Goal: Information Seeking & Learning: Learn about a topic

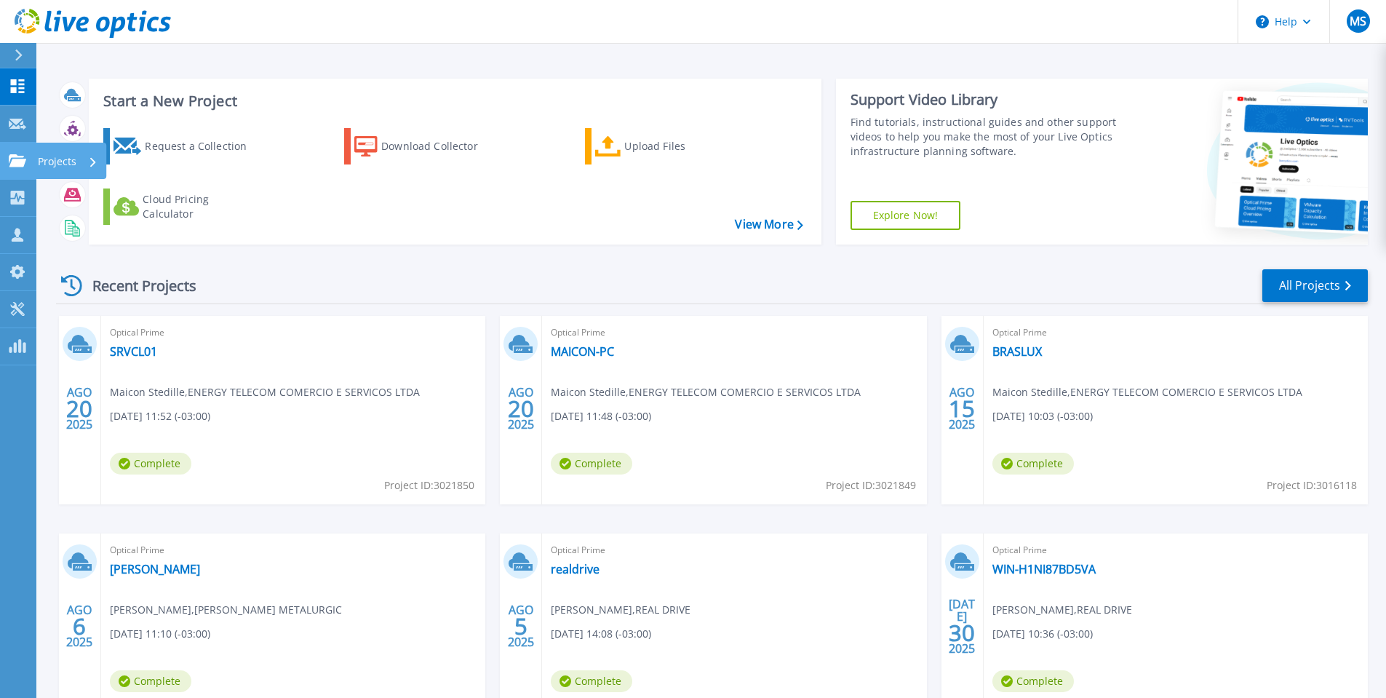
click at [17, 167] on link "Projects Projects" at bounding box center [18, 161] width 36 height 37
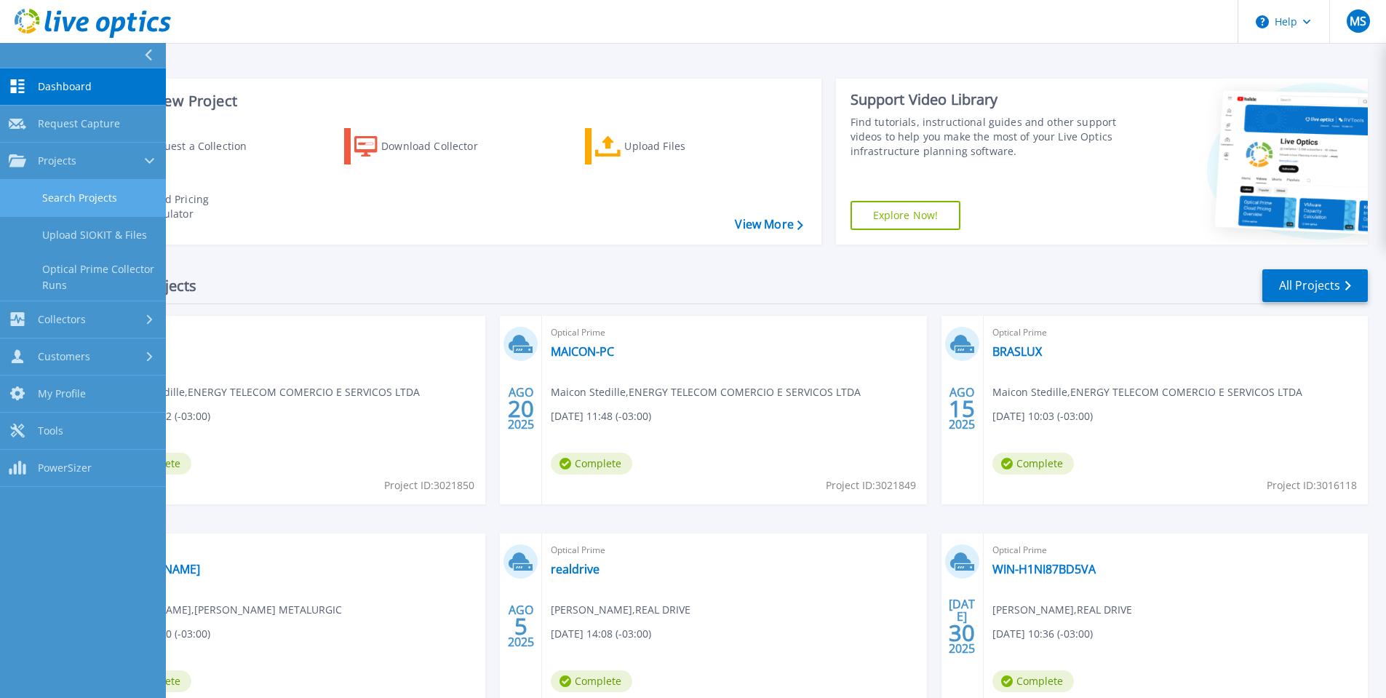
click at [55, 202] on link "Search Projects" at bounding box center [83, 198] width 166 height 37
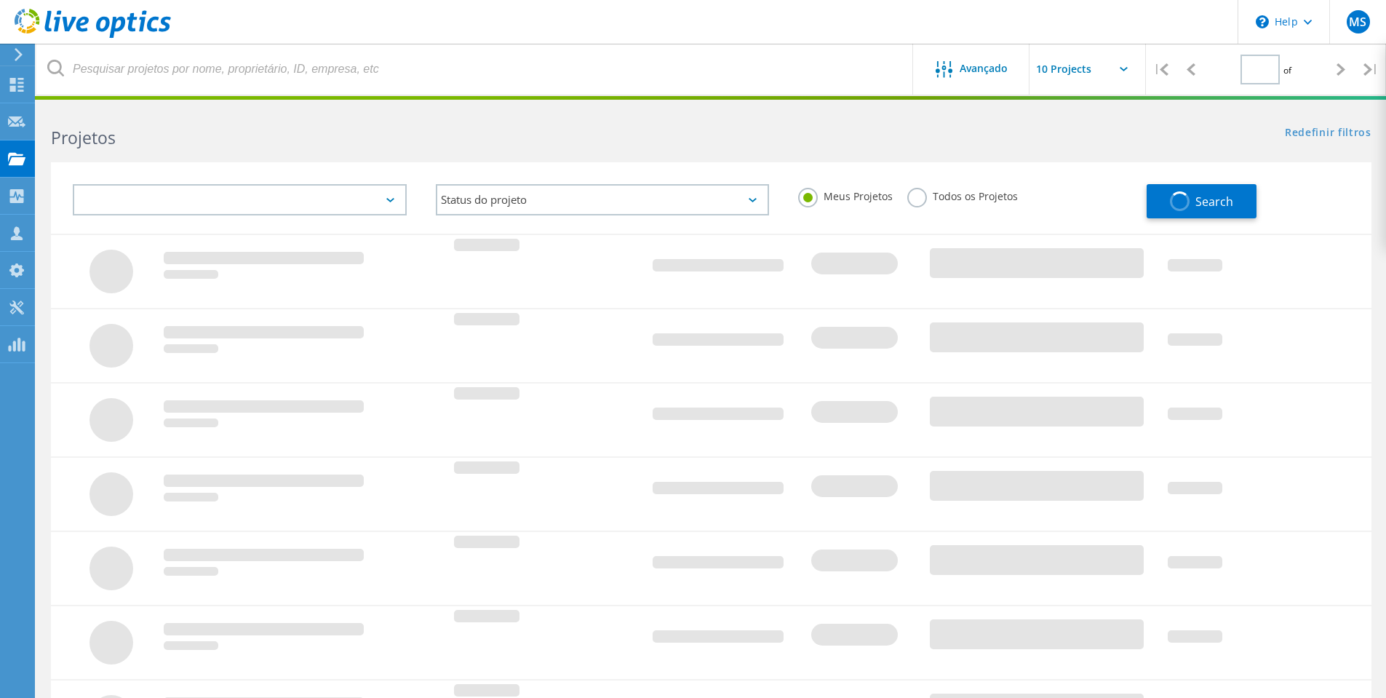
type input "1"
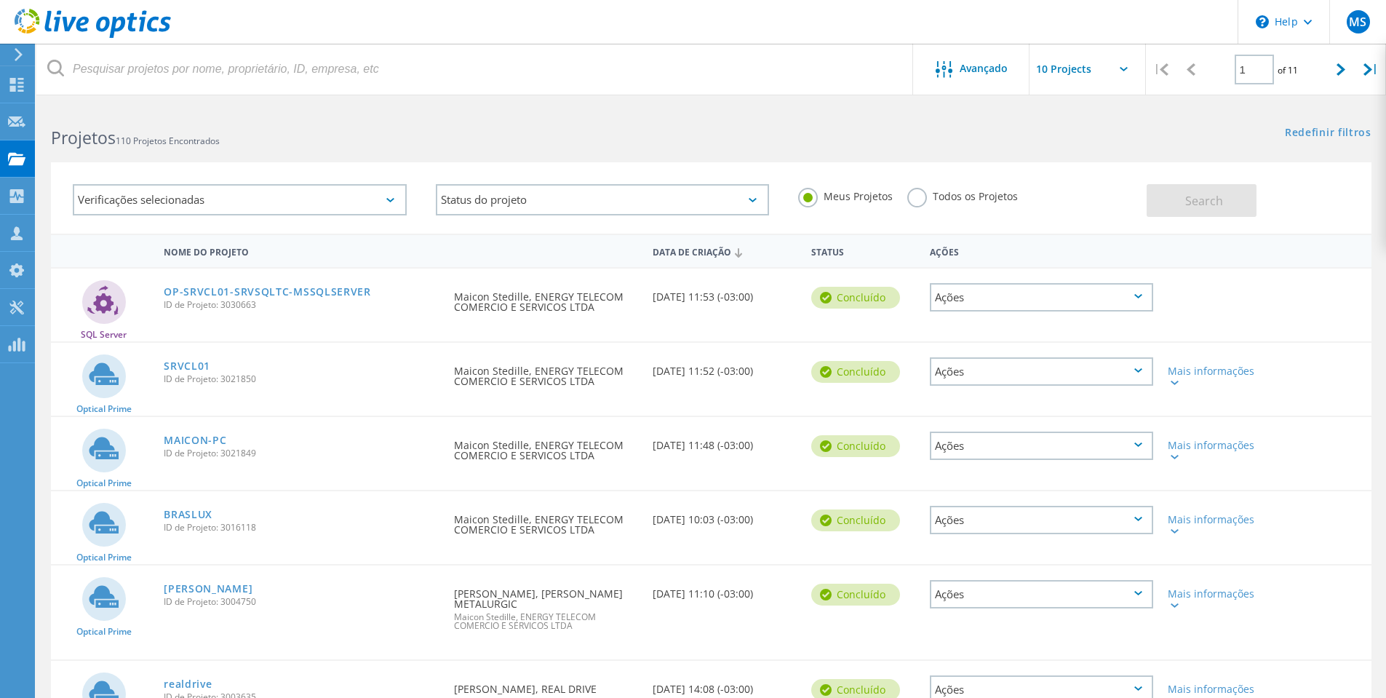
click at [183, 138] on span "110 Projetos Encontrados" at bounding box center [168, 141] width 104 height 12
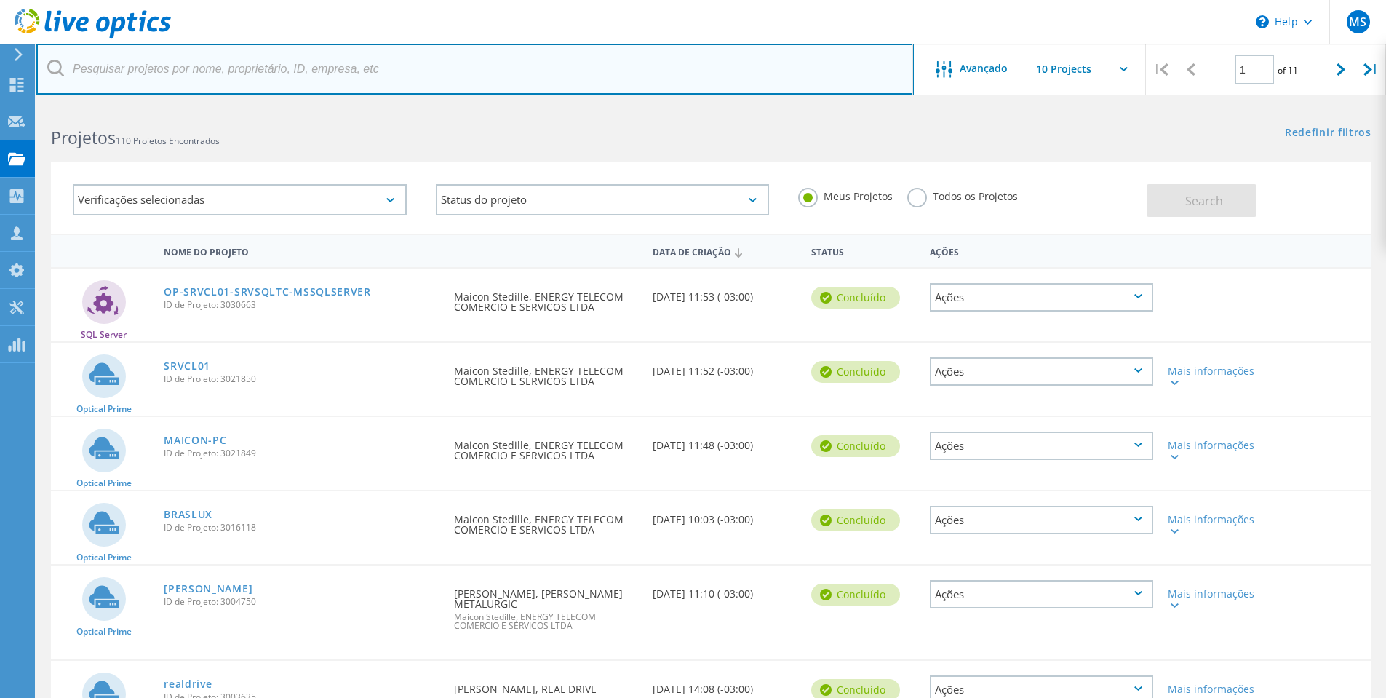
click at [137, 73] on input "text" at bounding box center [475, 69] width 878 height 51
type input "braslux"
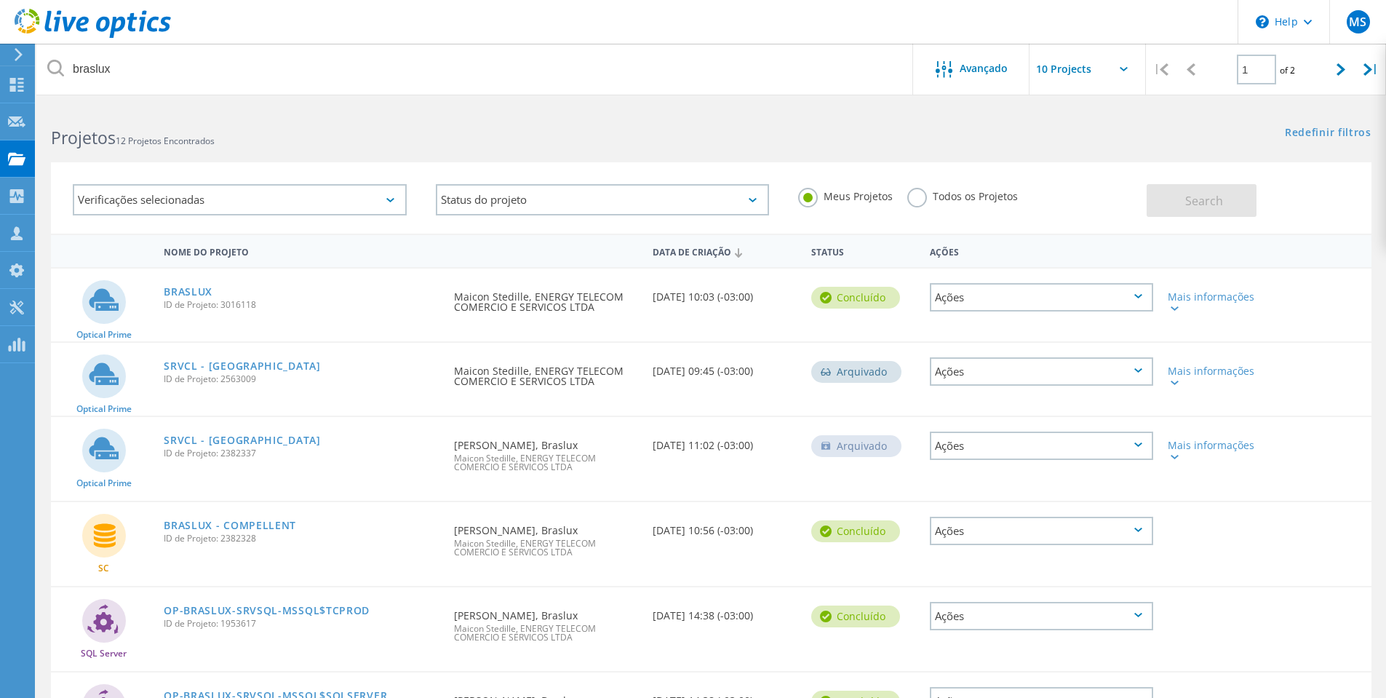
click at [204, 303] on span "ID de Projeto: 3016118" at bounding box center [302, 305] width 276 height 9
click at [186, 287] on link "BRASLUX" at bounding box center [188, 292] width 49 height 10
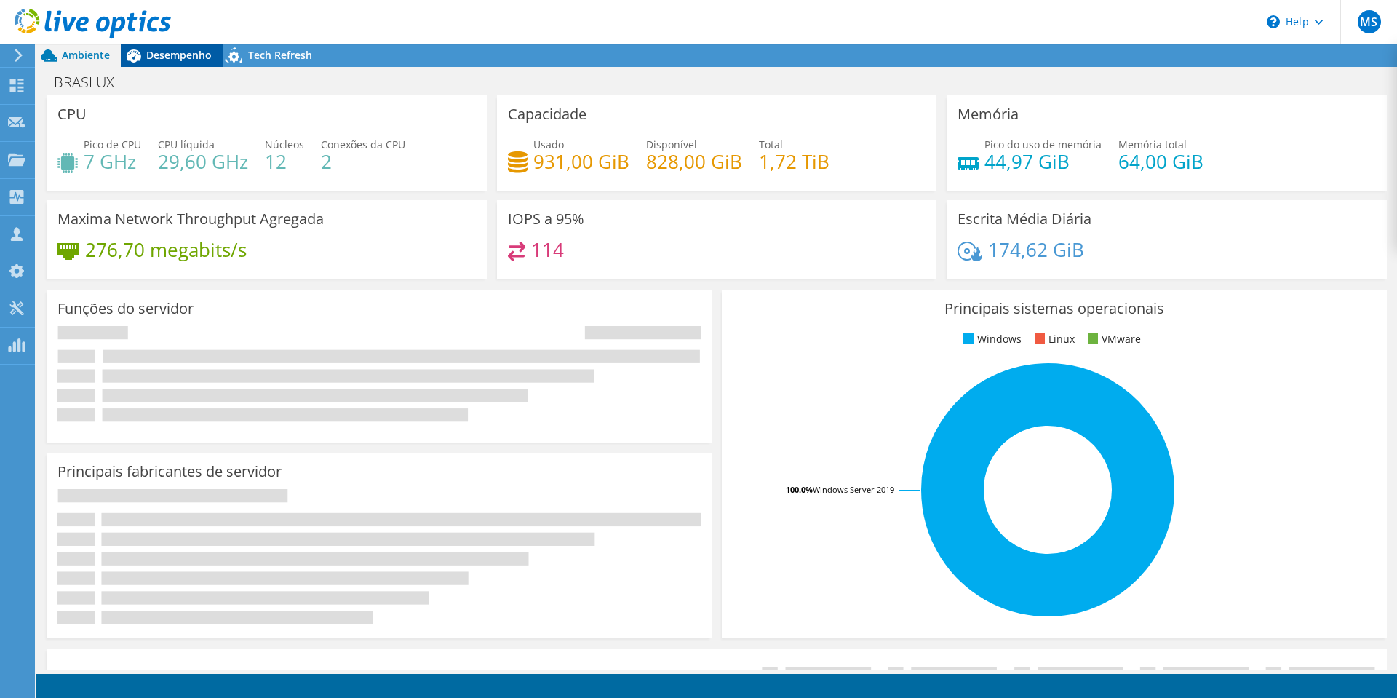
click at [173, 63] on div "Ambiente Desempenho Upgrades Tech Refresh BRASLUX" at bounding box center [716, 371] width 1361 height 654
click at [173, 57] on span "Desempenho" at bounding box center [178, 55] width 65 height 14
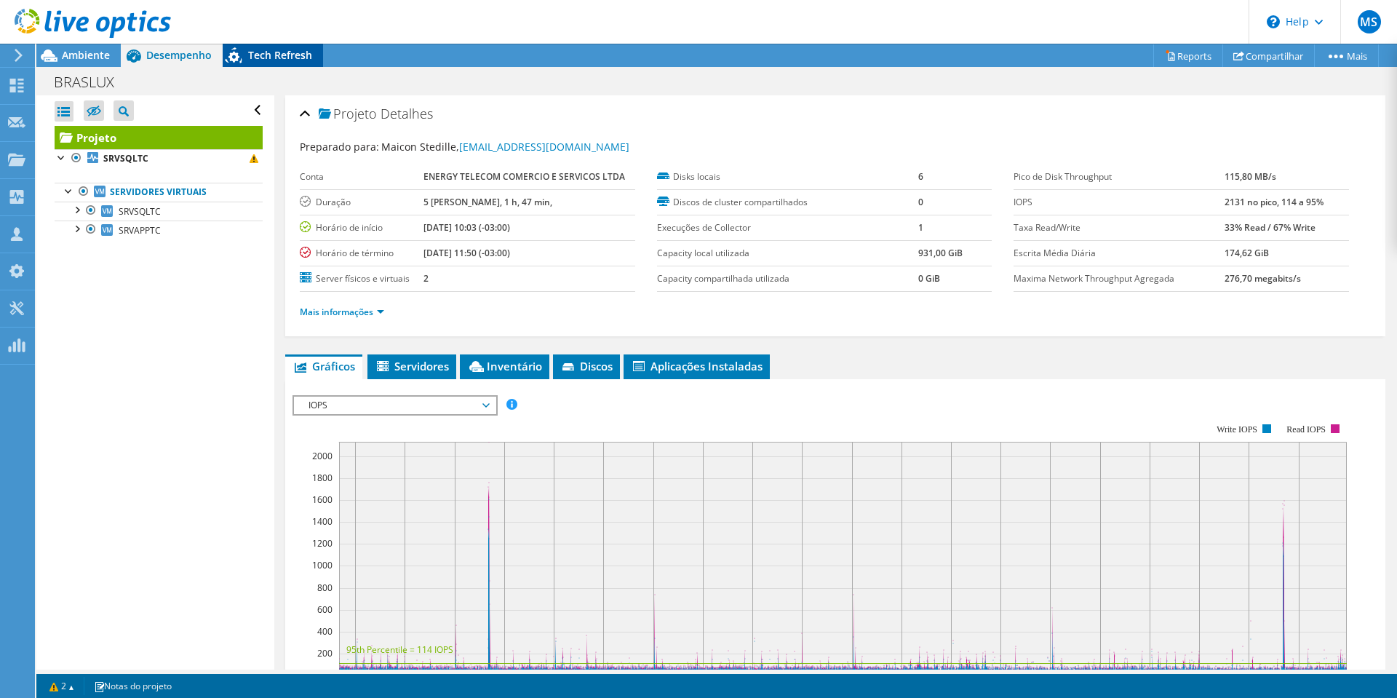
click at [276, 56] on span "Tech Refresh" at bounding box center [280, 55] width 64 height 14
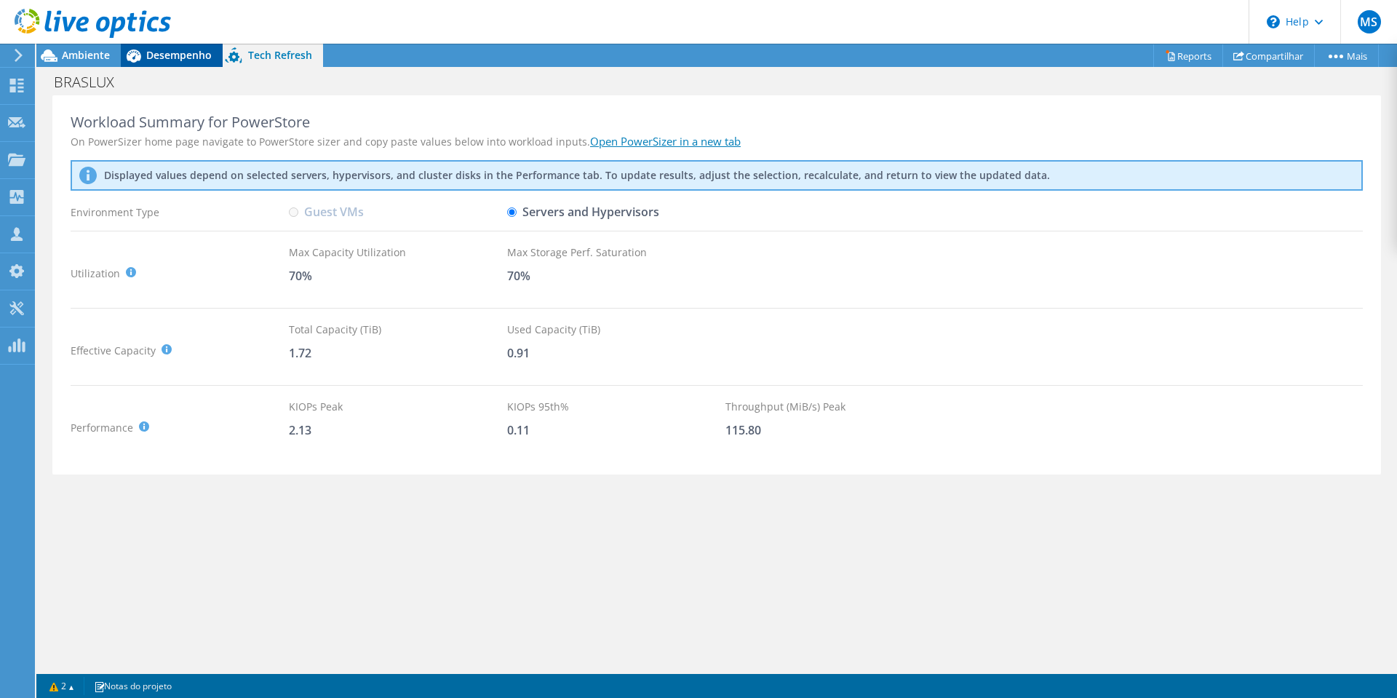
click at [166, 54] on span "Desempenho" at bounding box center [178, 55] width 65 height 14
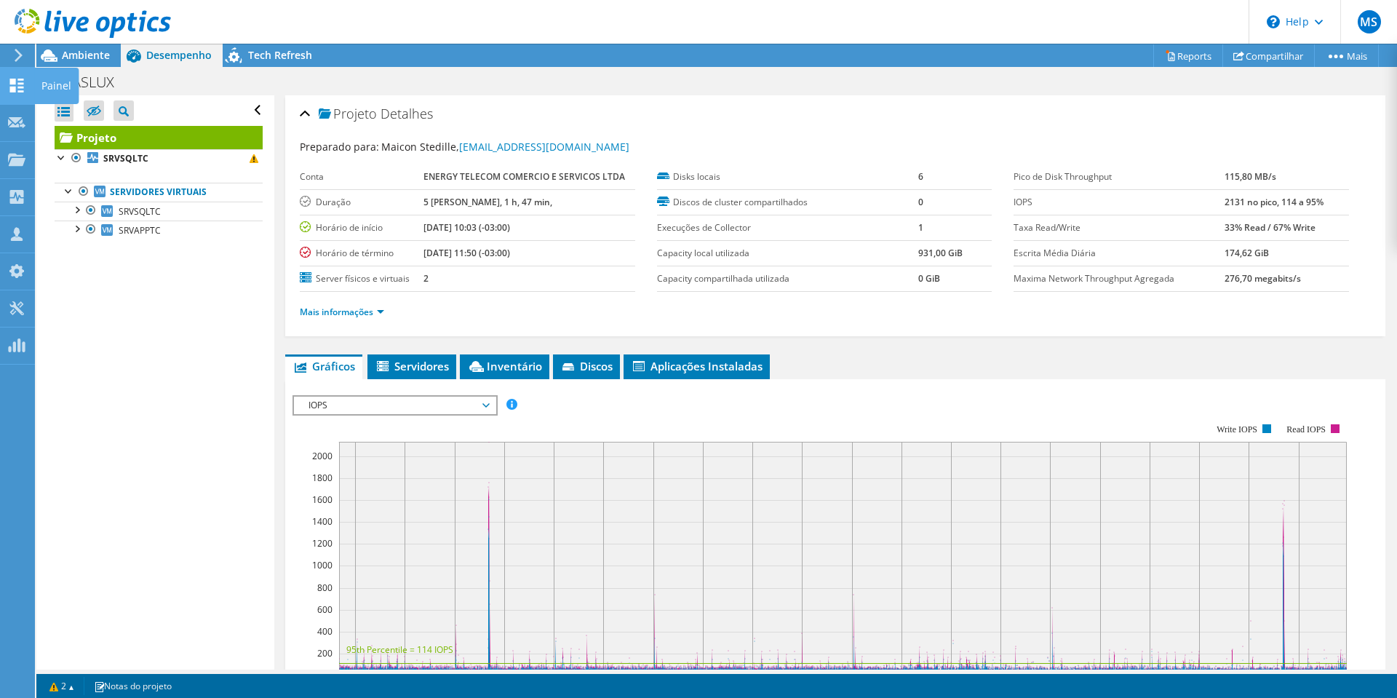
click at [9, 82] on icon at bounding box center [16, 86] width 17 height 14
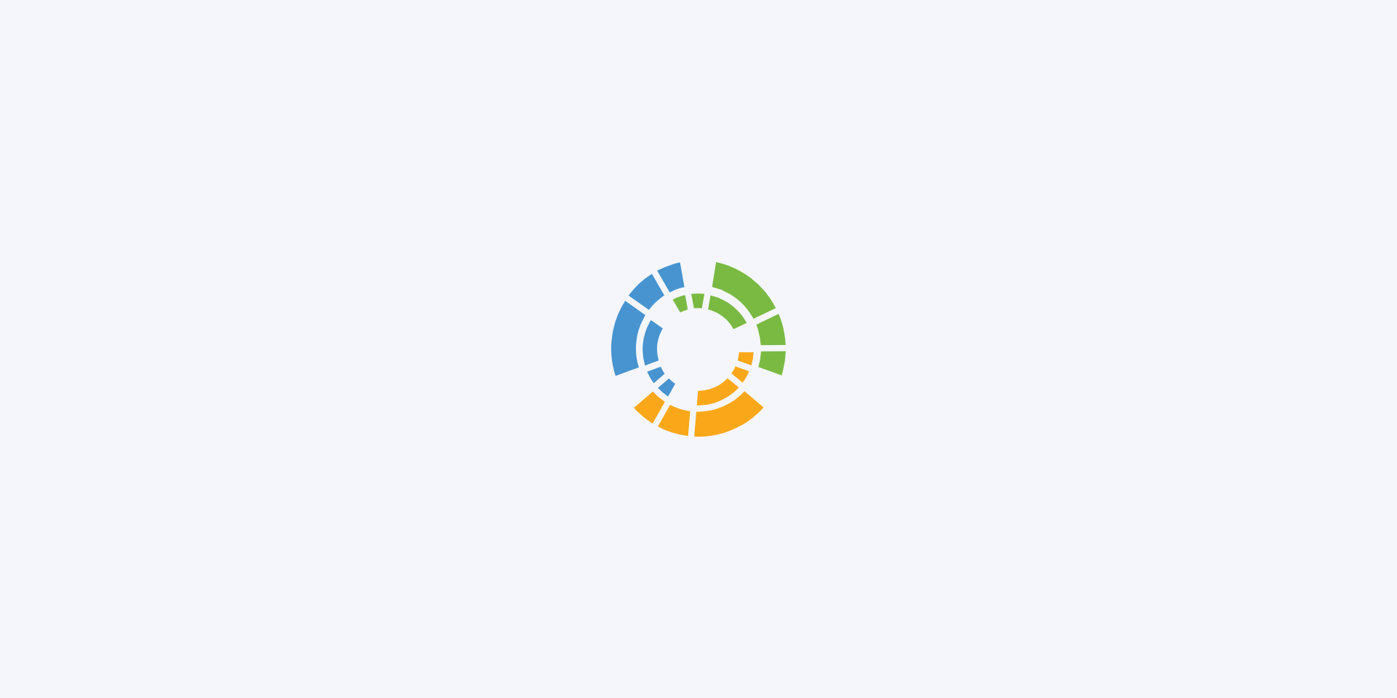
click at [21, 159] on div at bounding box center [698, 349] width 1397 height 698
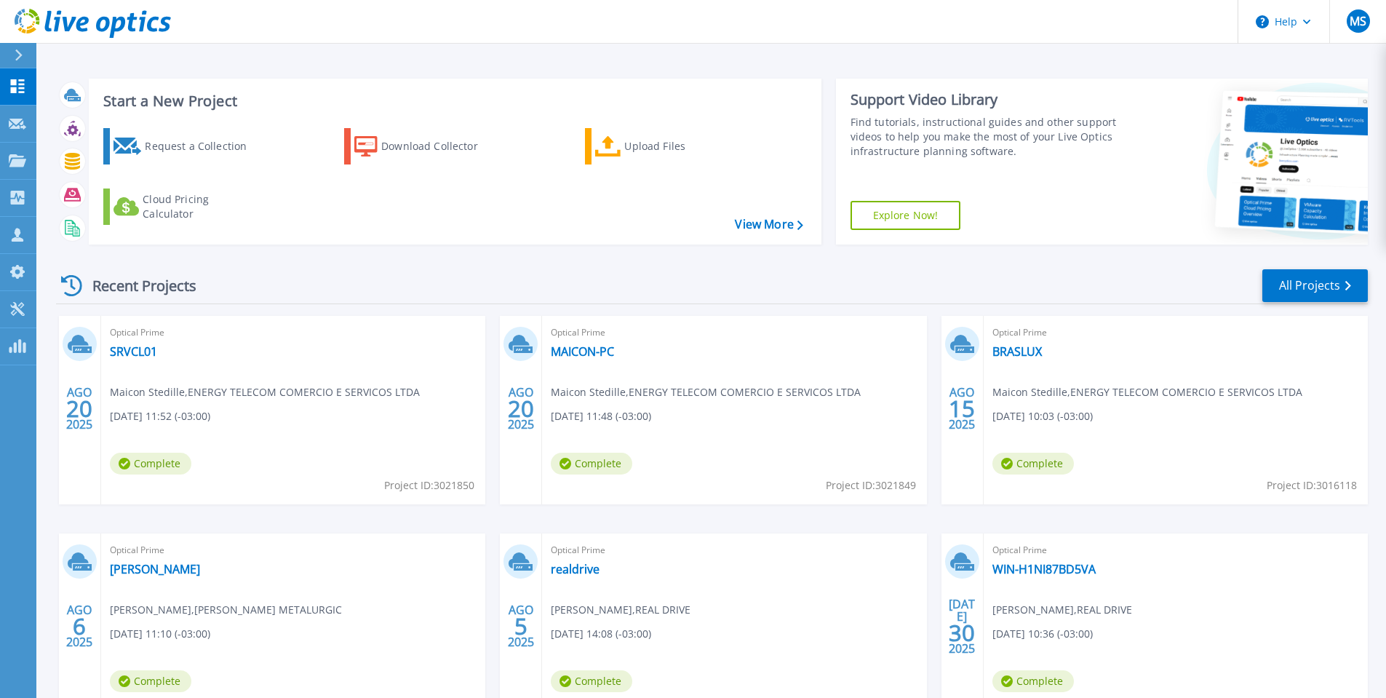
click at [21, 159] on icon at bounding box center [17, 160] width 17 height 12
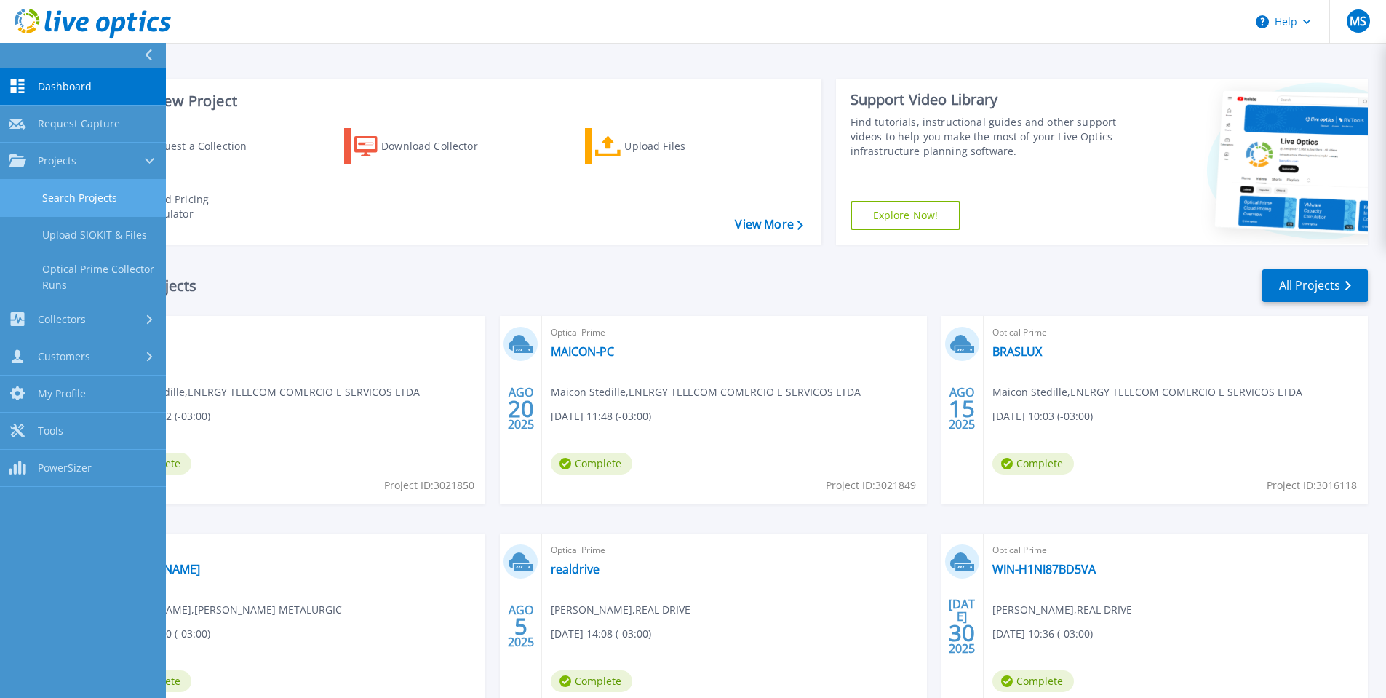
click at [87, 188] on link "Search Projects" at bounding box center [83, 198] width 166 height 37
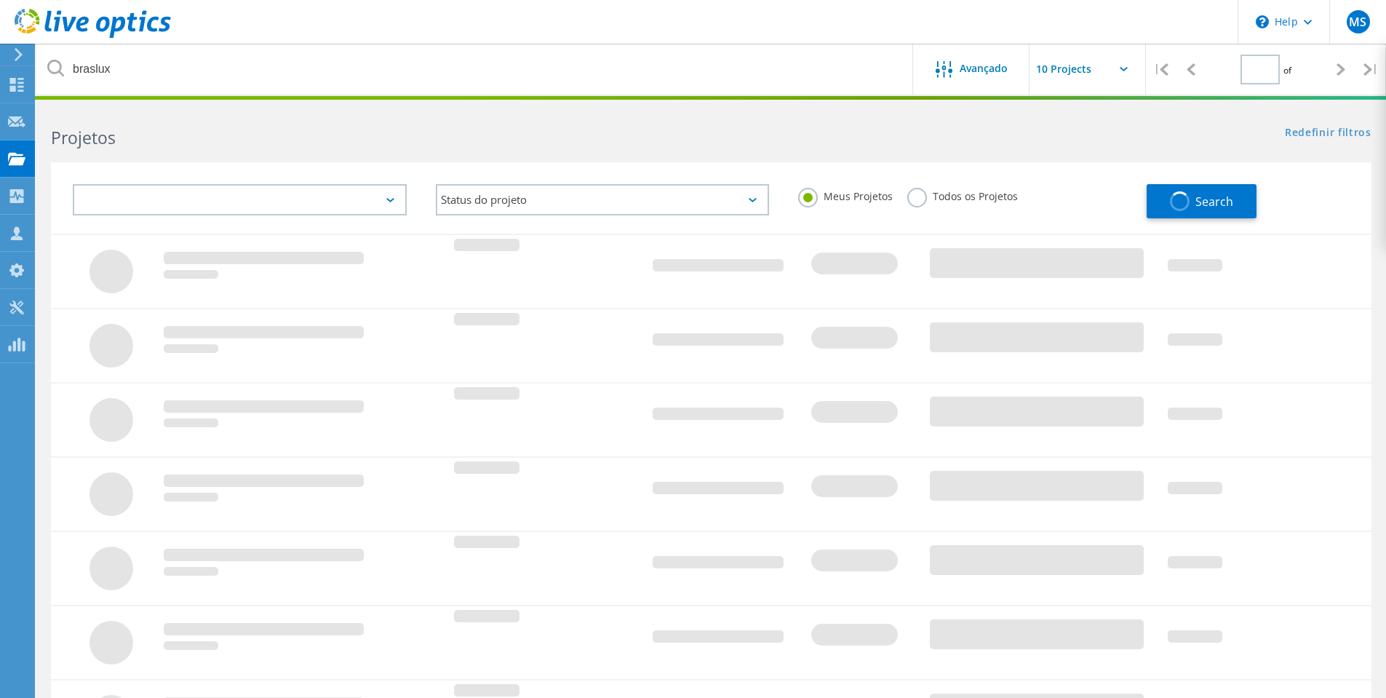
type input "1"
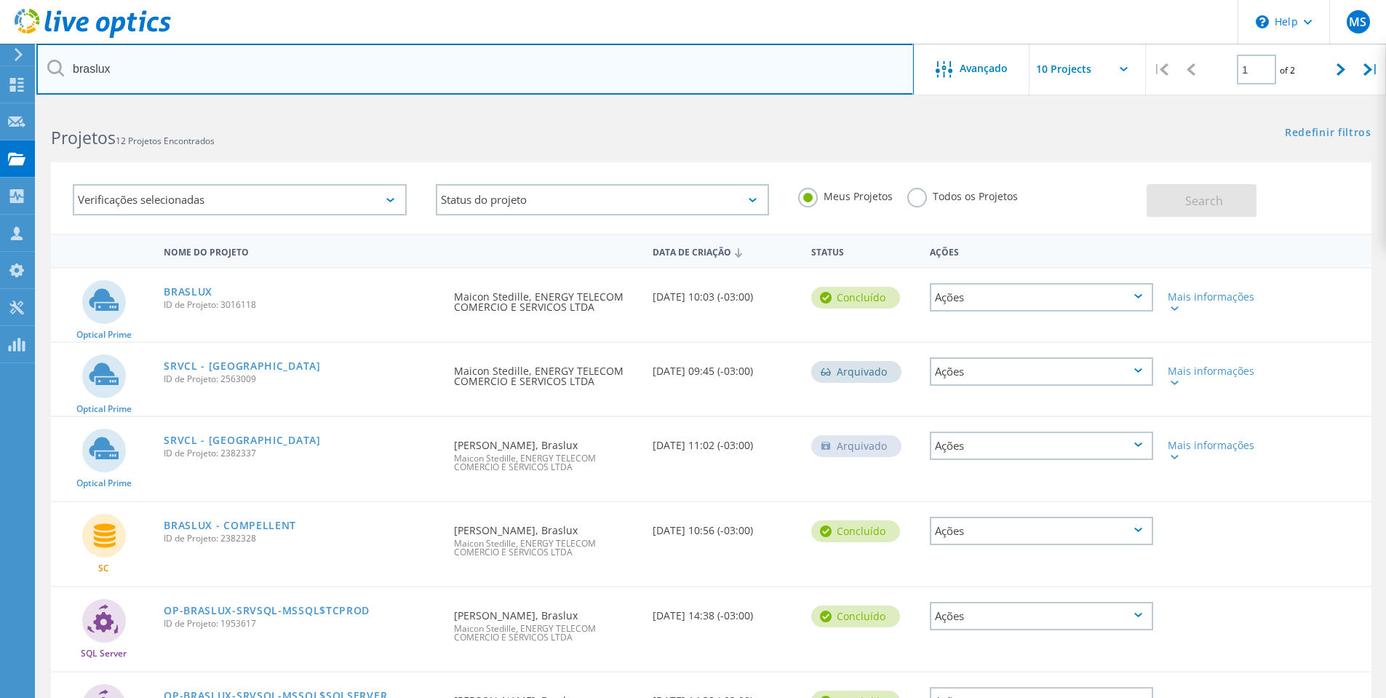
click at [103, 68] on input "braslux" at bounding box center [475, 69] width 878 height 51
drag, startPoint x: -107, startPoint y: 71, endPoint x: -124, endPoint y: 71, distance: 16.7
click at [0, 71] on html "\n Help Explore Helpful Articles Contact Support MS Parceiro de Canal Maicon St…" at bounding box center [693, 577] width 1386 height 1155
drag, startPoint x: 255, startPoint y: 60, endPoint x: -273, endPoint y: 143, distance: 534.7
click at [0, 143] on html "\n Help Explore Helpful Articles Contact Support MS Parceiro de Canal Maicon St…" at bounding box center [693, 577] width 1386 height 1155
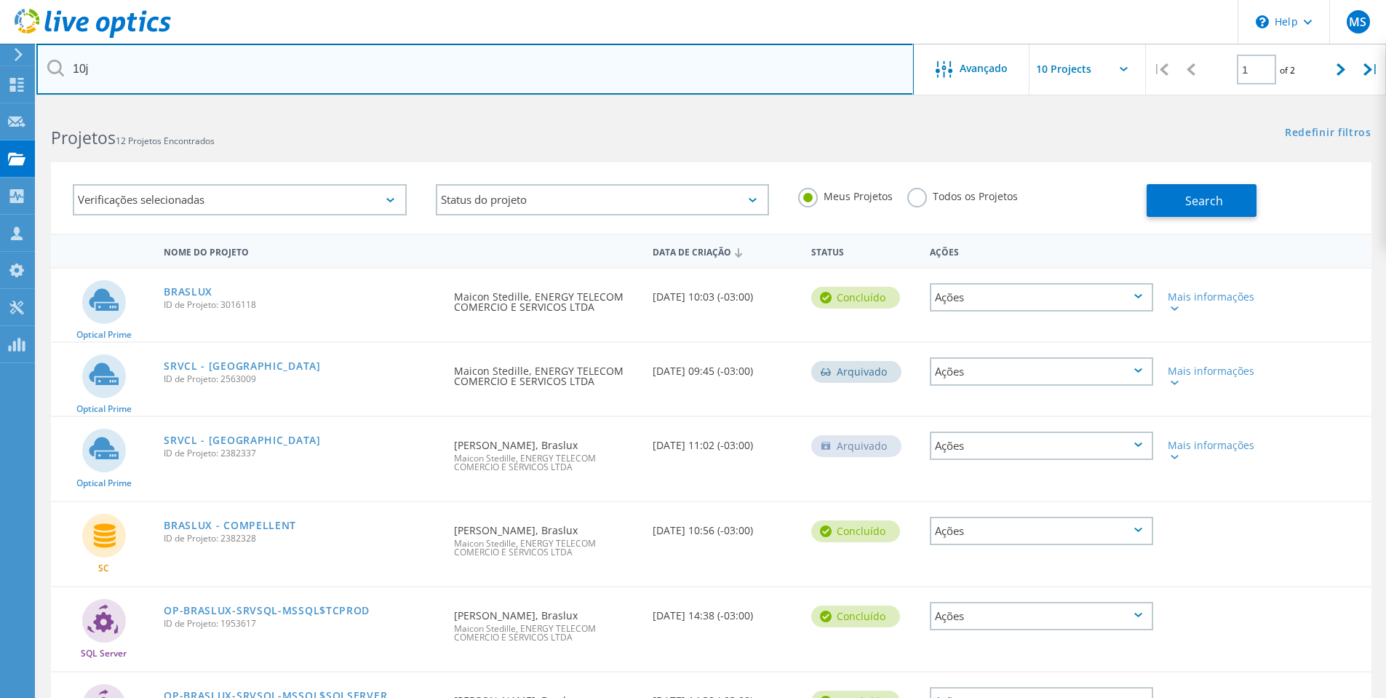
type input "10j"
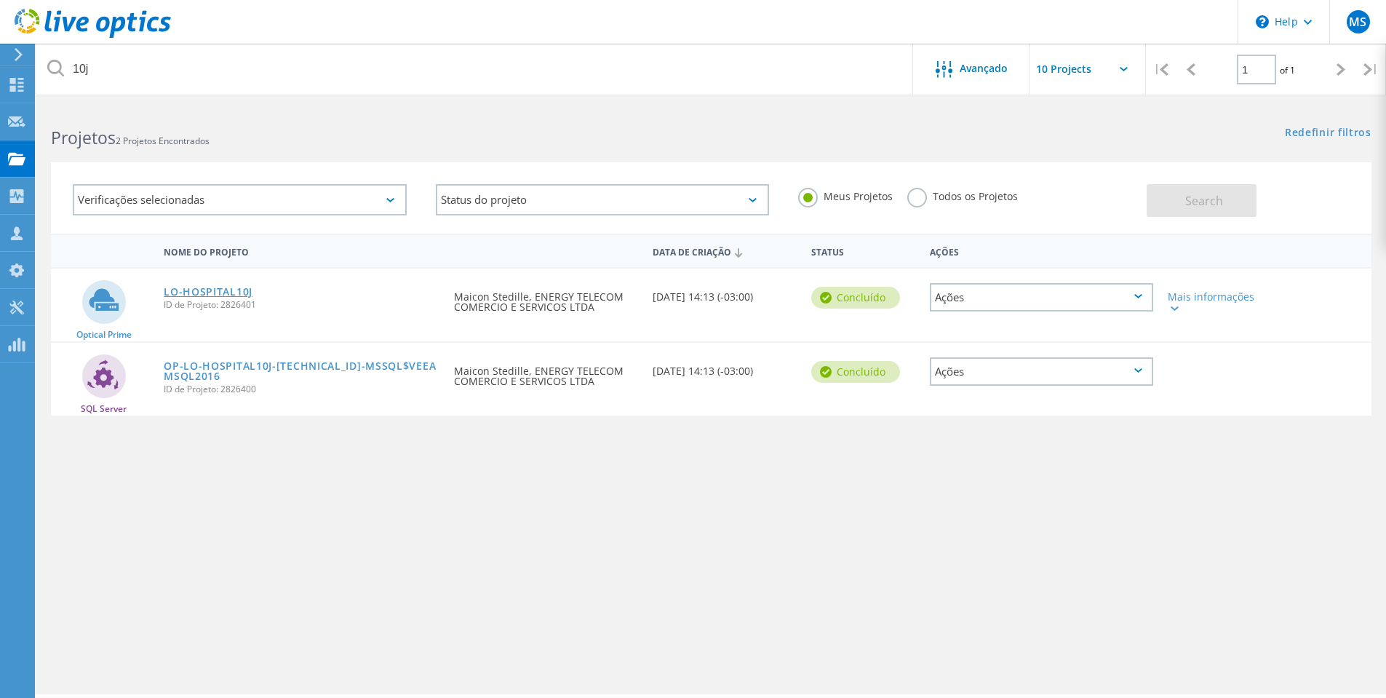
click at [214, 295] on link "LO-HOSPITAL10J" at bounding box center [208, 292] width 89 height 10
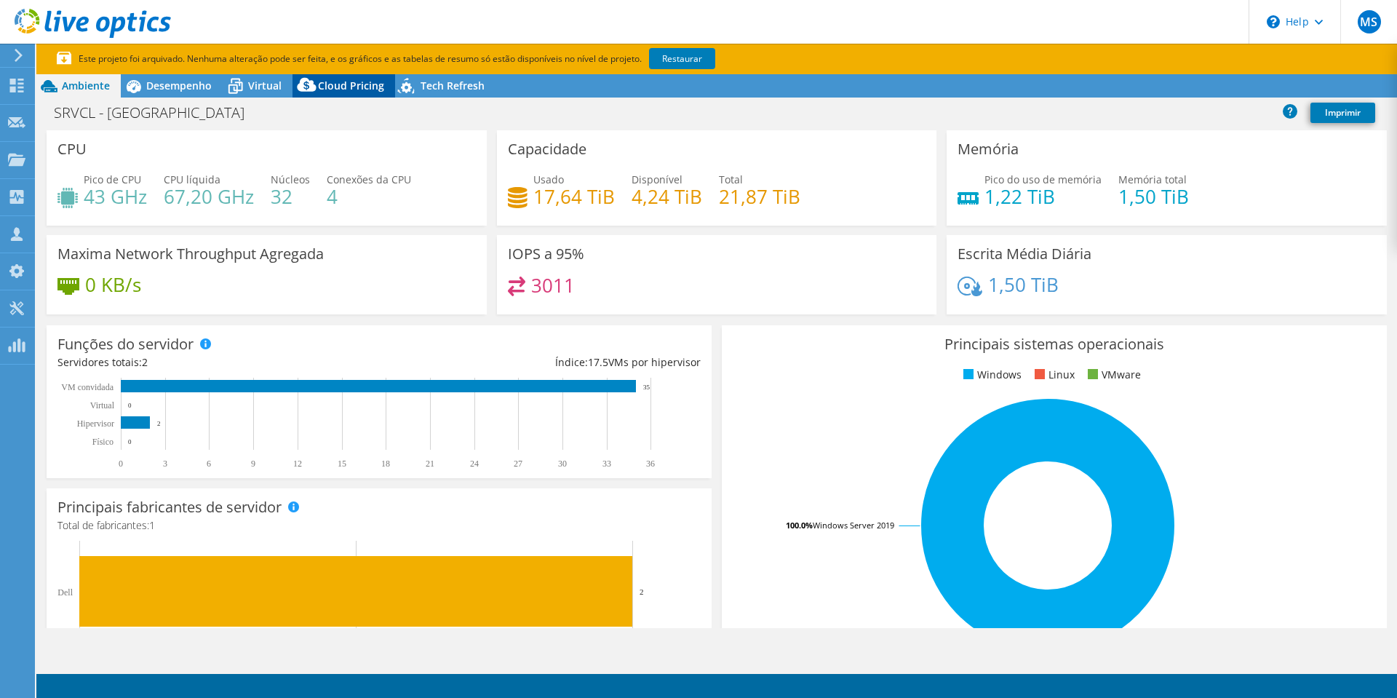
select select "USD"
click at [187, 86] on span "Desempenho" at bounding box center [178, 86] width 65 height 14
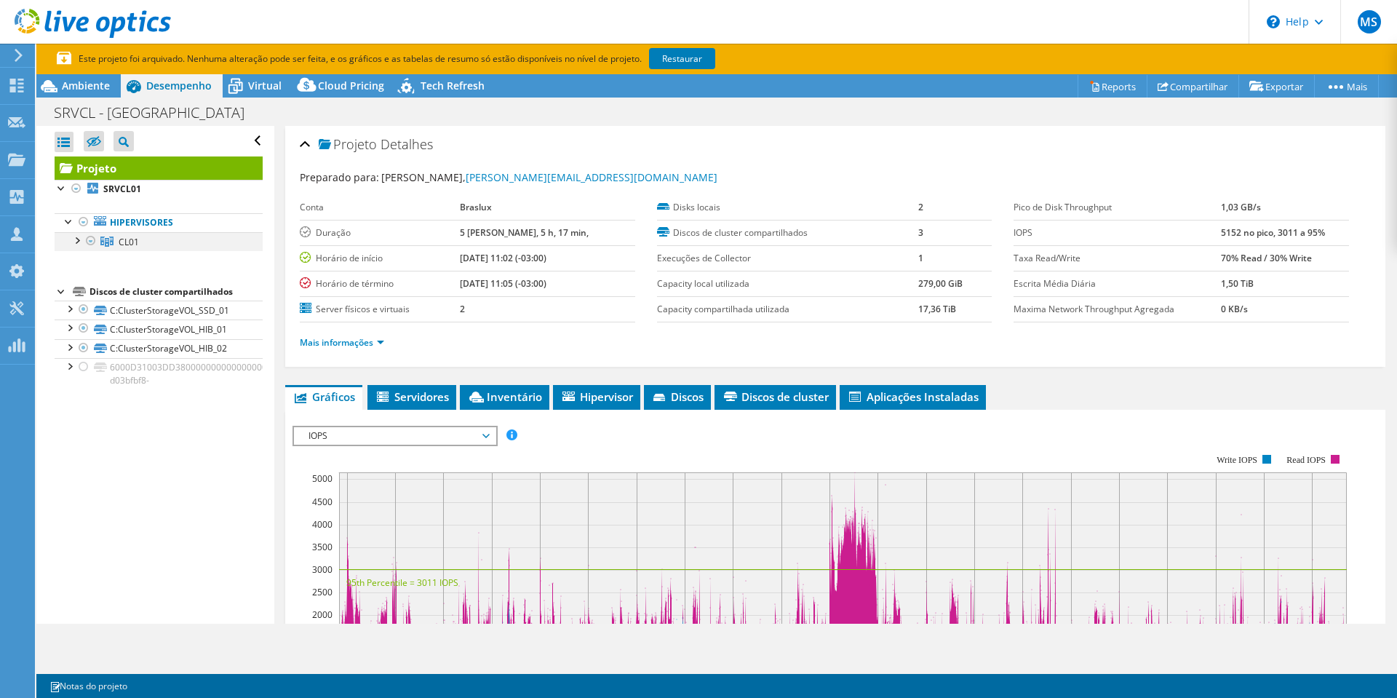
click at [74, 244] on div at bounding box center [76, 239] width 15 height 15
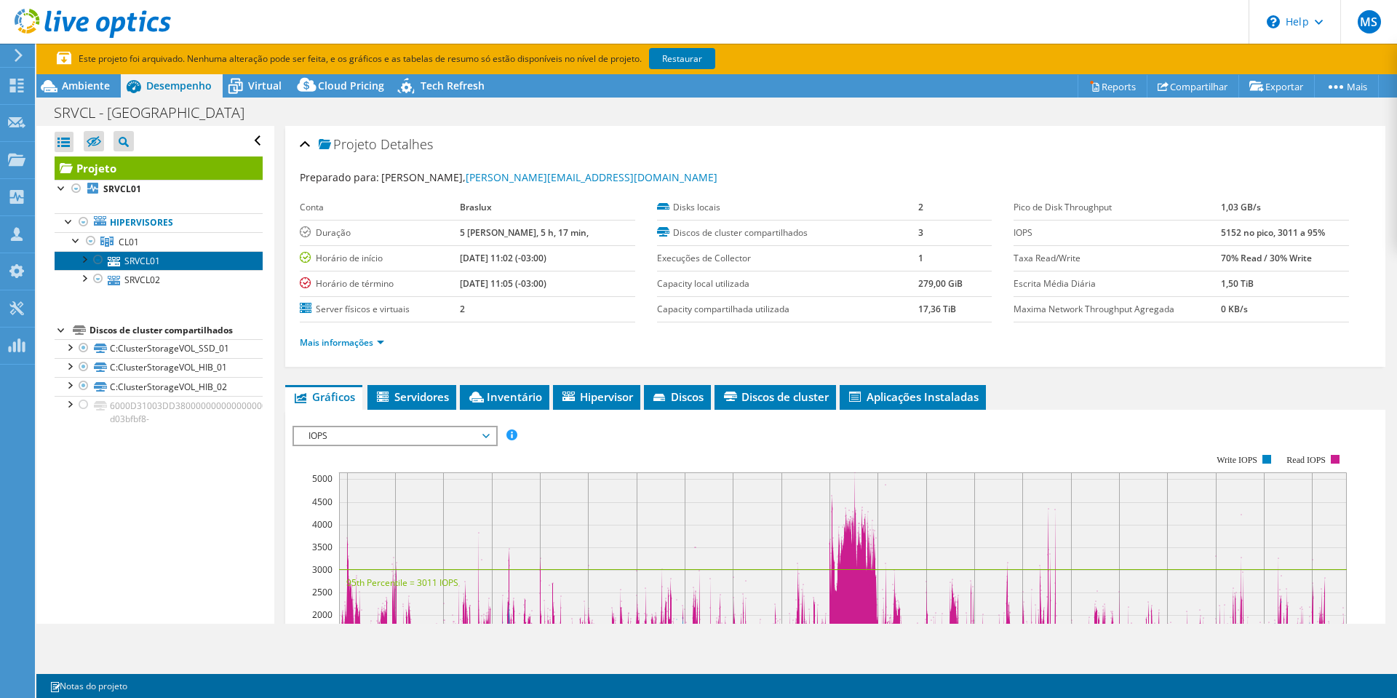
click at [124, 266] on link "SRVCL01" at bounding box center [159, 260] width 208 height 19
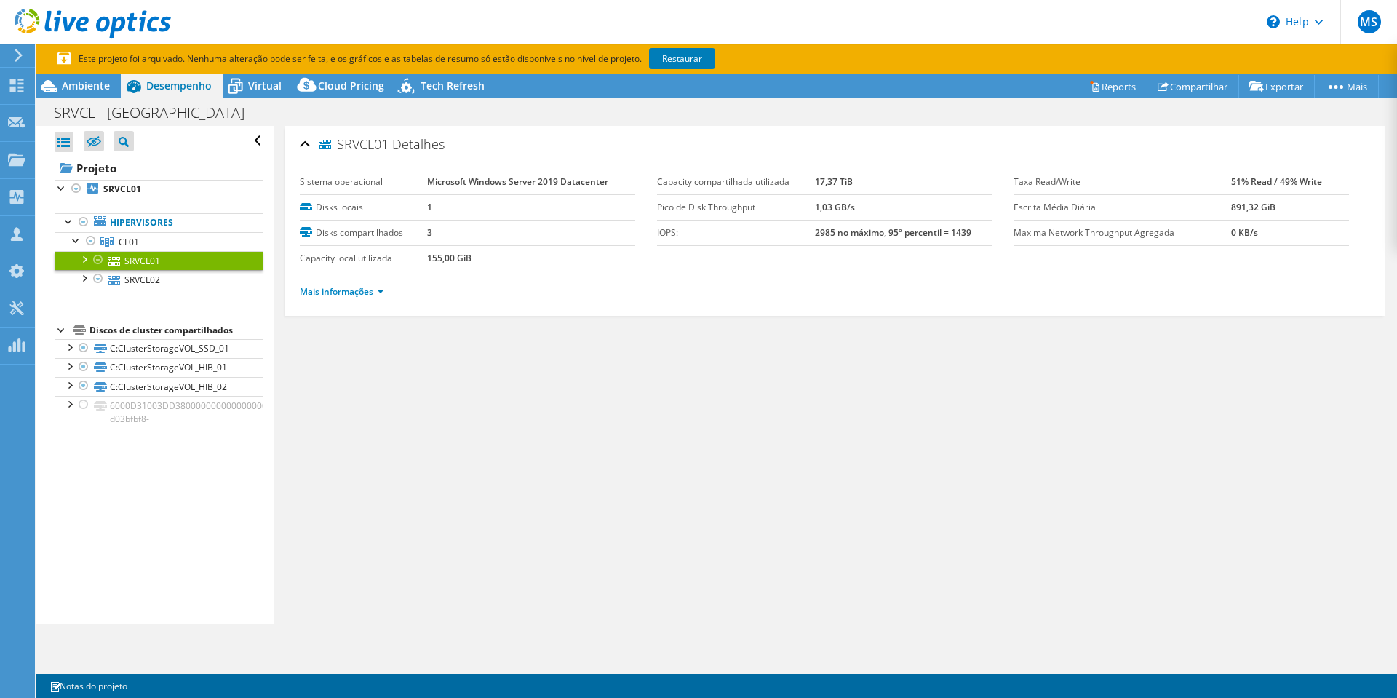
click at [349, 298] on li "Mais informações" at bounding box center [346, 292] width 93 height 16
click at [384, 288] on link "Mais informações" at bounding box center [342, 291] width 84 height 12
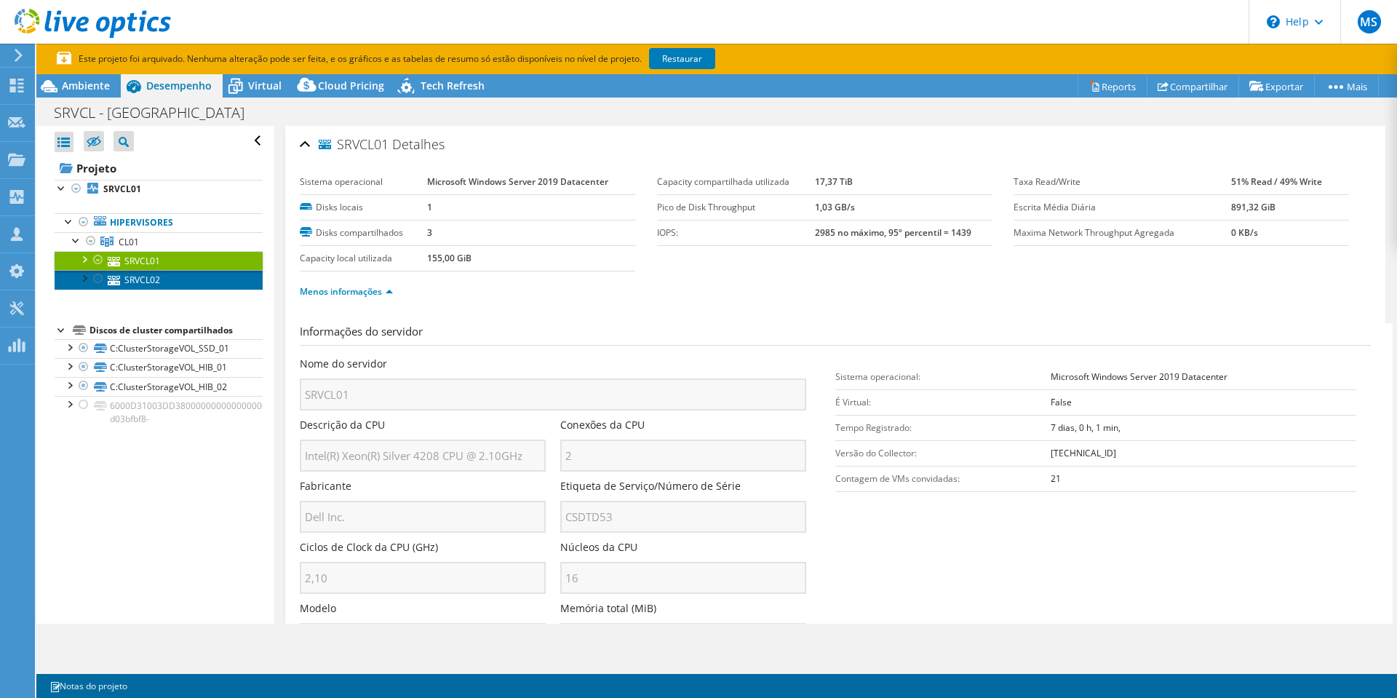
click at [132, 279] on link "SRVCL02" at bounding box center [159, 279] width 208 height 19
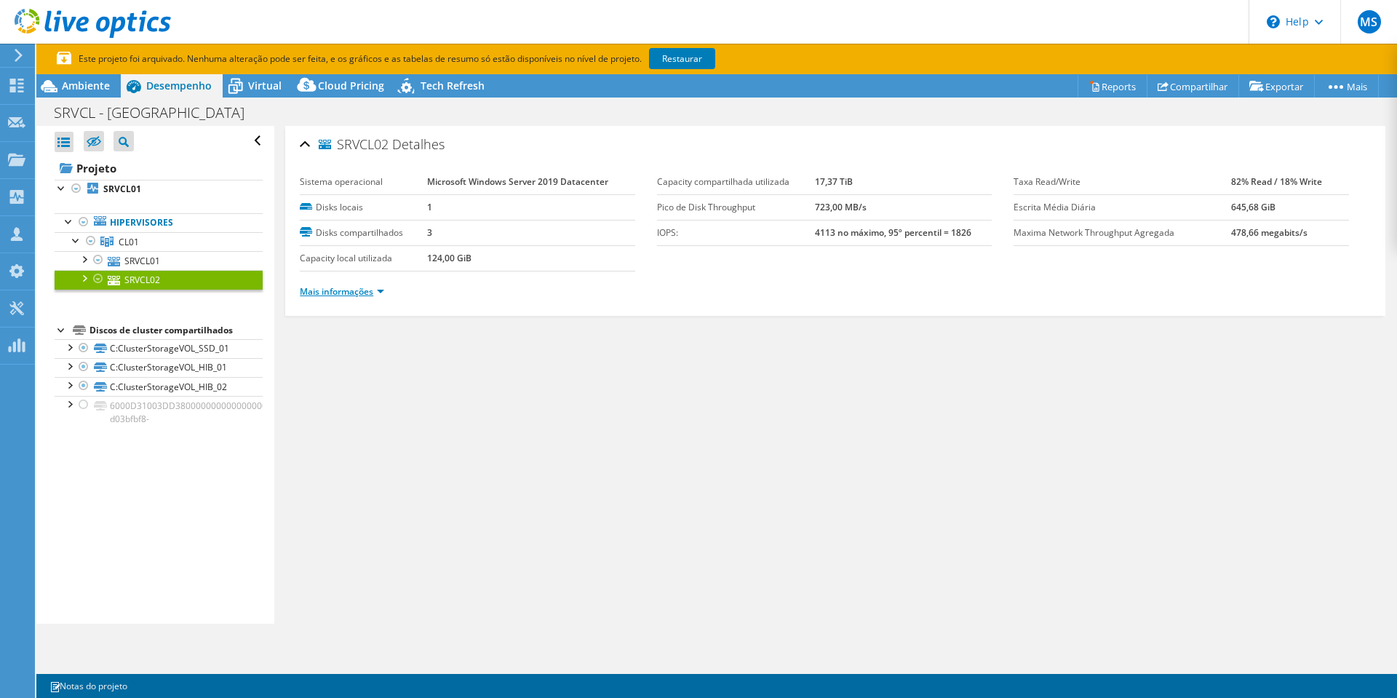
click at [356, 288] on link "Mais informações" at bounding box center [342, 291] width 84 height 12
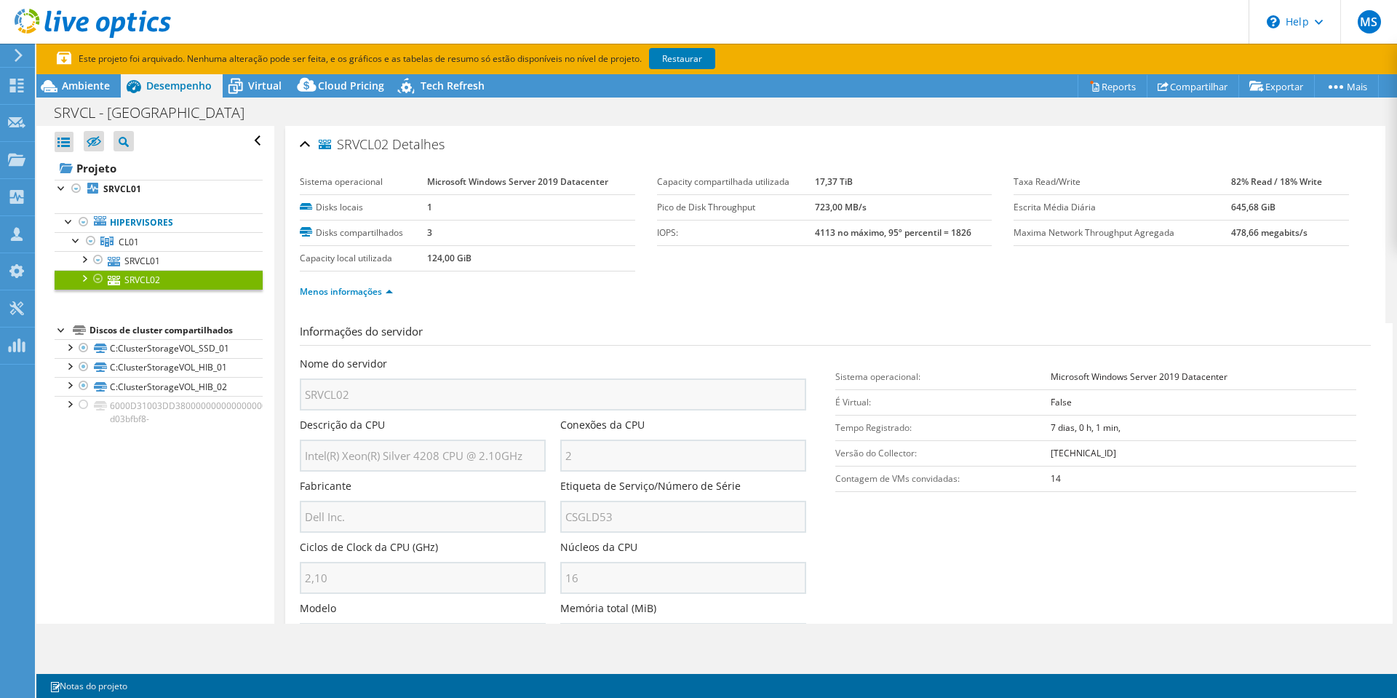
click at [551, 357] on div "Nome do servidor SRVCL02 Descrição da CPU Intel(R) Xeon(R) Silver 4208 CPU @ 2.…" at bounding box center [560, 357] width 521 height 0
click at [81, 87] on span "Ambiente" at bounding box center [86, 86] width 48 height 14
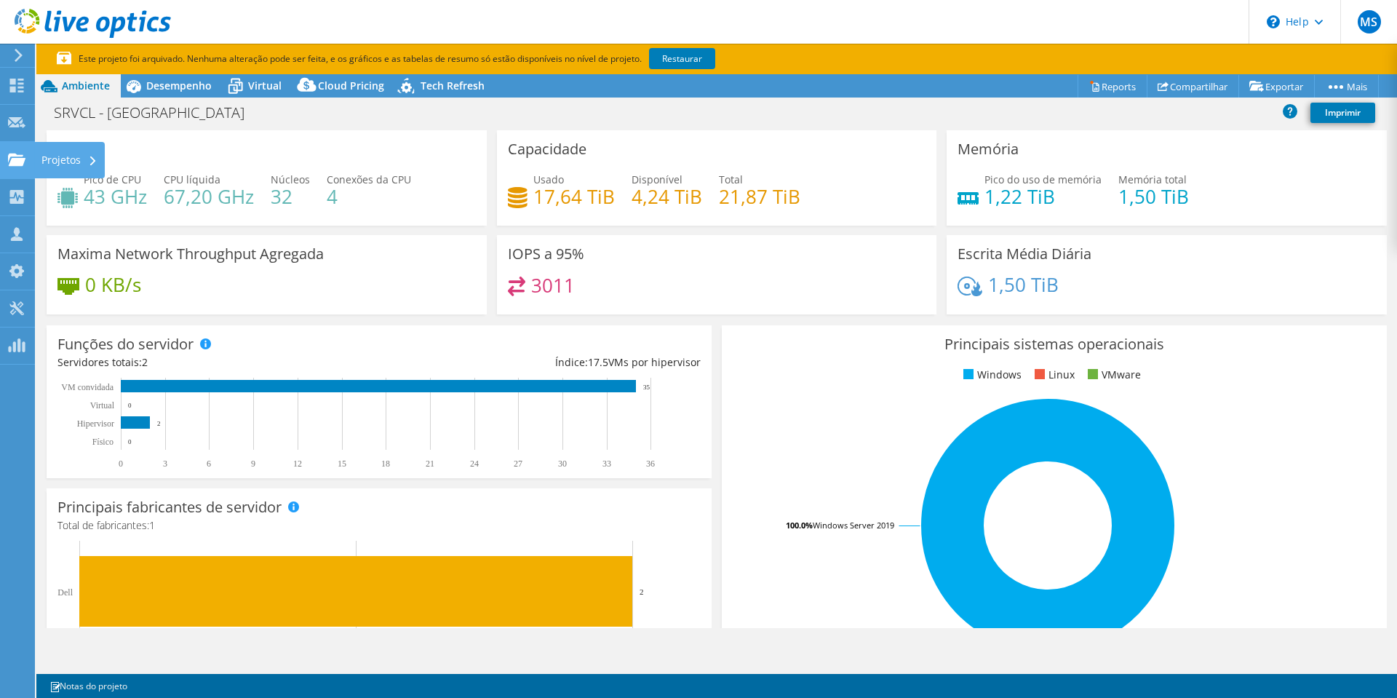
click at [18, 162] on use at bounding box center [16, 159] width 17 height 12
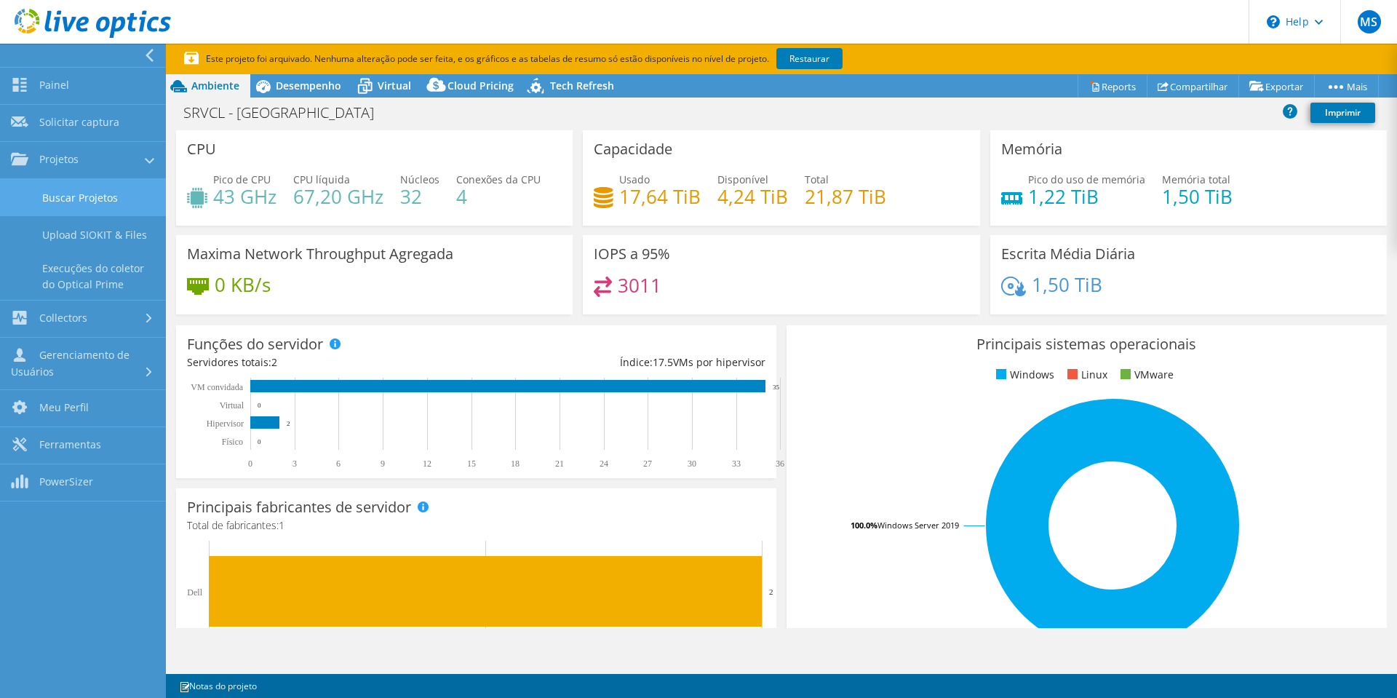
click at [79, 197] on link "Buscar Projetos" at bounding box center [83, 197] width 166 height 37
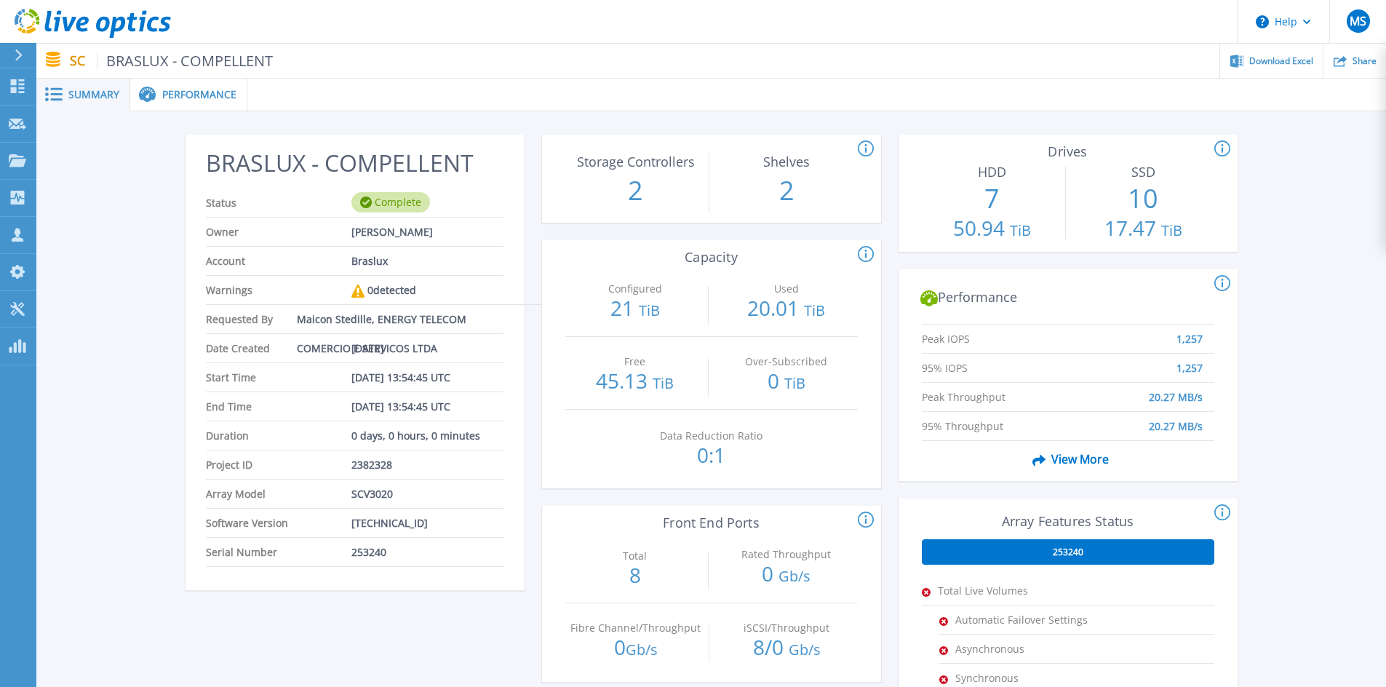
click at [178, 94] on span "Performance" at bounding box center [199, 95] width 74 height 10
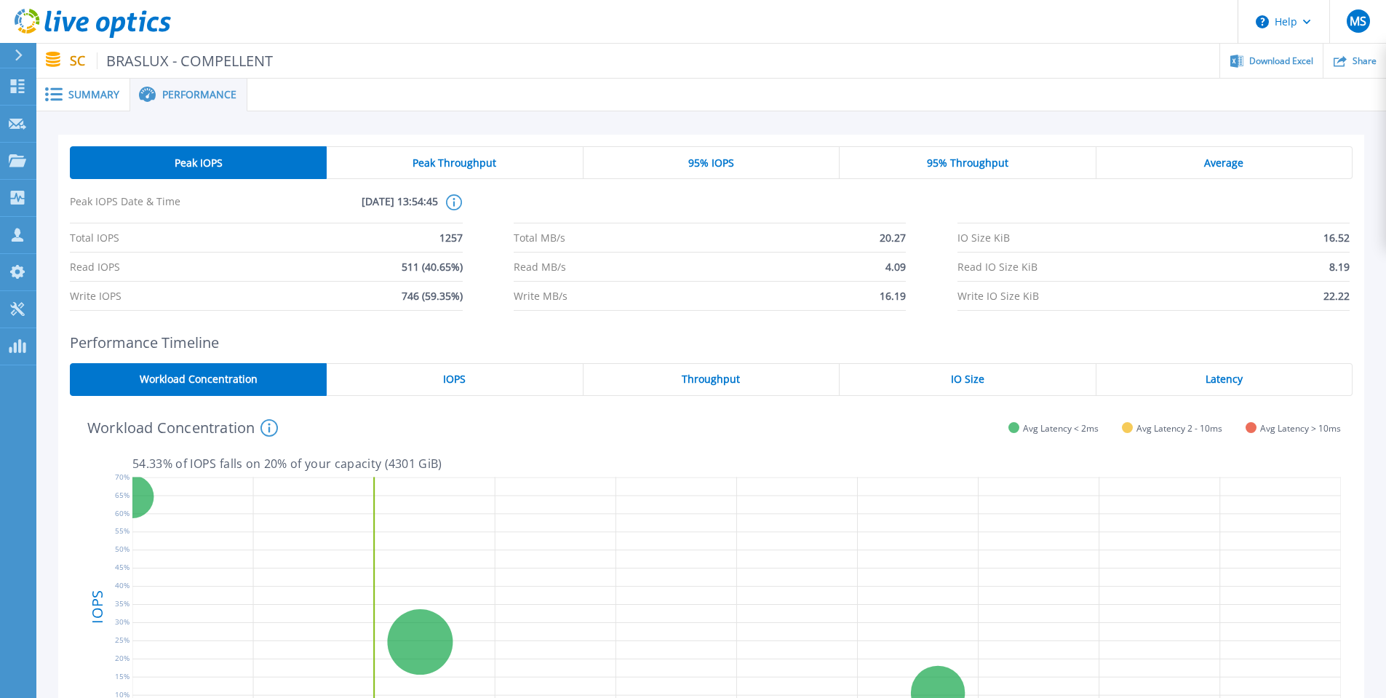
click at [80, 102] on div "Summary" at bounding box center [83, 95] width 94 height 33
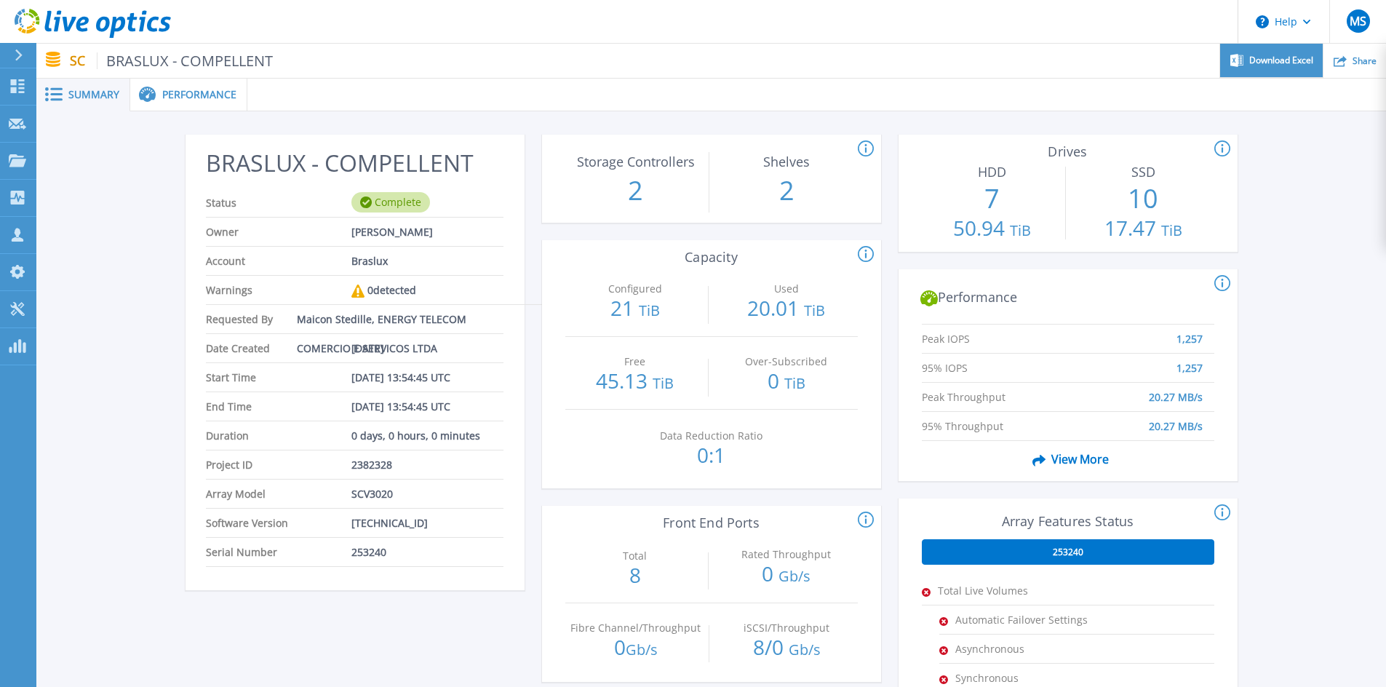
click at [1286, 65] on span "Download Excel" at bounding box center [1281, 60] width 64 height 9
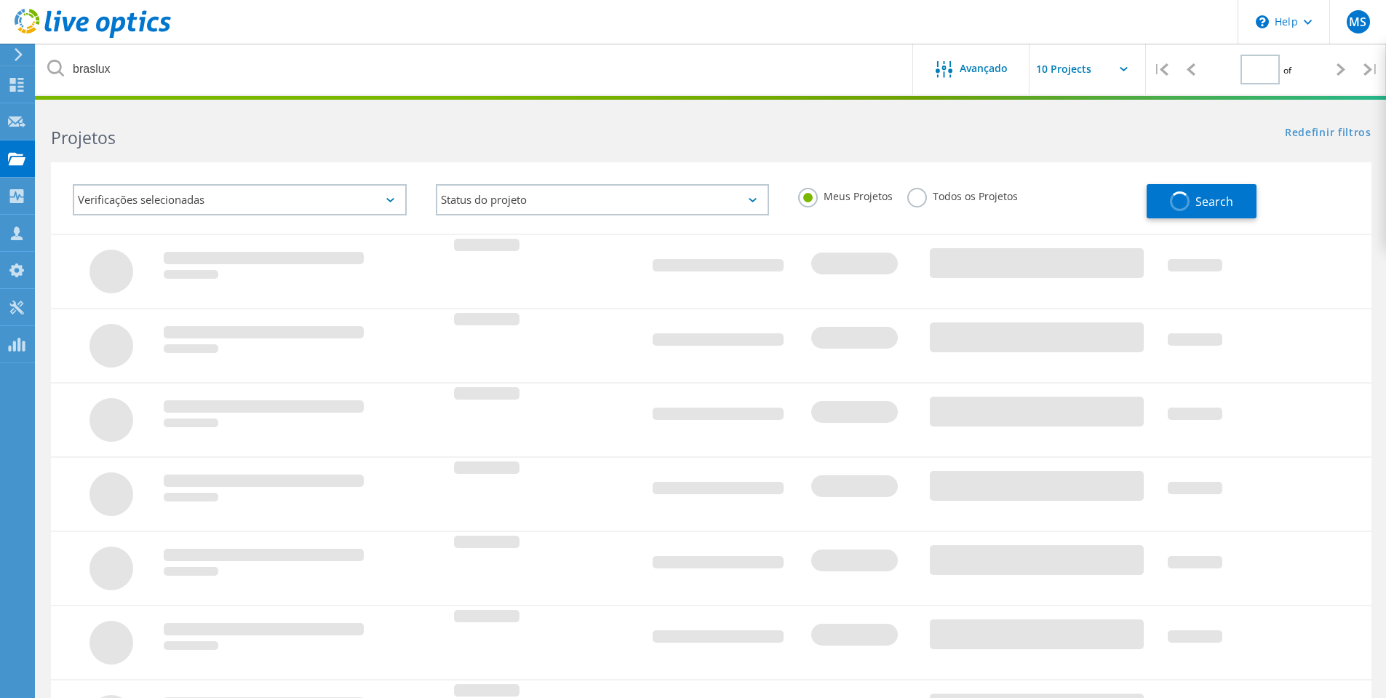
type input "1"
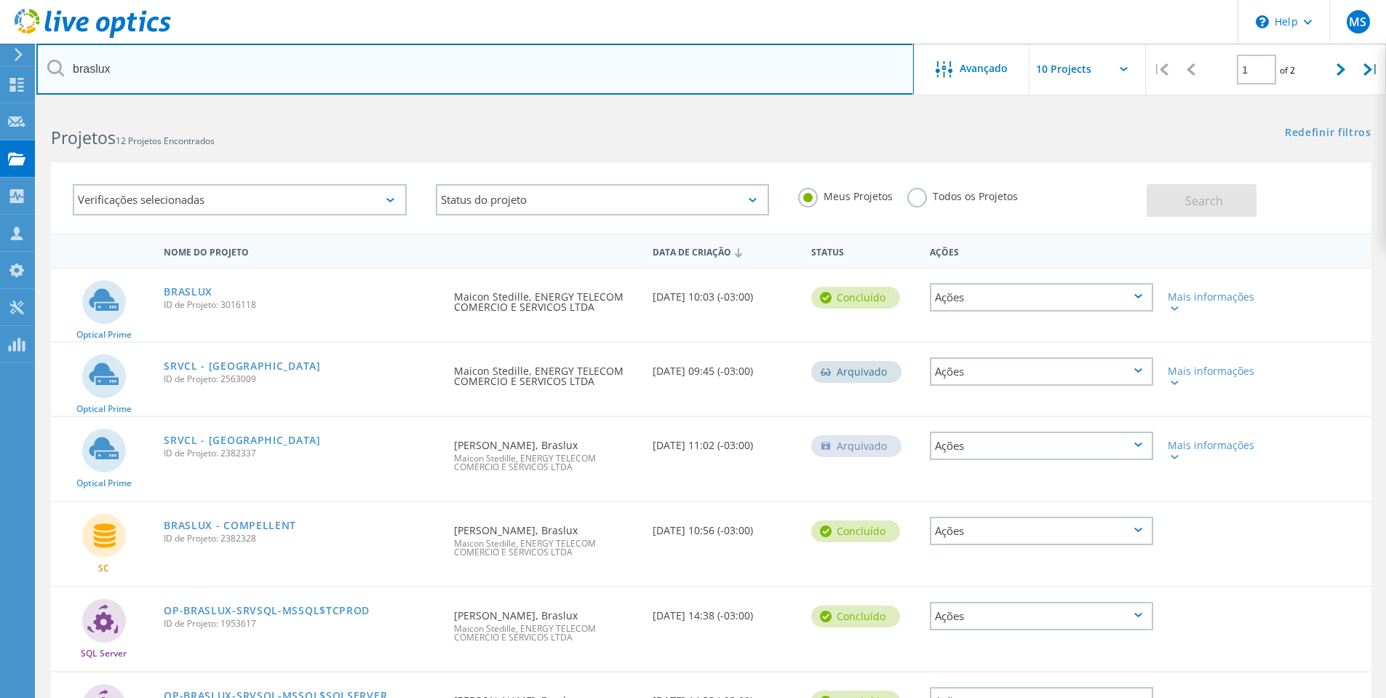
click at [170, 63] on input "braslux" at bounding box center [475, 69] width 878 height 51
drag, startPoint x: 170, startPoint y: 63, endPoint x: -65, endPoint y: 64, distance: 235.0
click at [0, 64] on html "\n Help Explore Helpful Articles Contact Support MS Parceiro de Canal Maicon St…" at bounding box center [693, 577] width 1386 height 1155
type input "unimed"
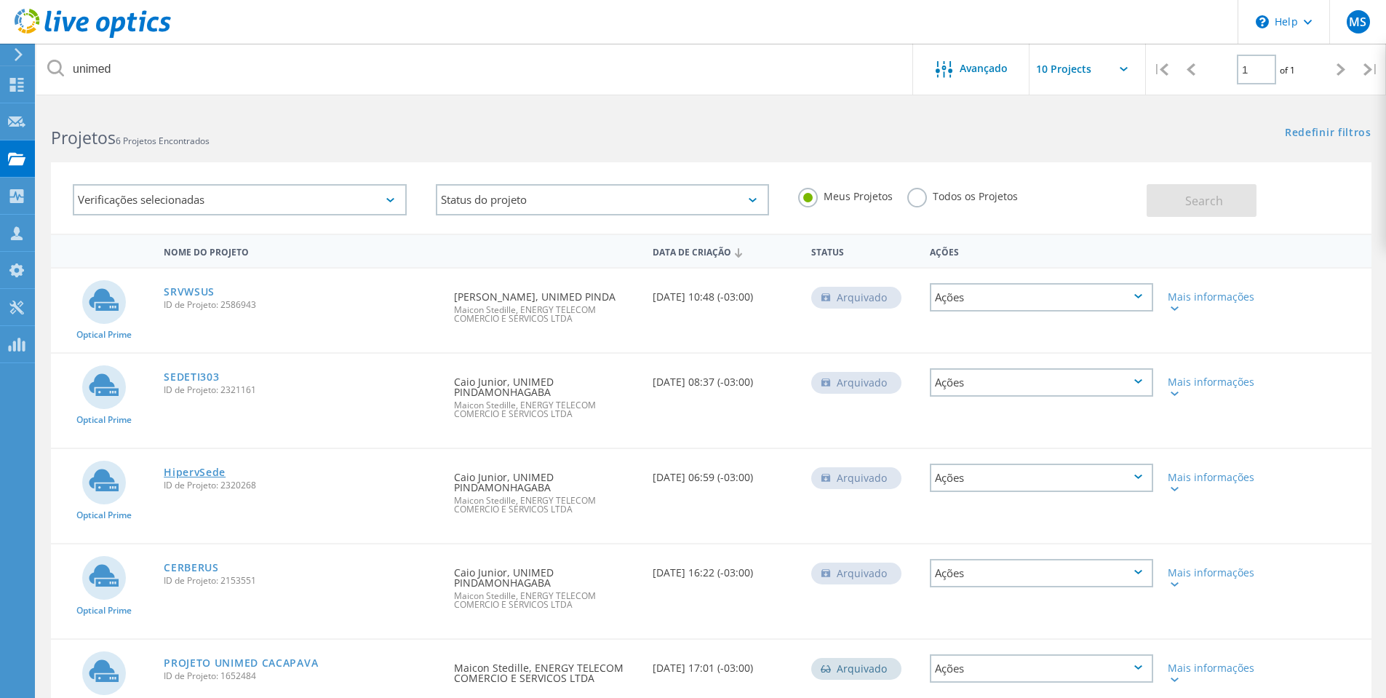
click at [205, 469] on link "HipervSede" at bounding box center [195, 472] width 62 height 10
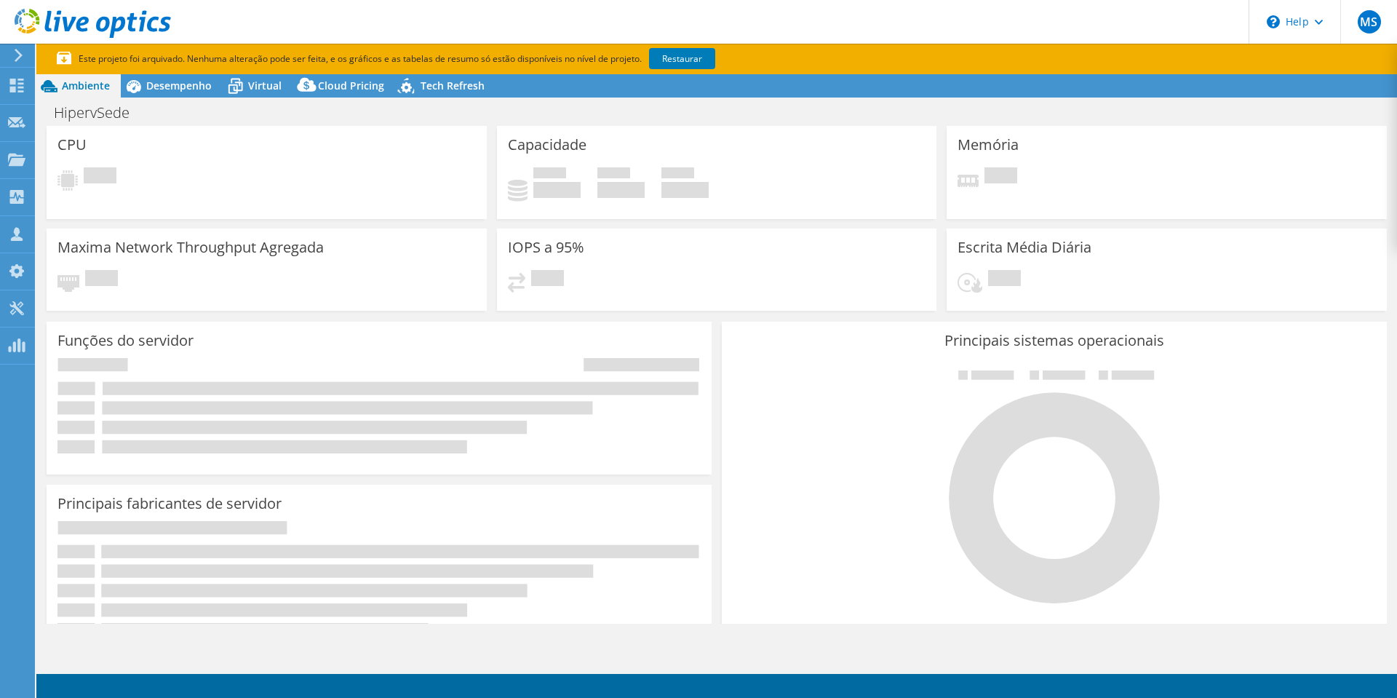
select select "USD"
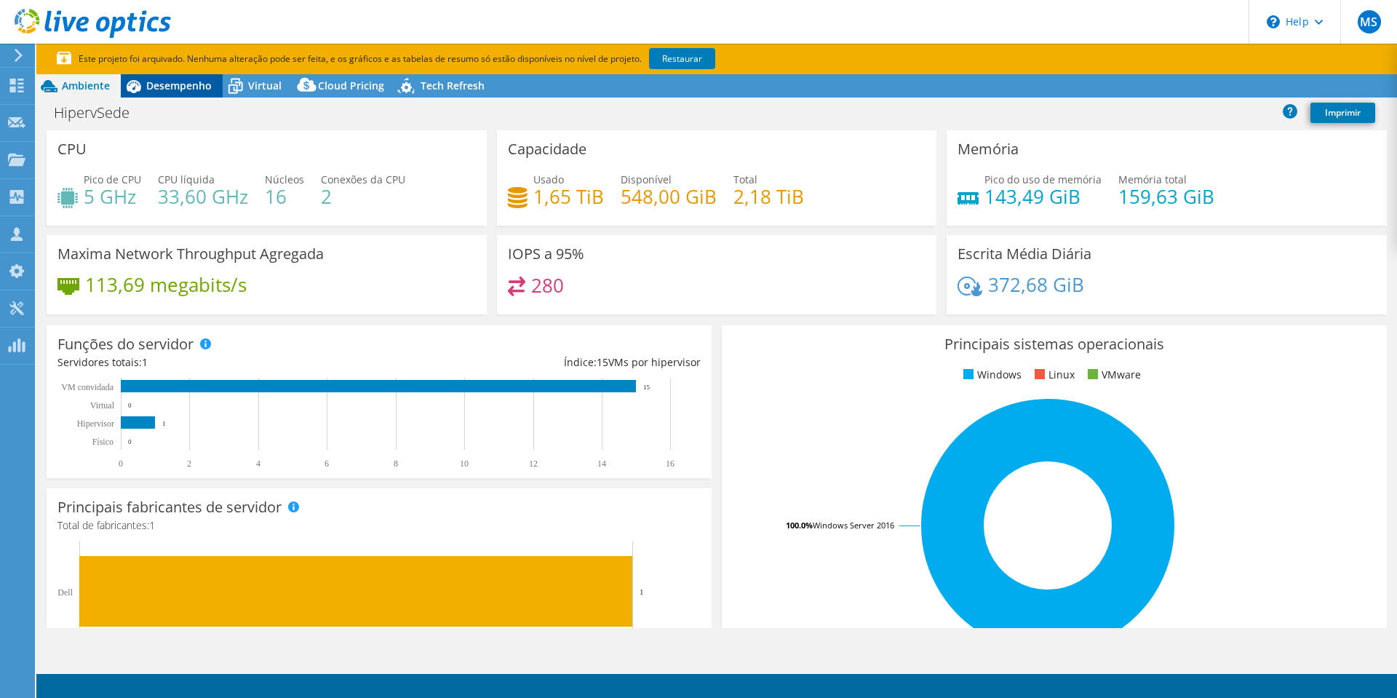
click at [156, 84] on span "Desempenho" at bounding box center [178, 86] width 65 height 14
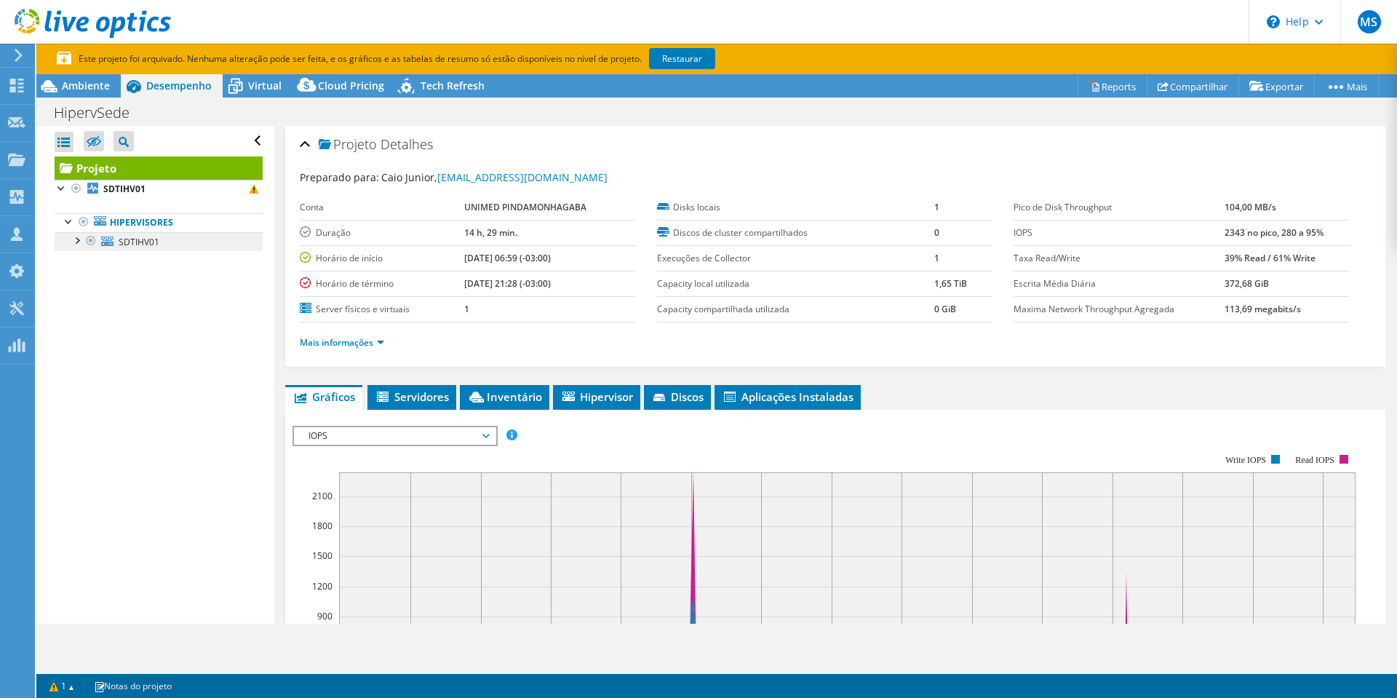
drag, startPoint x: 79, startPoint y: 238, endPoint x: 83, endPoint y: 249, distance: 11.5
click at [79, 238] on div at bounding box center [76, 239] width 15 height 15
click at [138, 240] on span "SDTIHV01" at bounding box center [139, 242] width 41 height 12
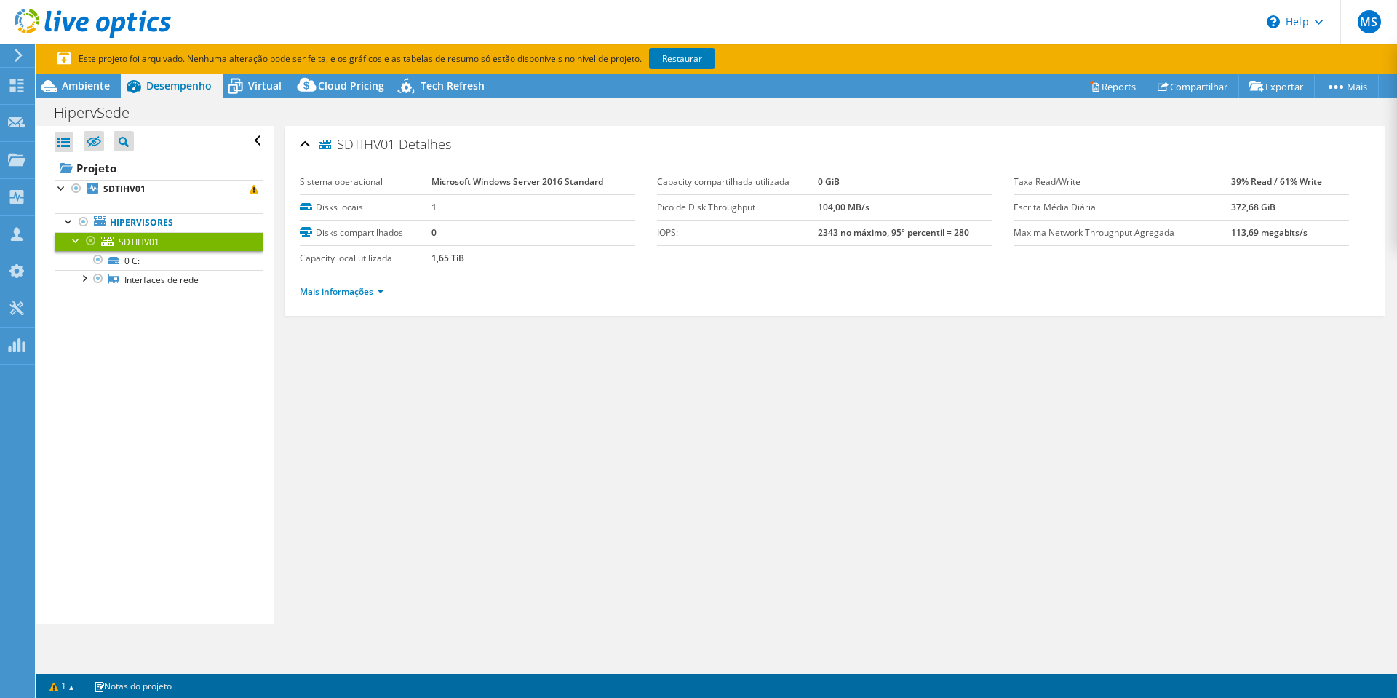
click at [350, 293] on link "Mais informações" at bounding box center [342, 291] width 84 height 12
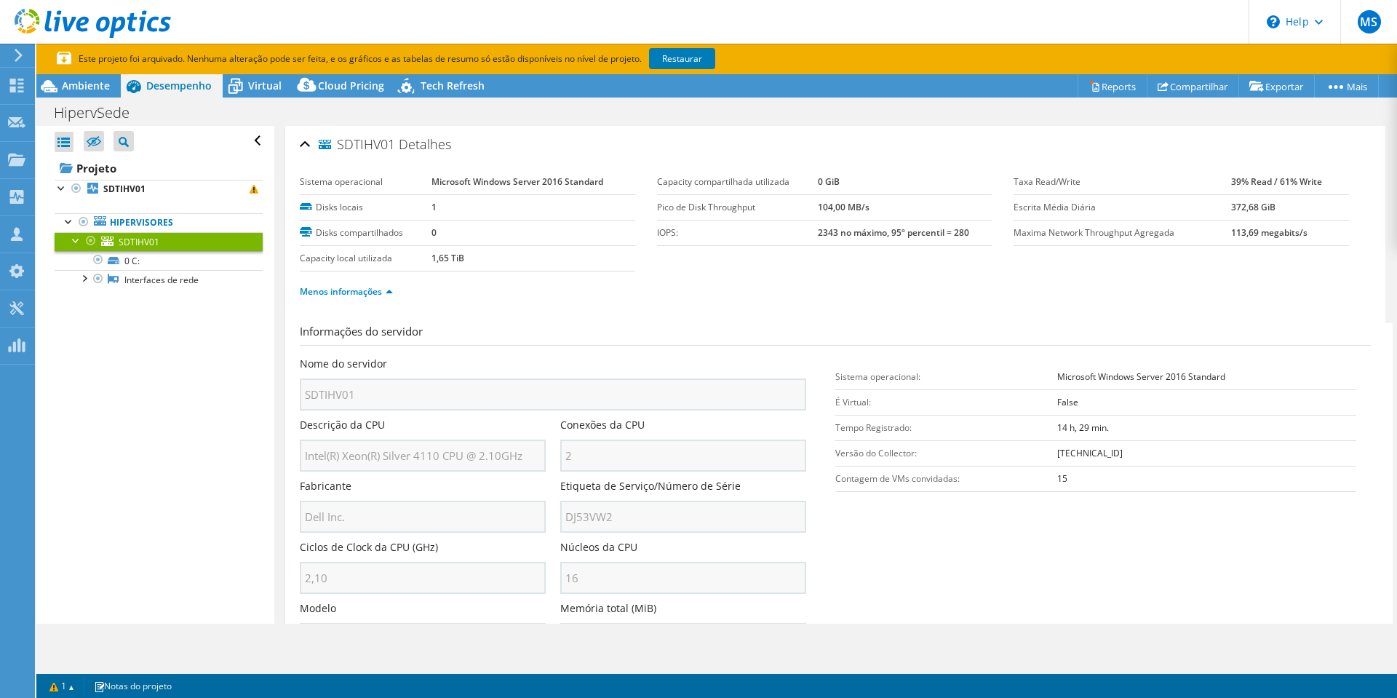
click at [545, 357] on div "Nome do servidor SDTIHV01 Descrição da CPU Intel(R) Xeon(R) Silver 4110 CPU @ 2…" at bounding box center [560, 357] width 521 height 0
click at [12, 130] on div at bounding box center [16, 124] width 17 height 16
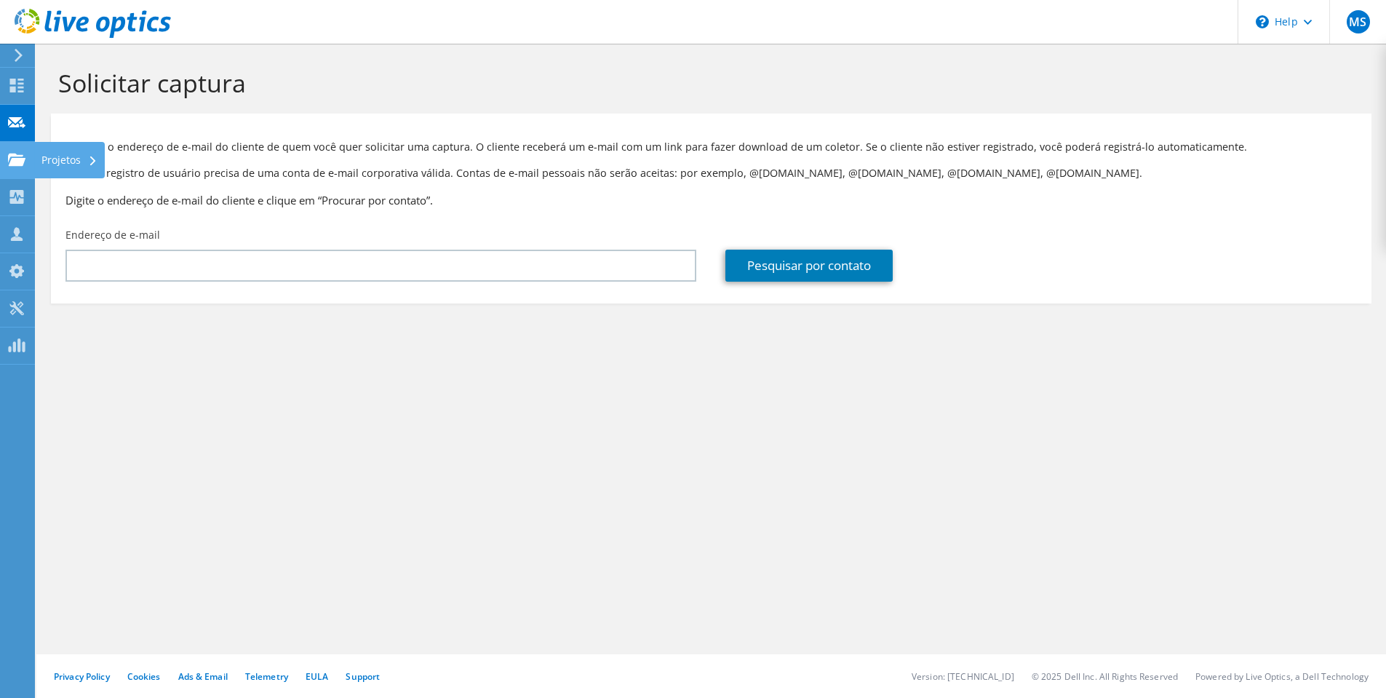
click at [22, 164] on use at bounding box center [16, 159] width 17 height 12
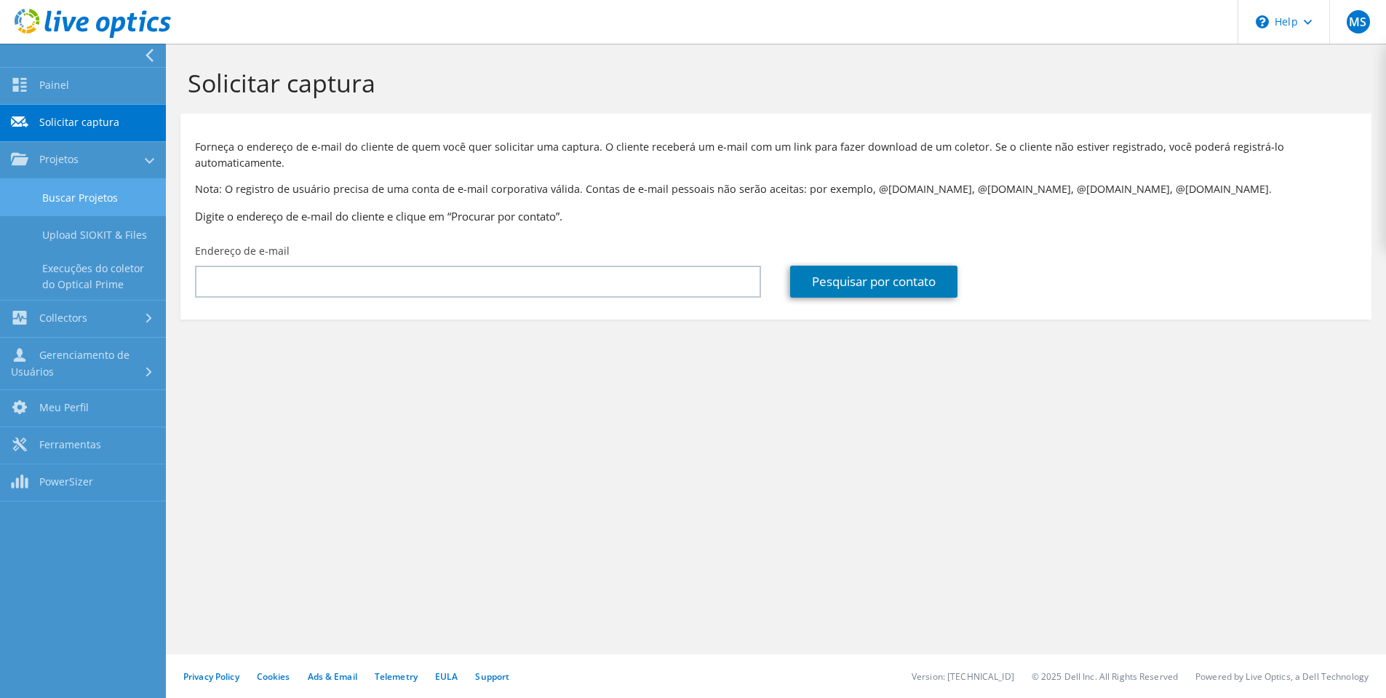
click at [80, 193] on link "Buscar Projetos" at bounding box center [83, 197] width 166 height 37
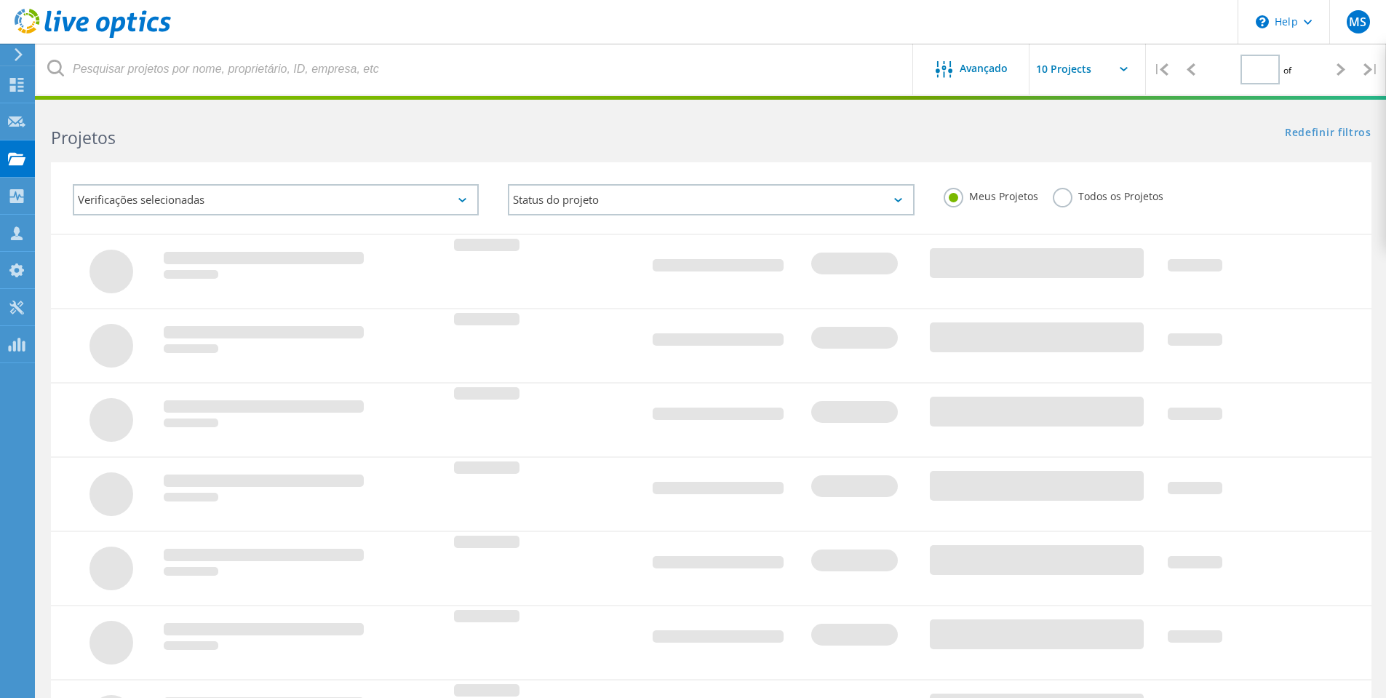
type input "1"
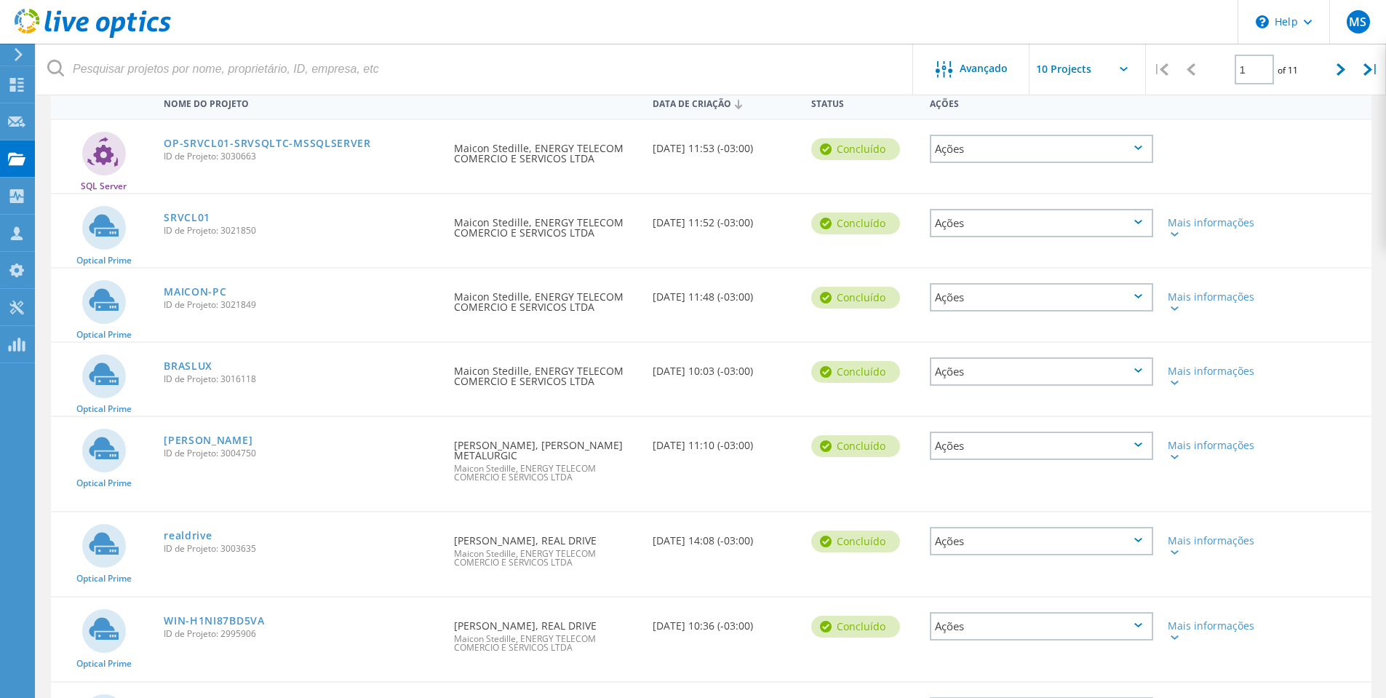
scroll to position [218, 0]
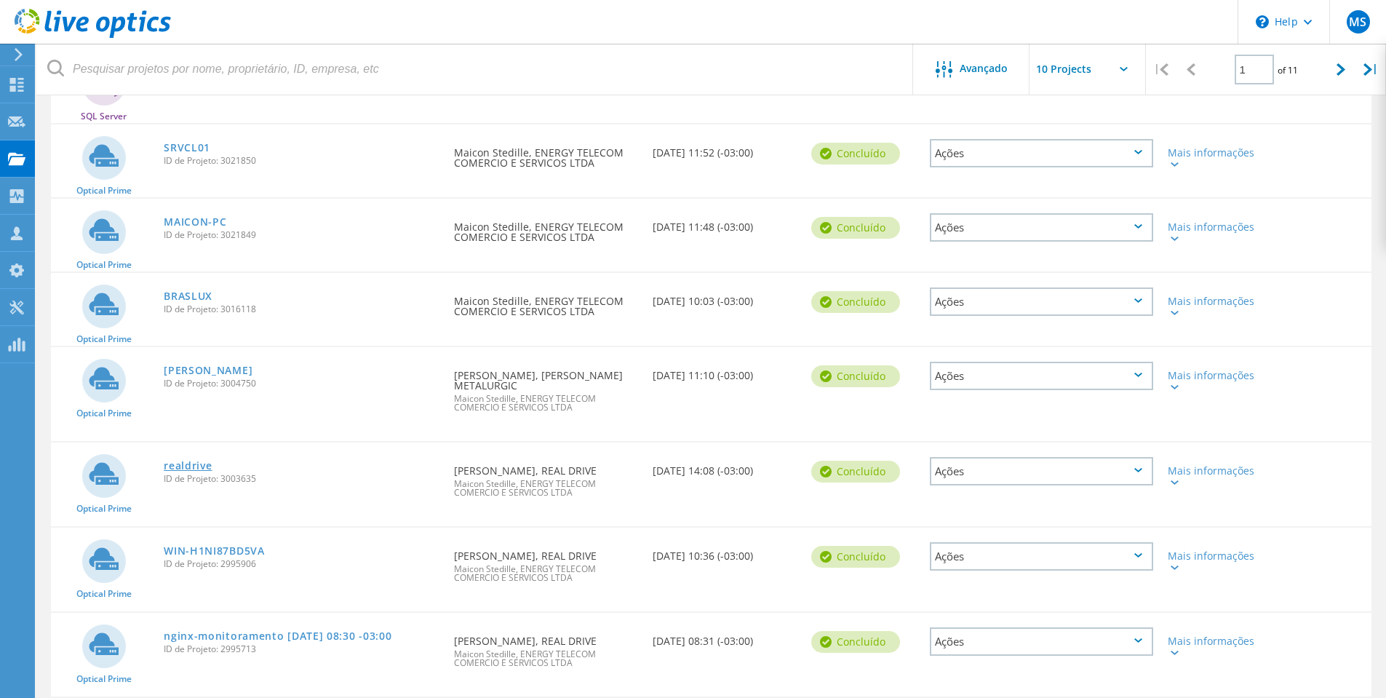
click at [190, 468] on link "realdrive" at bounding box center [188, 466] width 48 height 10
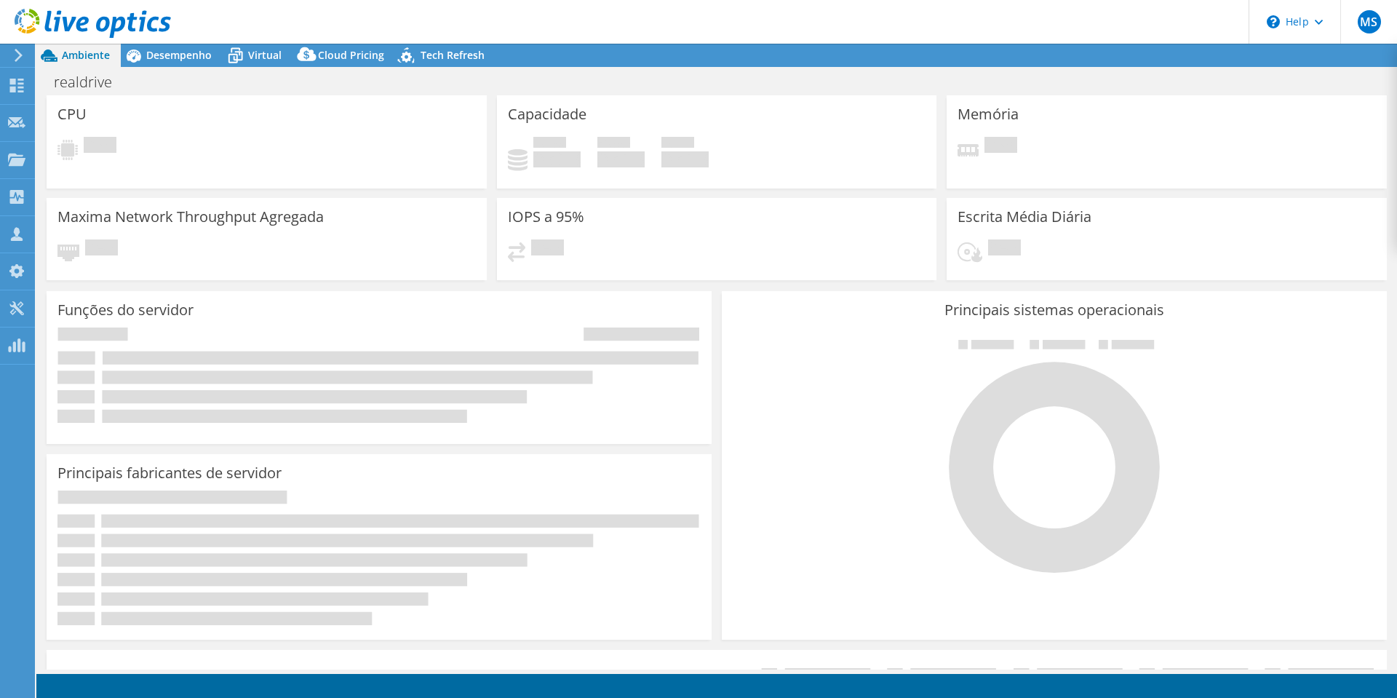
select select "USD"
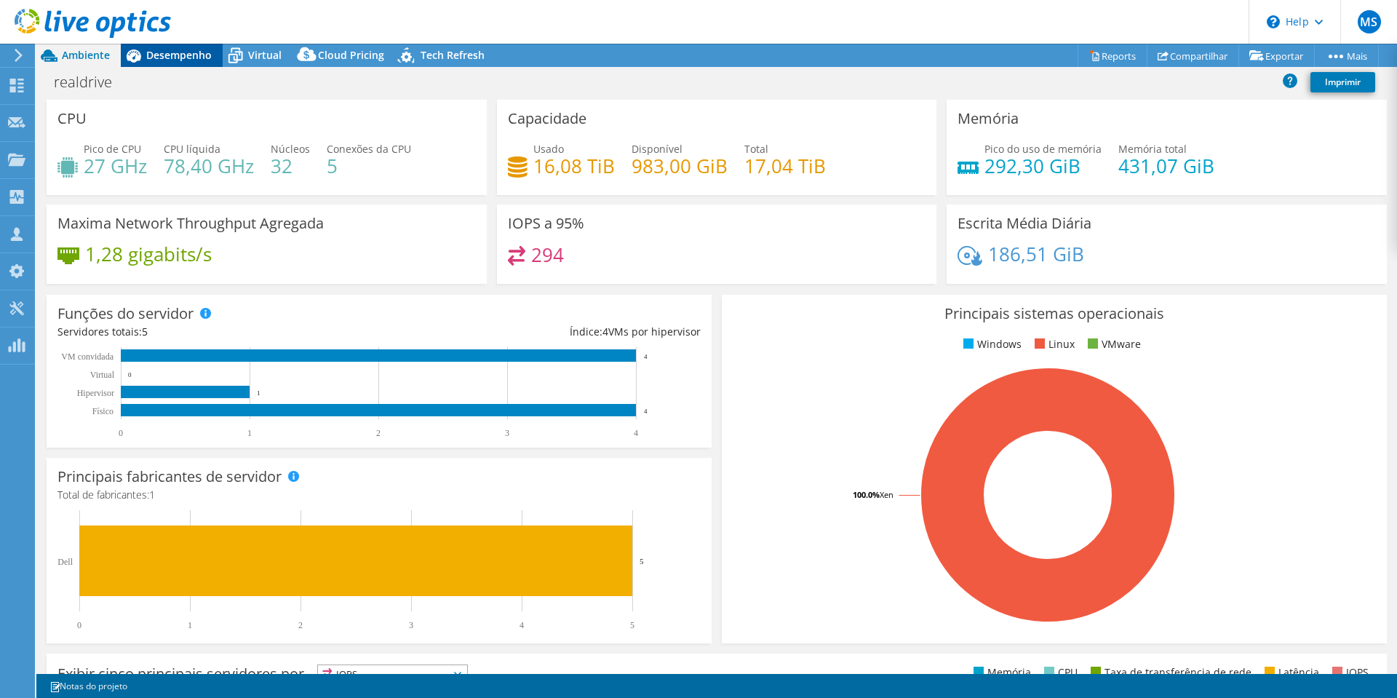
click at [180, 50] on span "Desempenho" at bounding box center [178, 55] width 65 height 14
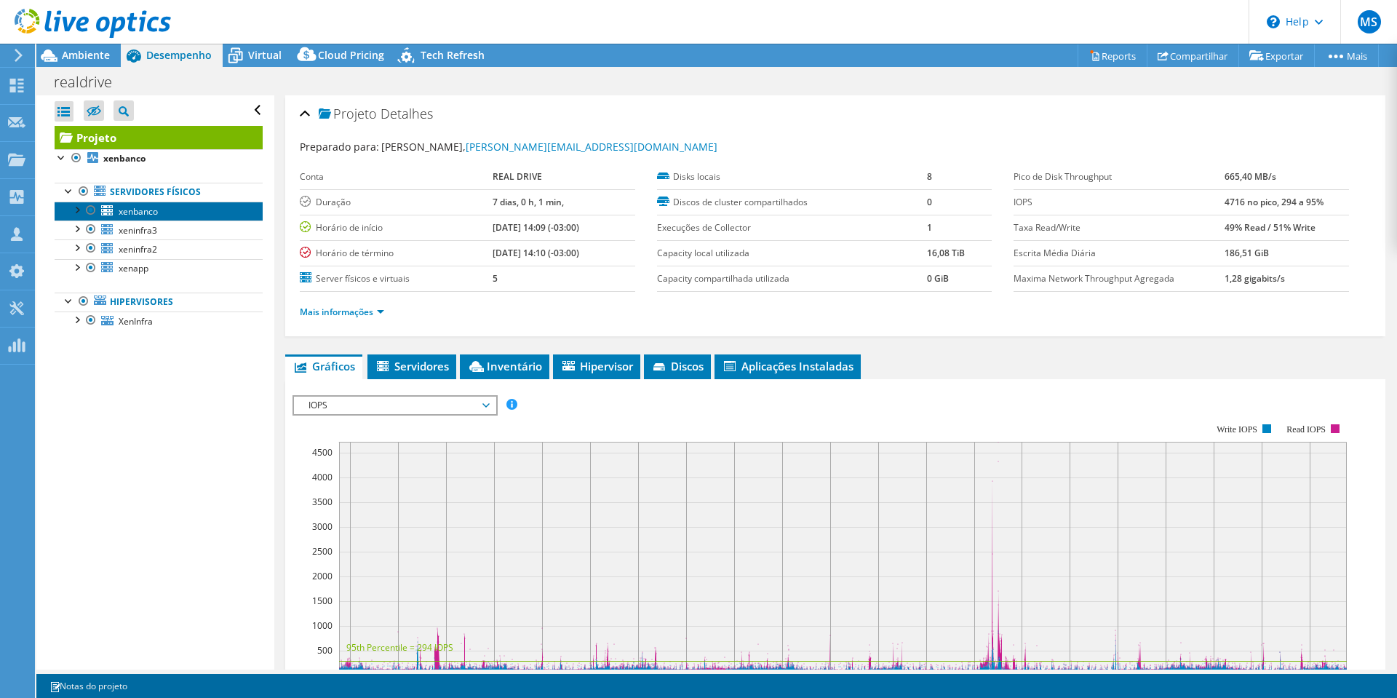
click at [135, 218] on link "xenbanco" at bounding box center [159, 211] width 208 height 19
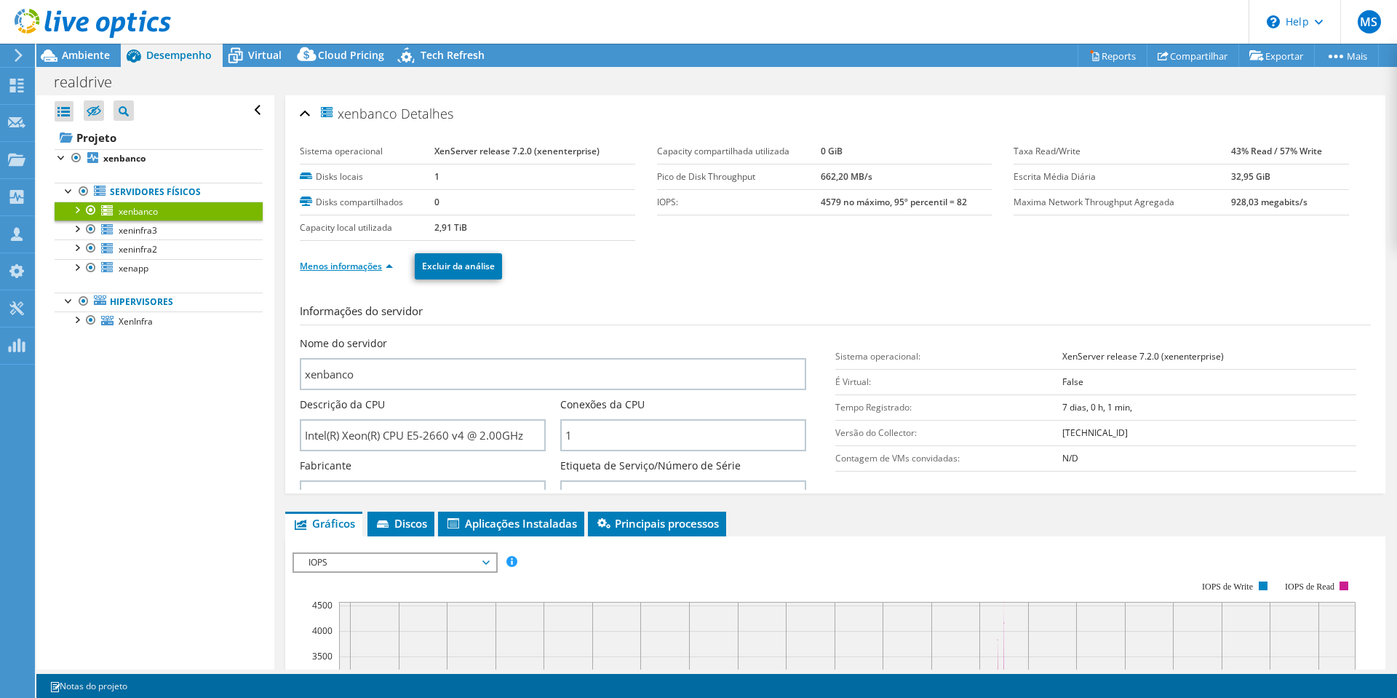
click at [374, 270] on link "Menos informações" at bounding box center [346, 266] width 93 height 12
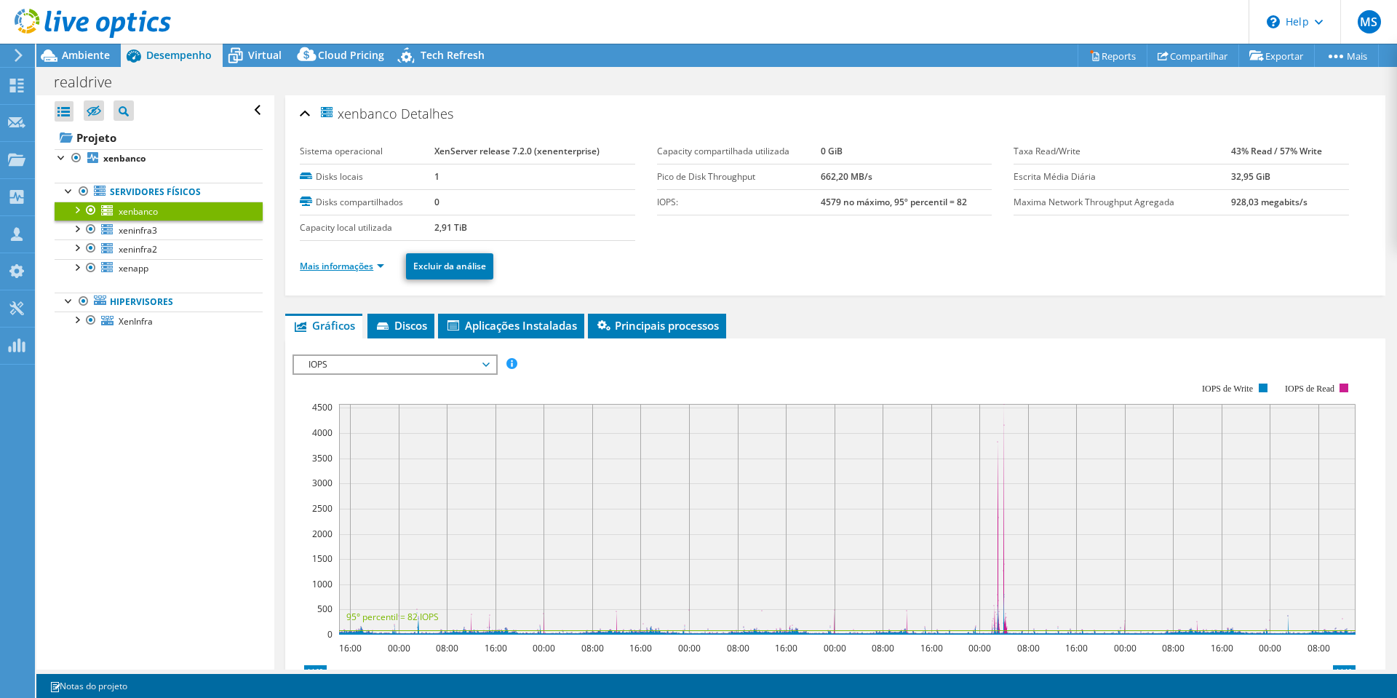
click at [374, 270] on link "Mais informações" at bounding box center [342, 266] width 84 height 12
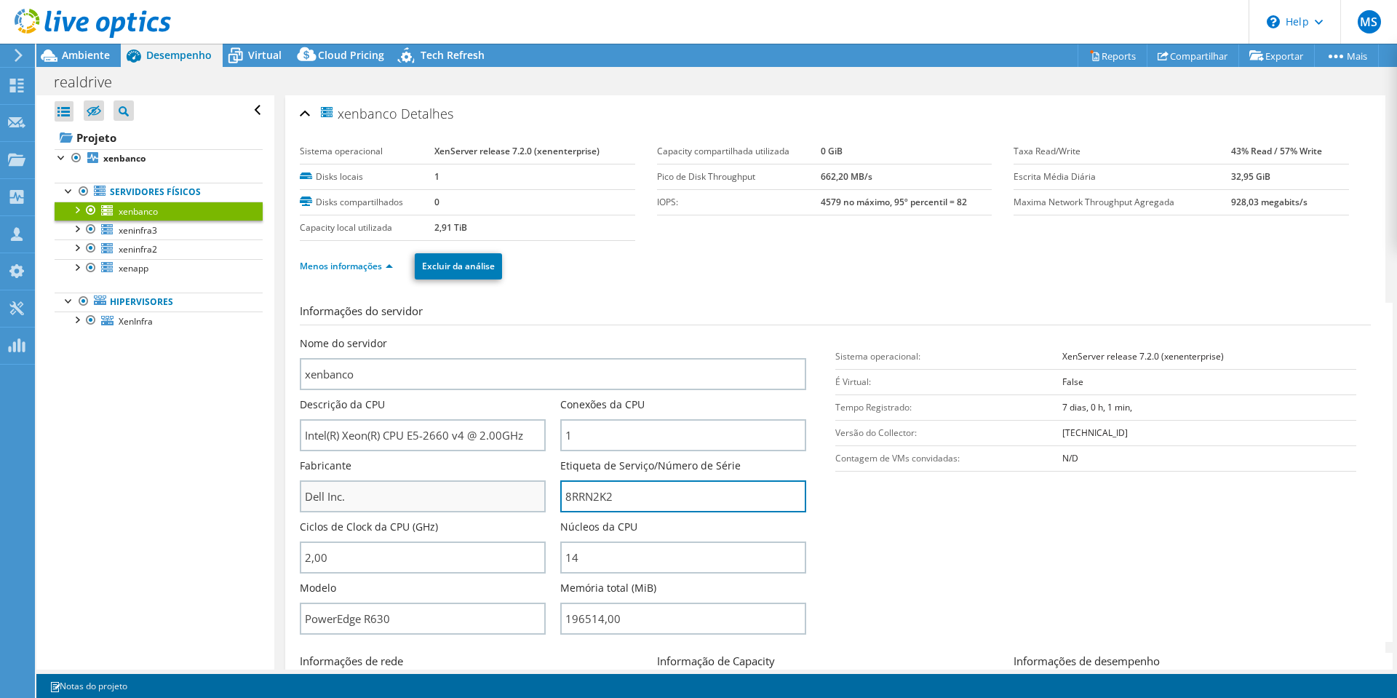
drag, startPoint x: 632, startPoint y: 505, endPoint x: 524, endPoint y: 495, distance: 108.2
click at [524, 336] on div "Nome do servidor xenbanco Descrição da CPU Intel(R) Xeon(R) CPU E5-2660 v4 @ 2.…" at bounding box center [560, 336] width 521 height 0
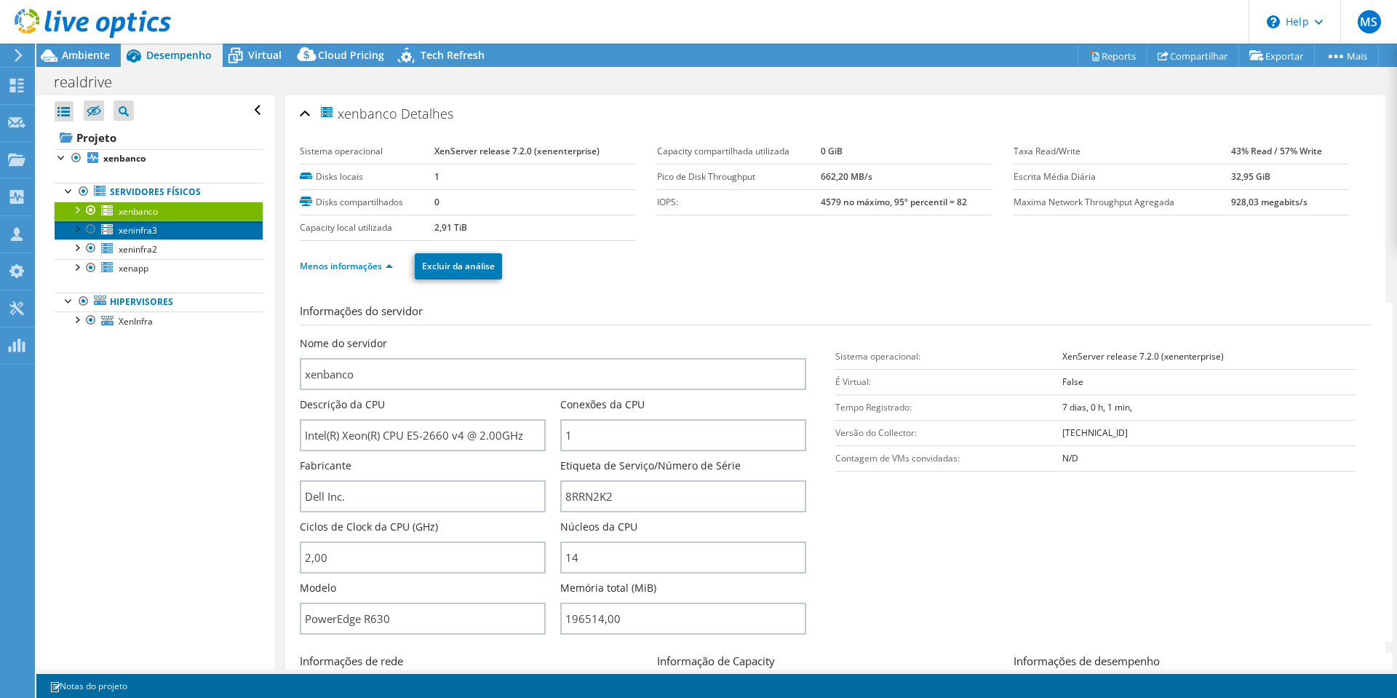
click at [147, 235] on span "xeninfra3" at bounding box center [138, 230] width 39 height 12
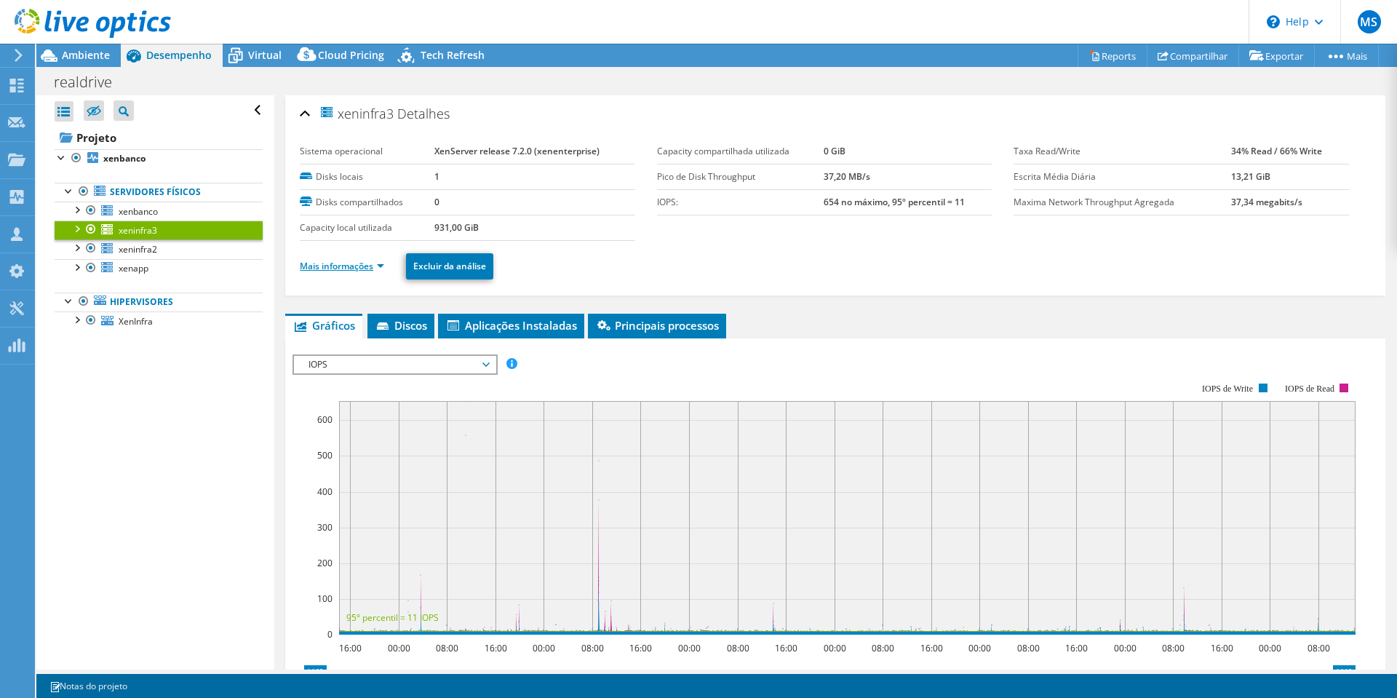
click at [317, 266] on link "Mais informações" at bounding box center [342, 266] width 84 height 12
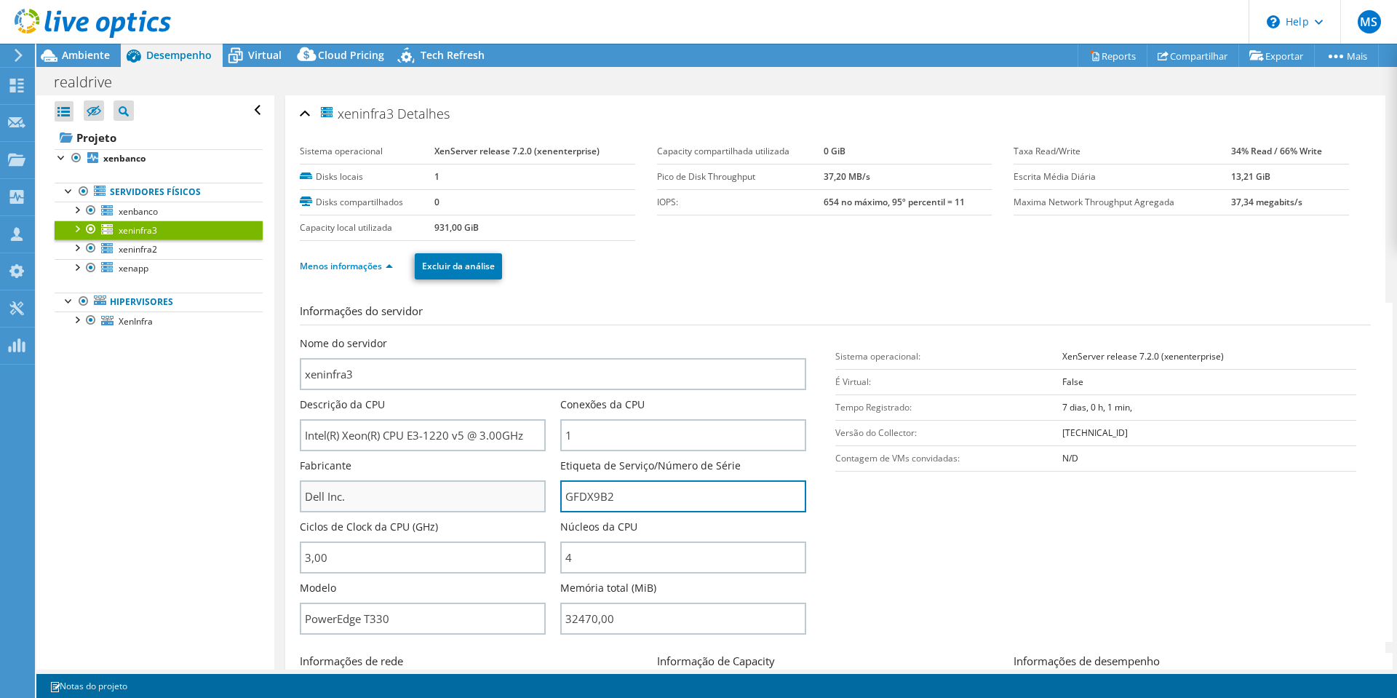
drag, startPoint x: 635, startPoint y: 498, endPoint x: 541, endPoint y: 498, distance: 93.9
click at [541, 336] on div "Nome do servidor xeninfra3 Descrição da CPU Intel(R) Xeon(R) CPU E3-1220 v5 @ 3…" at bounding box center [560, 336] width 521 height 0
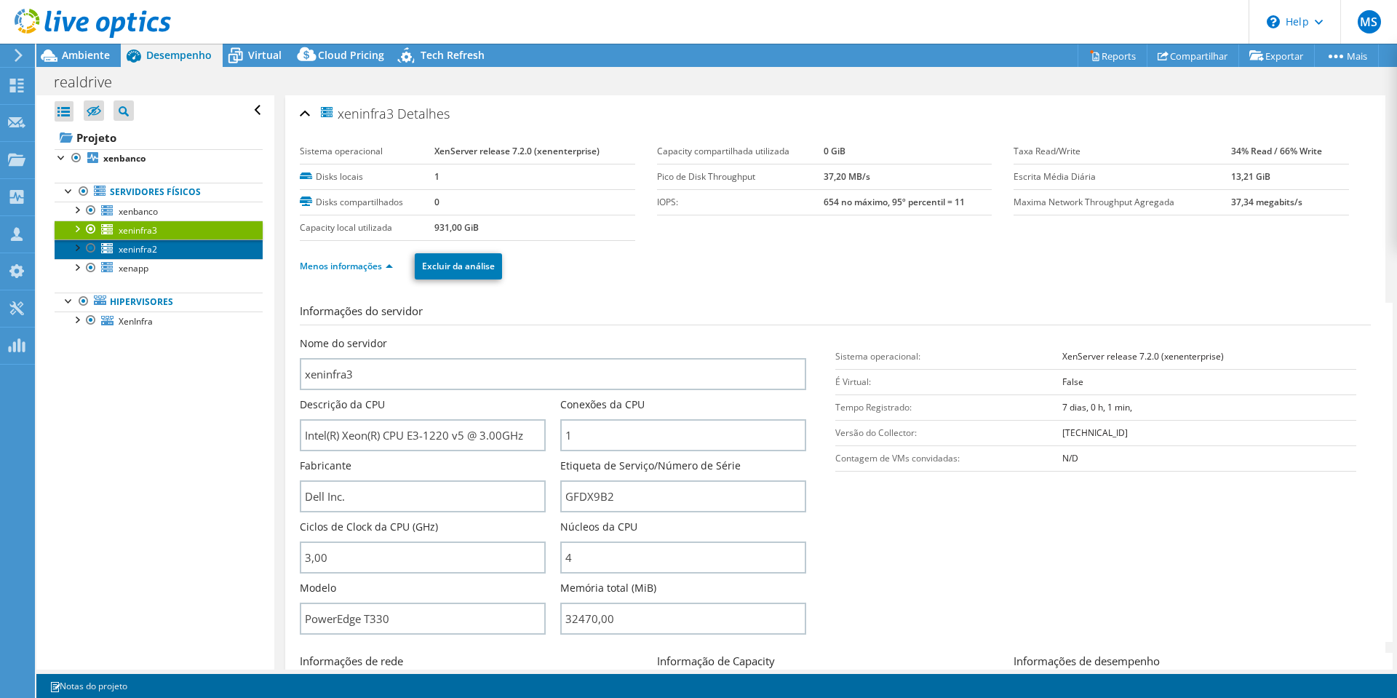
click at [174, 255] on link "xeninfra2" at bounding box center [159, 248] width 208 height 19
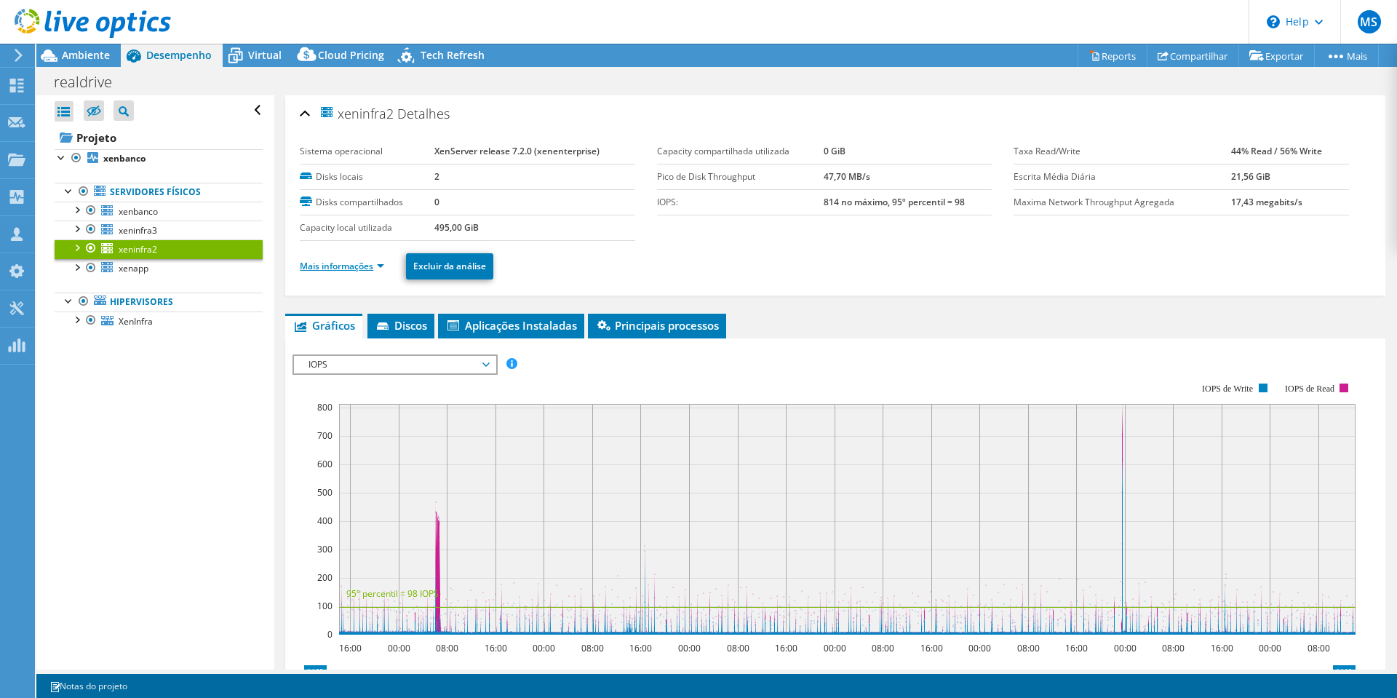
click at [358, 266] on link "Mais informações" at bounding box center [342, 266] width 84 height 12
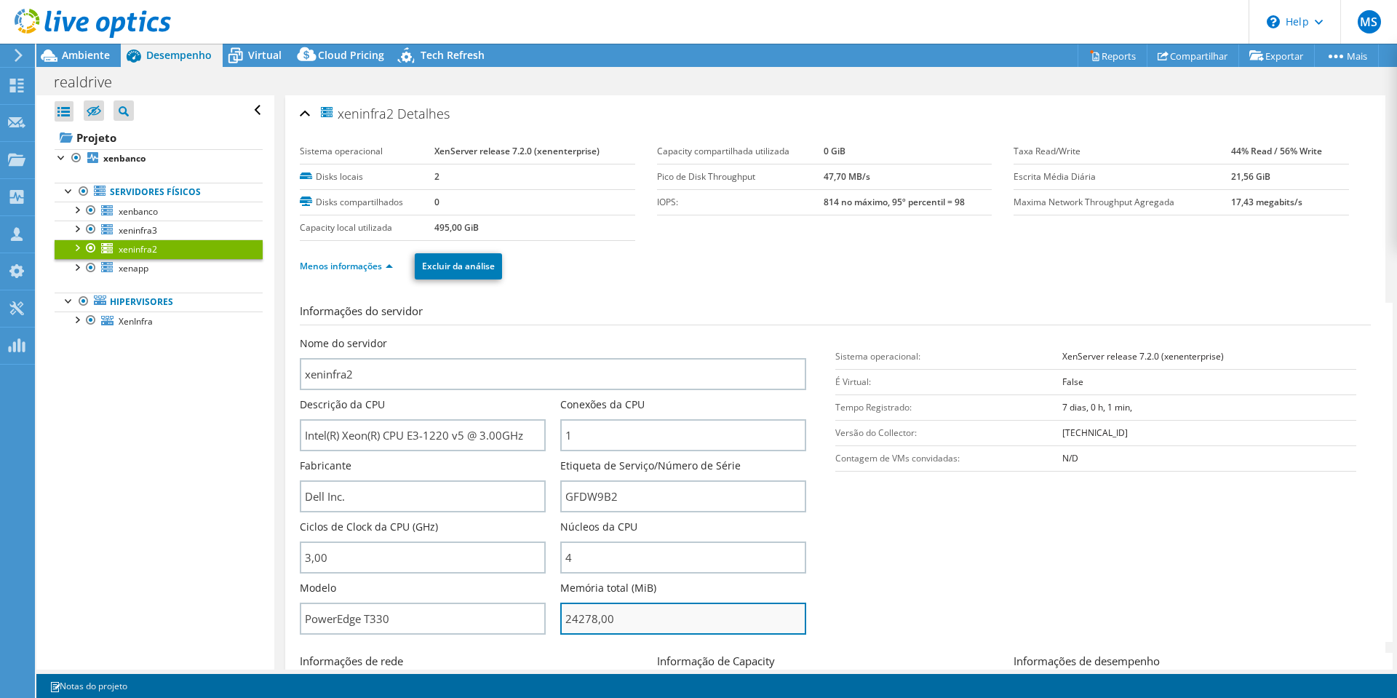
click at [617, 616] on input "24278,00" at bounding box center [683, 619] width 246 height 32
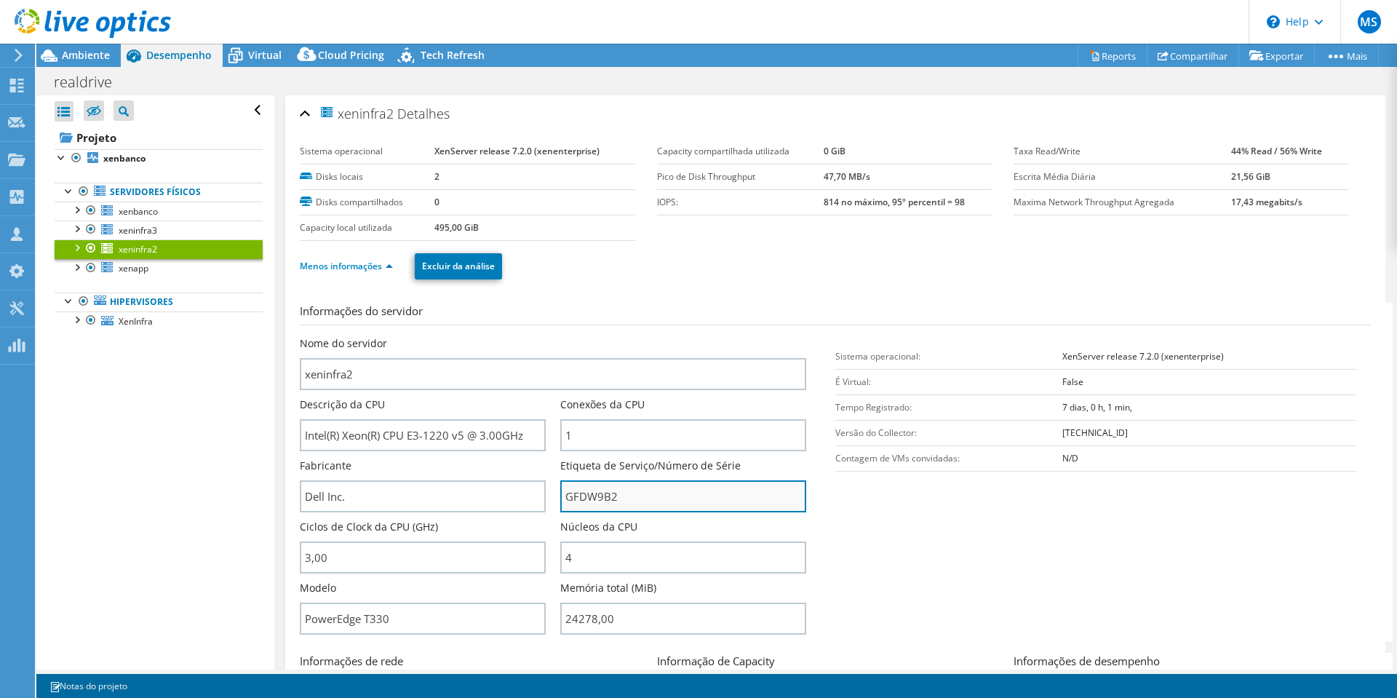
type input "2427800"
drag, startPoint x: 627, startPoint y: 485, endPoint x: 487, endPoint y: 491, distance: 140.6
click at [487, 336] on div "Nome do servidor xeninfra2 Descrição da CPU Intel(R) Xeon(R) CPU E3-1220 v5 @ 3…" at bounding box center [560, 336] width 521 height 0
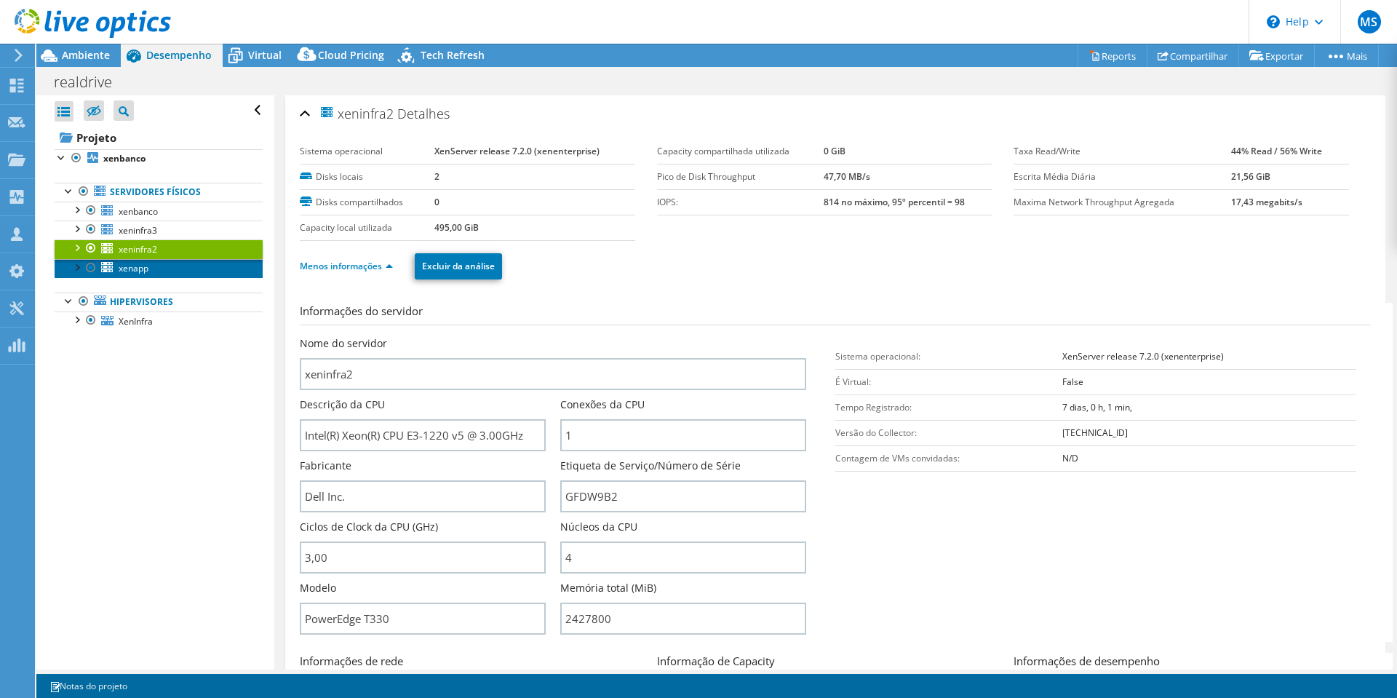
click at [151, 261] on link "xenapp" at bounding box center [159, 268] width 208 height 19
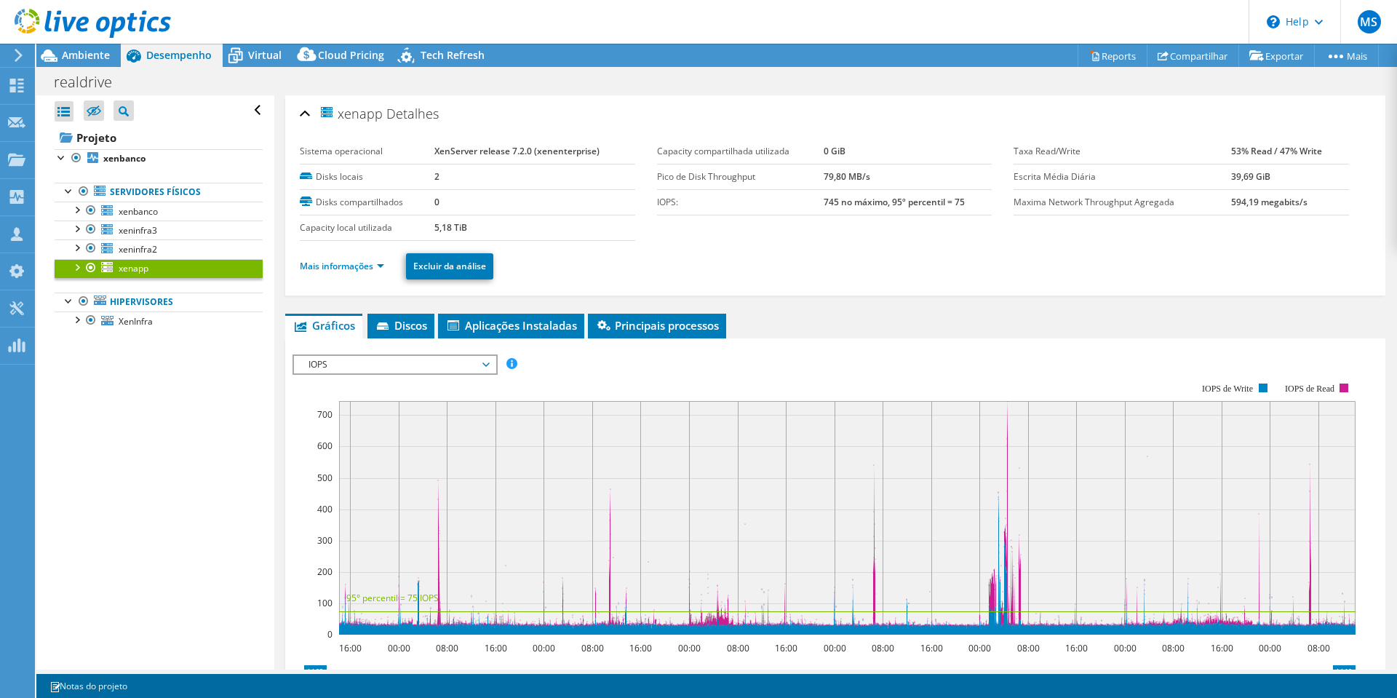
click at [339, 272] on li "Mais informações" at bounding box center [346, 266] width 93 height 16
click at [341, 266] on link "Mais informações" at bounding box center [342, 266] width 84 height 12
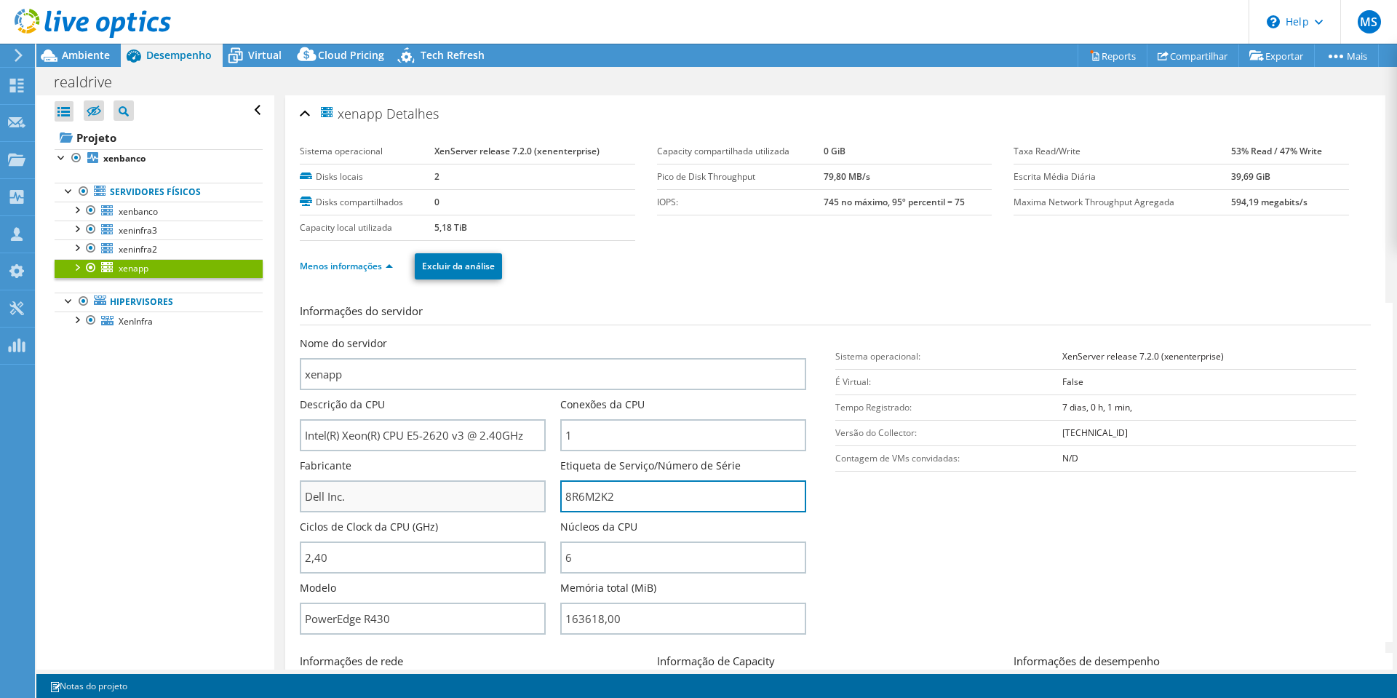
drag, startPoint x: 637, startPoint y: 501, endPoint x: 419, endPoint y: 490, distance: 218.6
click at [419, 336] on div "Nome do servidor xenapp Descrição da CPU Intel(R) Xeon(R) CPU E5-2620 v3 @ 2.40…" at bounding box center [560, 336] width 521 height 0
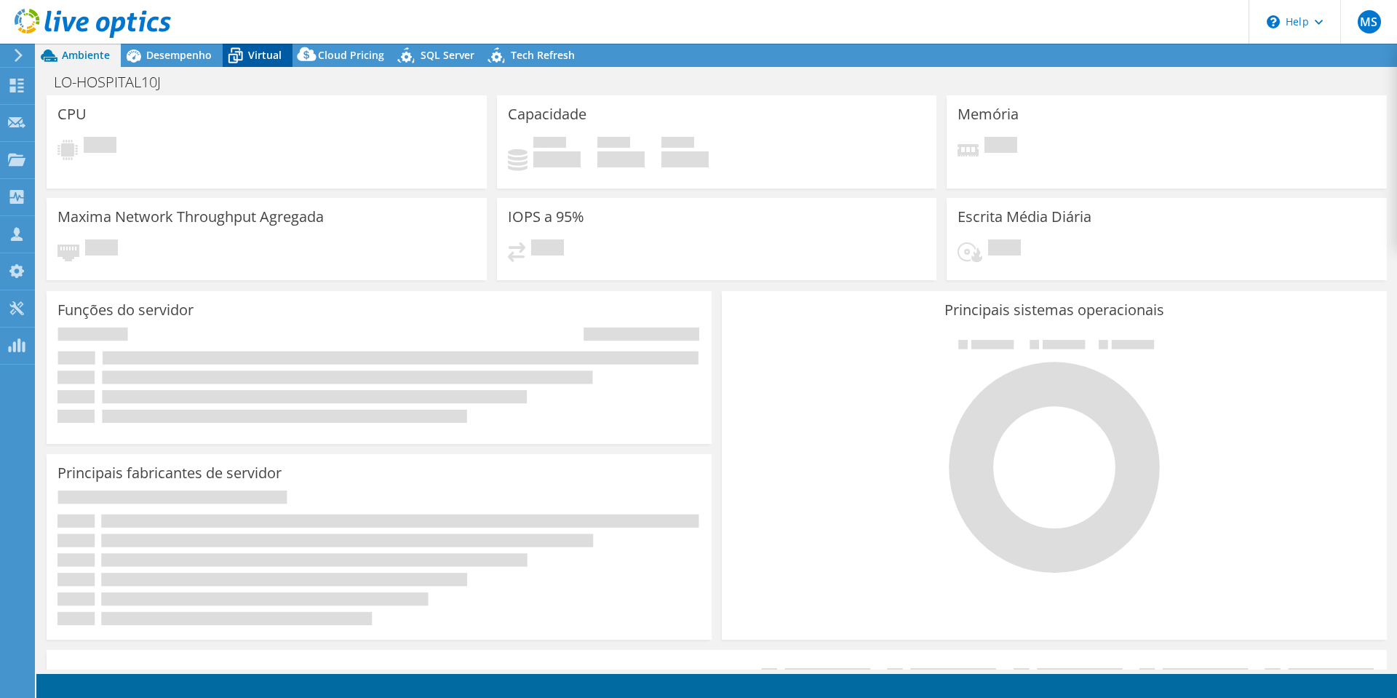
select select "SouthAmerica"
select select "BRL"
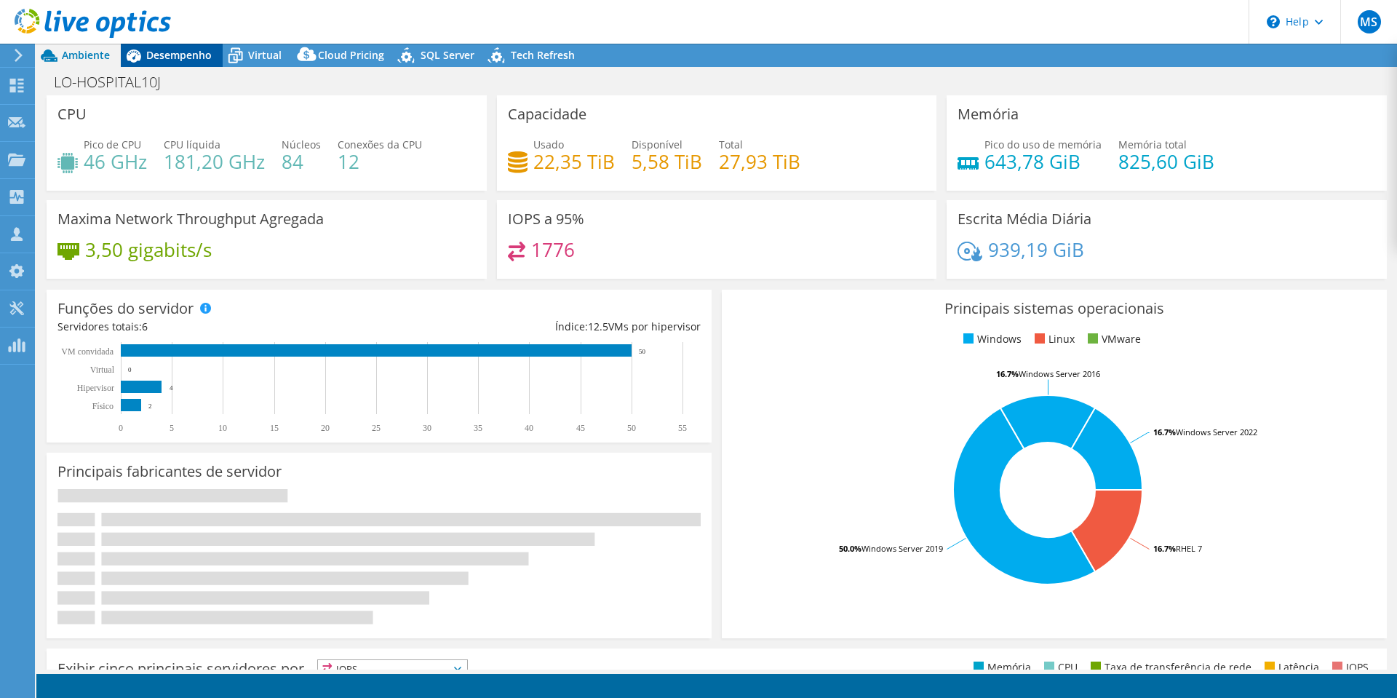
click at [173, 52] on span "Desempenho" at bounding box center [178, 55] width 65 height 14
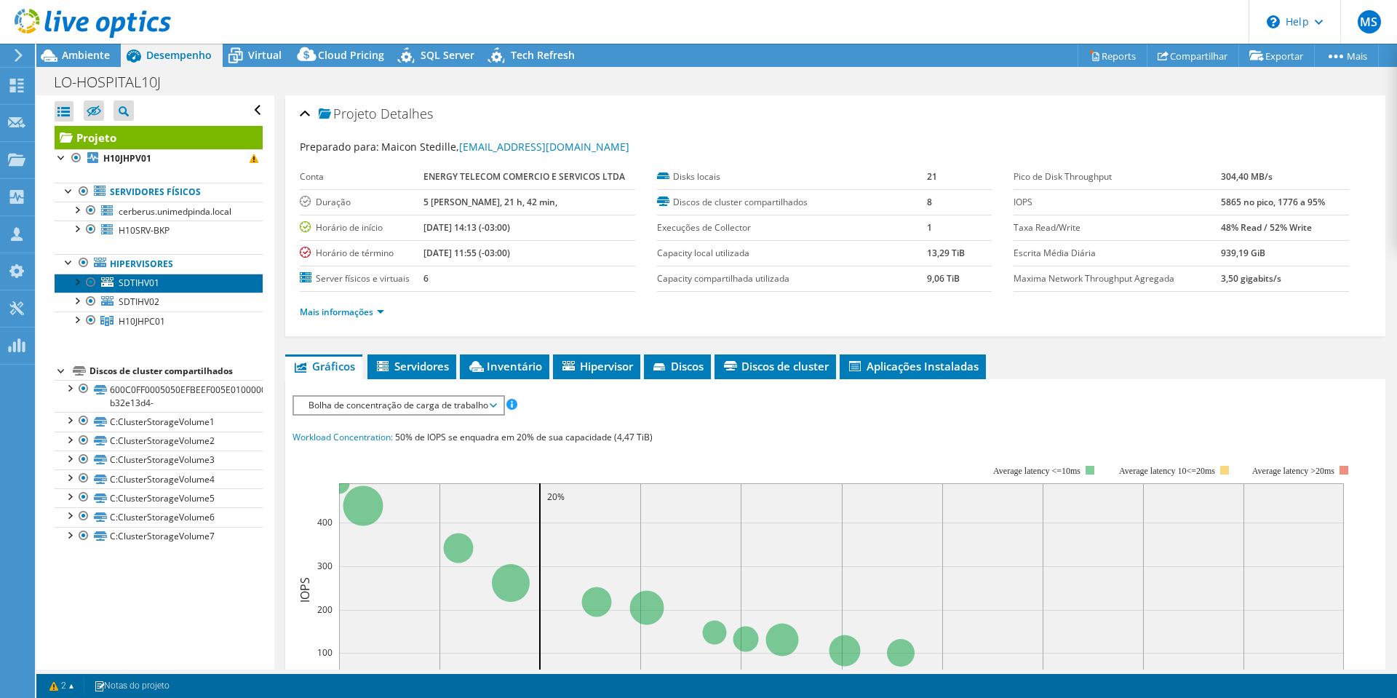
click at [153, 283] on span "SDTIHV01" at bounding box center [139, 283] width 41 height 12
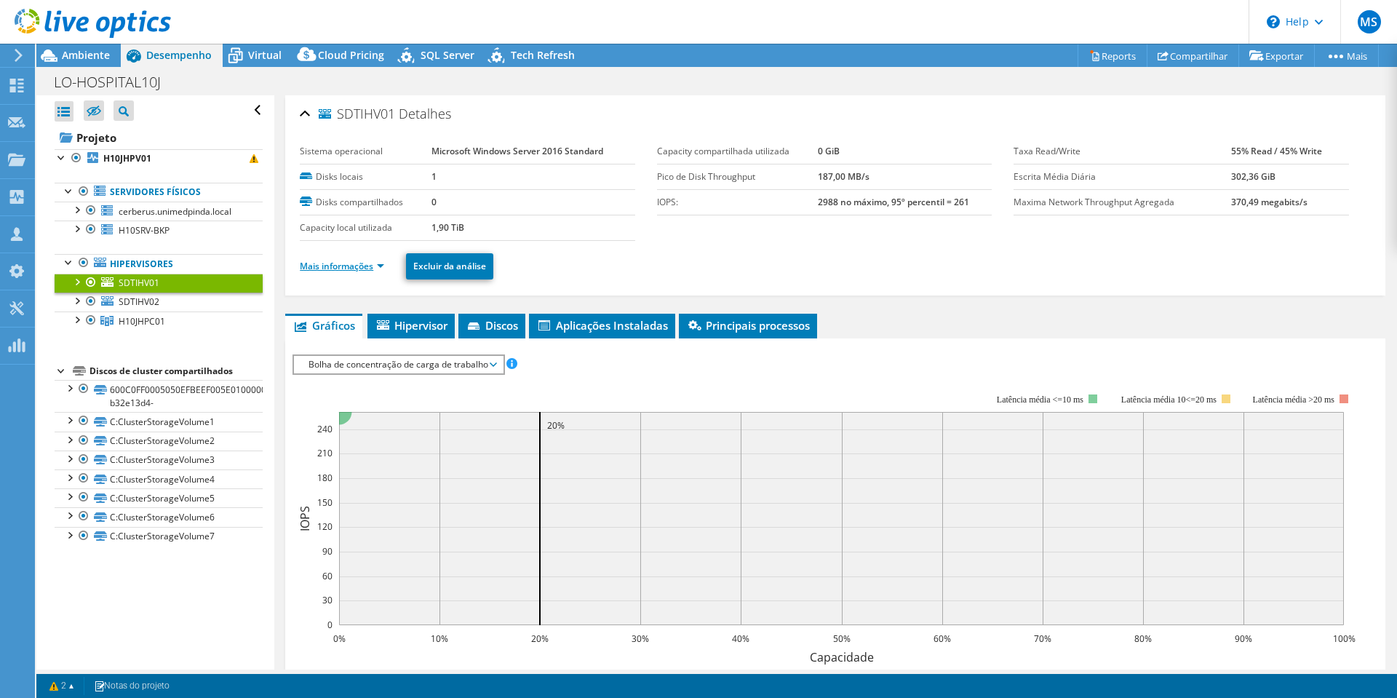
click at [381, 266] on link "Mais informações" at bounding box center [342, 266] width 84 height 12
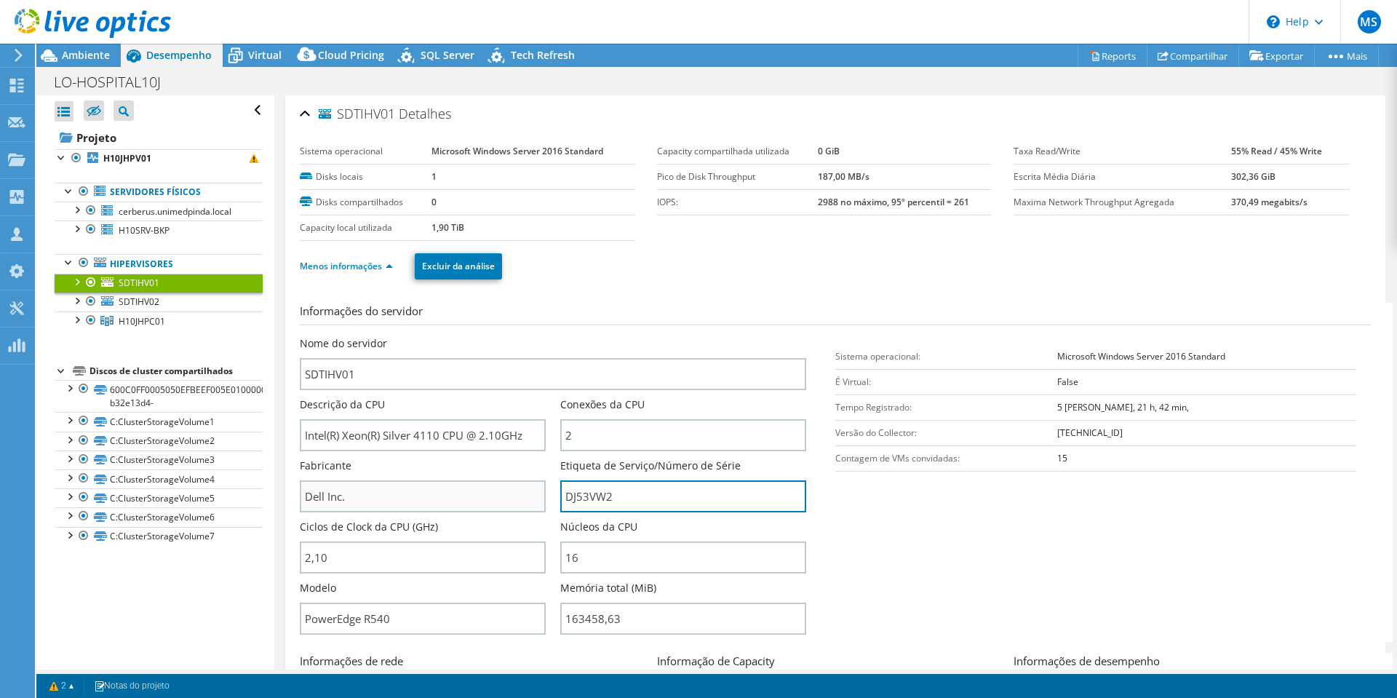
drag, startPoint x: 651, startPoint y: 509, endPoint x: 470, endPoint y: 504, distance: 180.6
click at [470, 336] on div "Nome do servidor SDTIHV01 Descrição da CPU Intel(R) Xeon(R) Silver 4110 CPU @ 2…" at bounding box center [560, 336] width 521 height 0
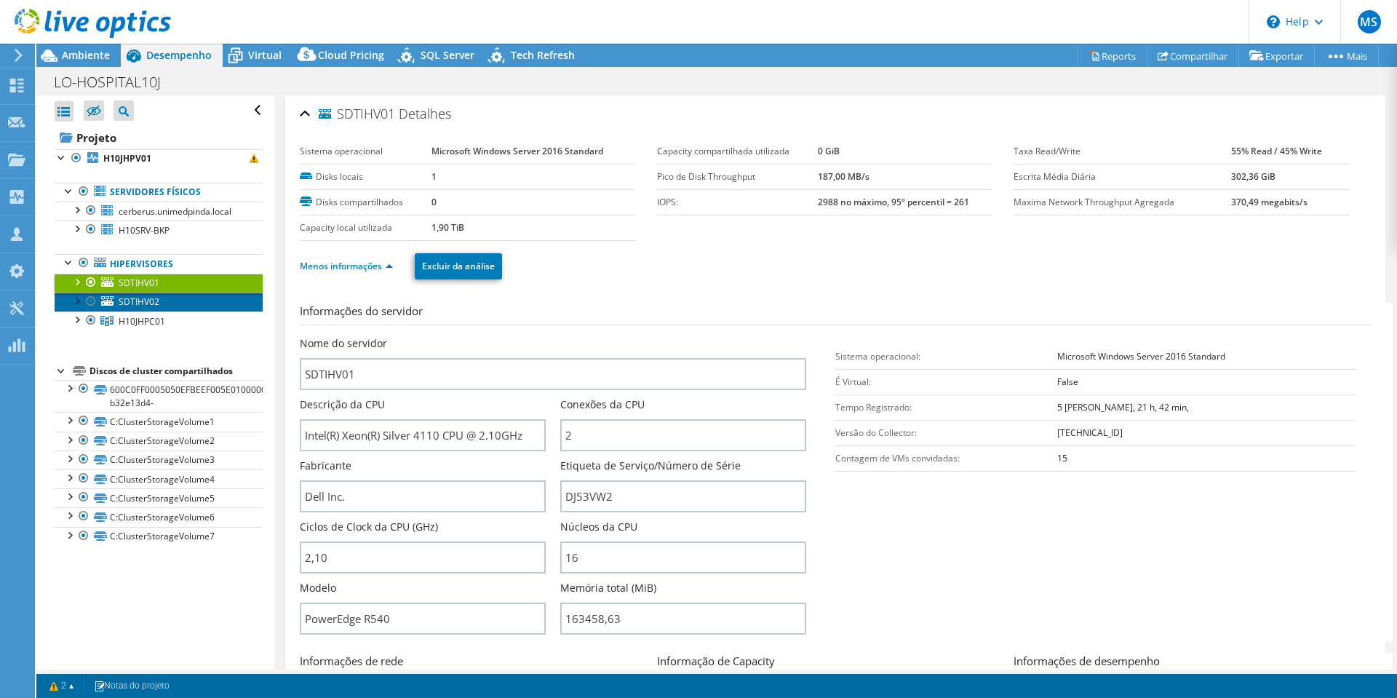
click at [135, 298] on span "SDTIHV02" at bounding box center [139, 301] width 41 height 12
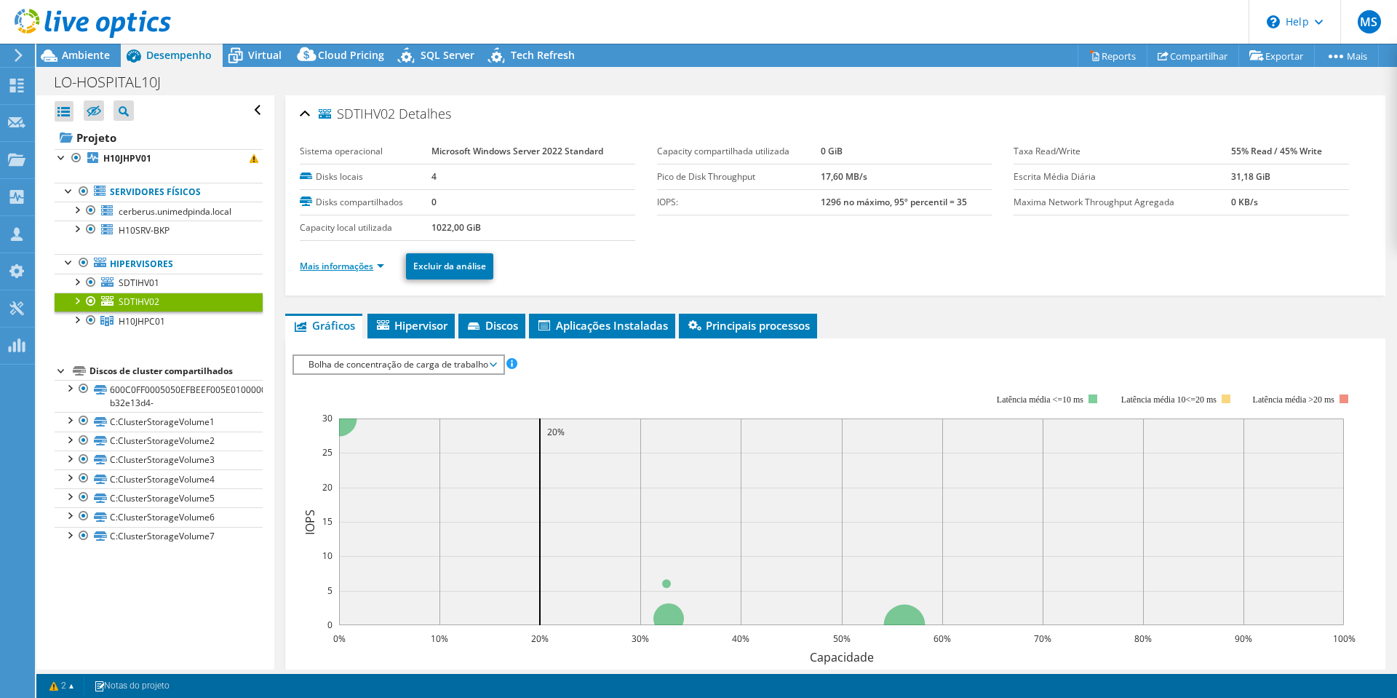
click at [330, 271] on link "Mais informações" at bounding box center [342, 266] width 84 height 12
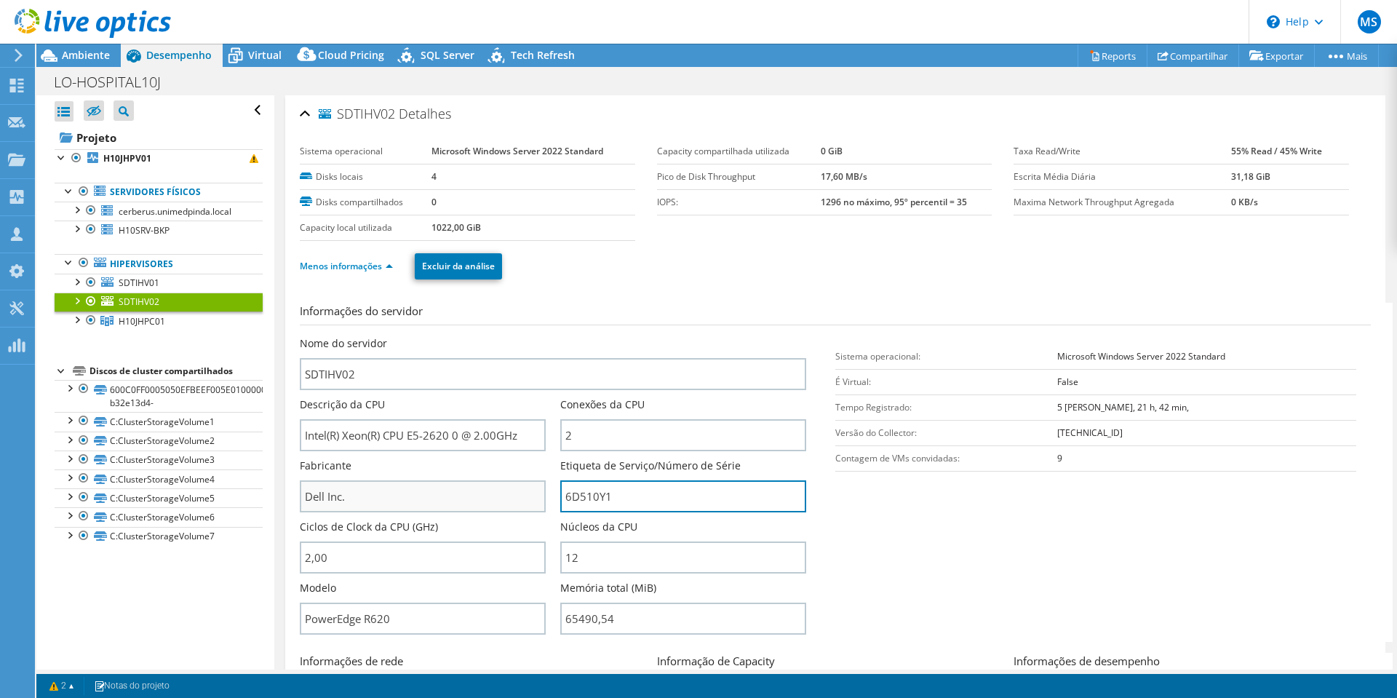
drag, startPoint x: 624, startPoint y: 503, endPoint x: 418, endPoint y: 509, distance: 206.0
click at [338, 336] on div "Nome do servidor SDTIHV02 Descrição da CPU Intel(R) Xeon(R) CPU E5-2620 0 @ 2.0…" at bounding box center [560, 336] width 521 height 0
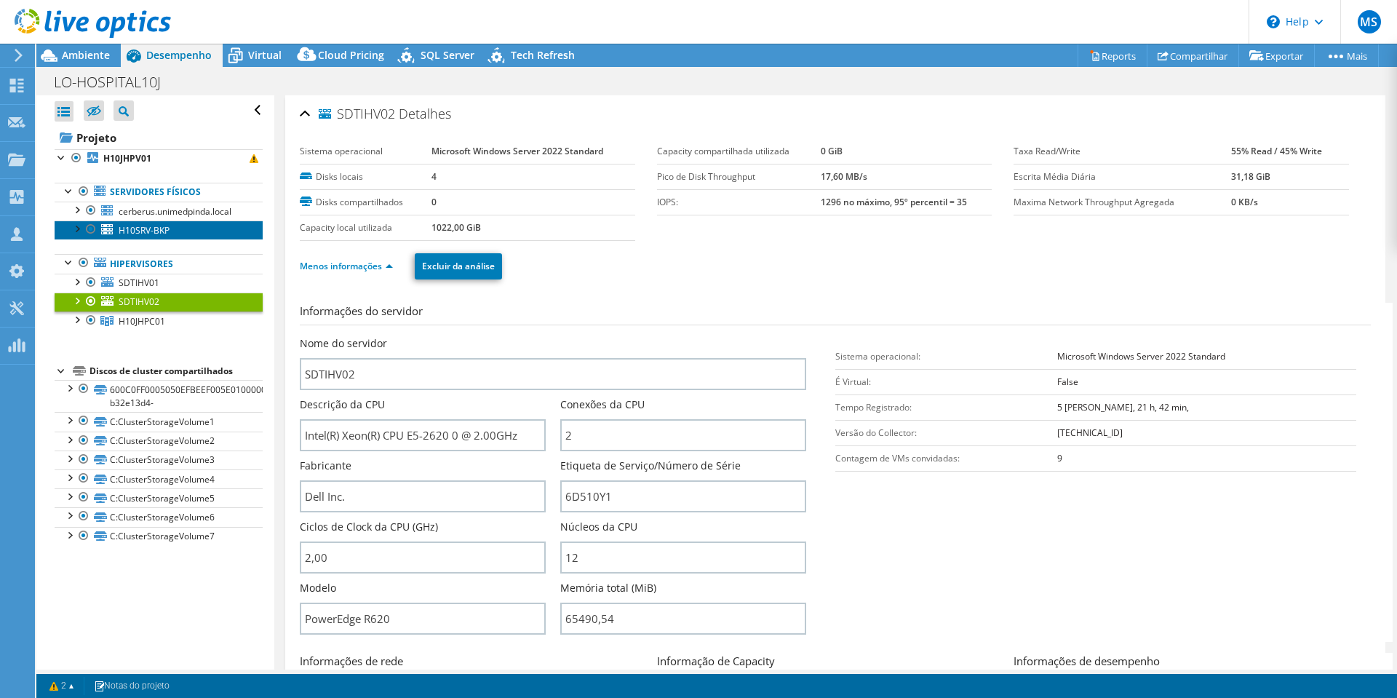
click at [151, 231] on span "H10SRV-BKP" at bounding box center [144, 230] width 51 height 12
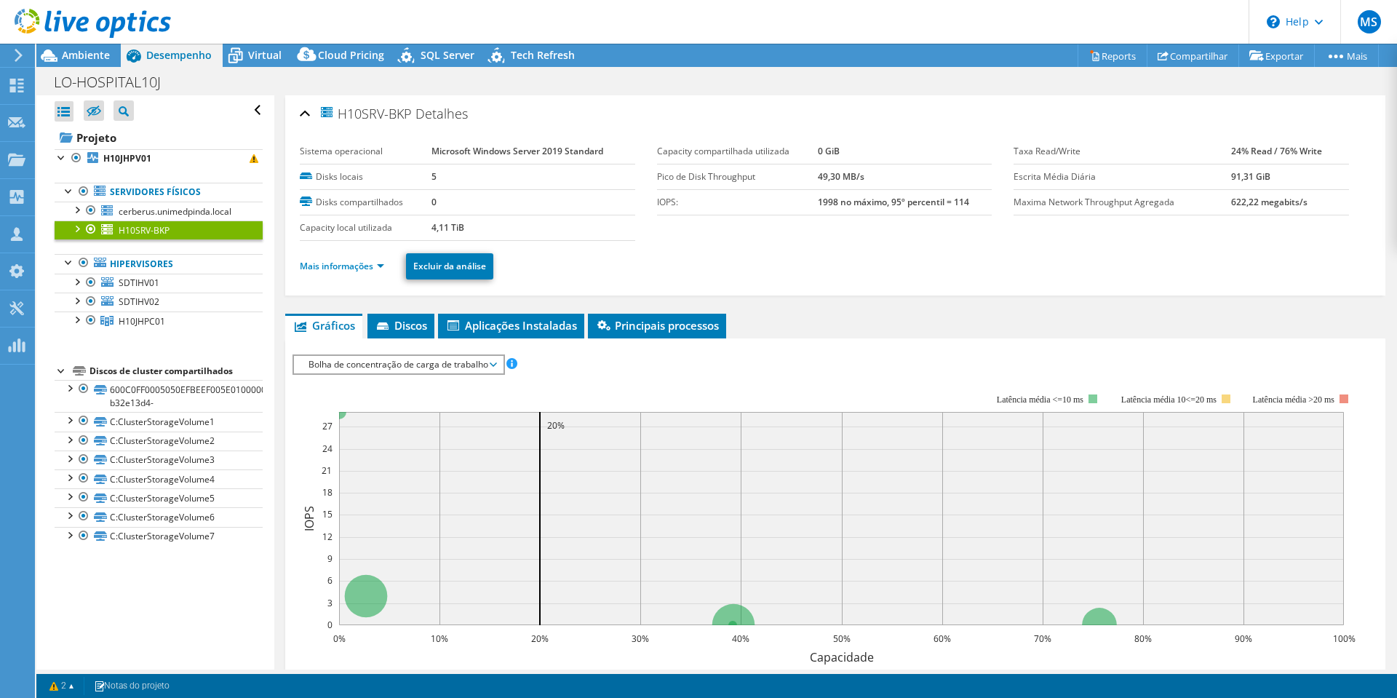
click at [350, 274] on li "Mais informações" at bounding box center [346, 266] width 93 height 16
click at [350, 268] on link "Mais informações" at bounding box center [342, 266] width 84 height 12
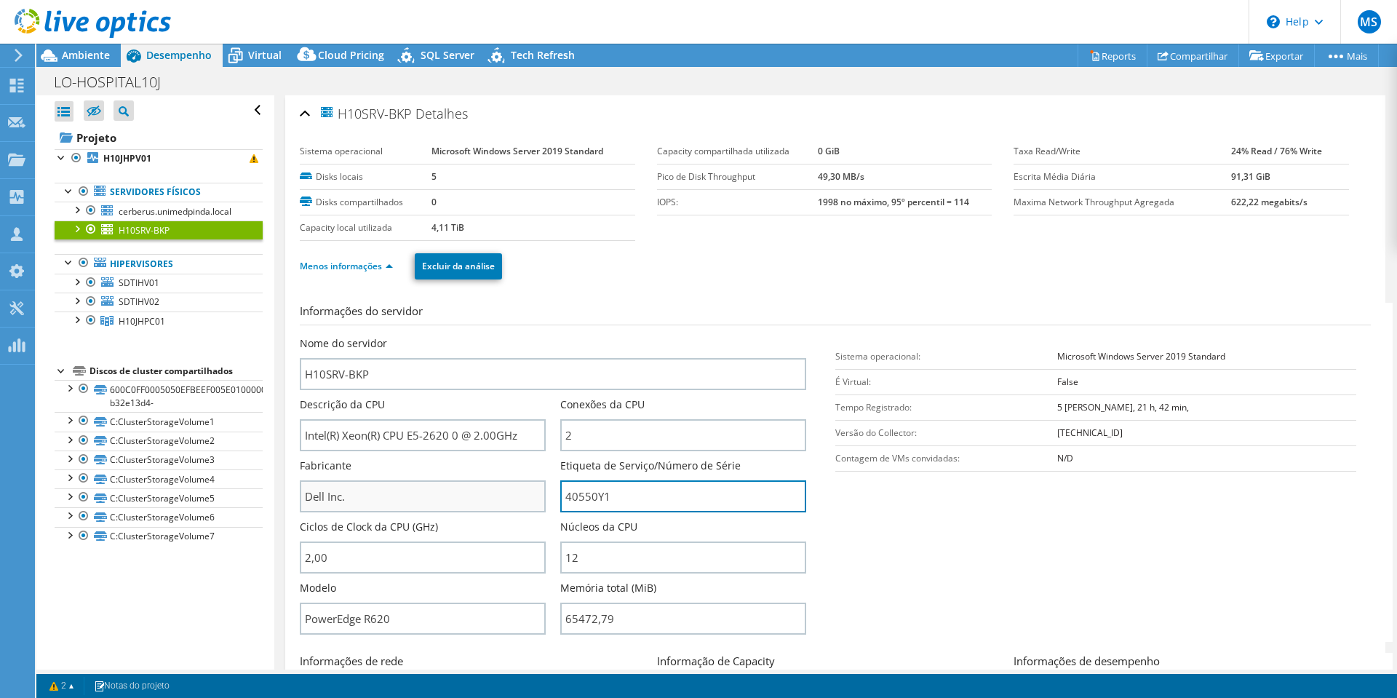
drag, startPoint x: 631, startPoint y: 494, endPoint x: 397, endPoint y: 509, distance: 234.8
click at [397, 336] on div "Nome do servidor H10SRV-BKP Descrição da CPU Intel(R) Xeon(R) CPU E5-2620 0 @ 2…" at bounding box center [560, 336] width 521 height 0
click at [138, 325] on span "H10JHPC01" at bounding box center [142, 321] width 47 height 12
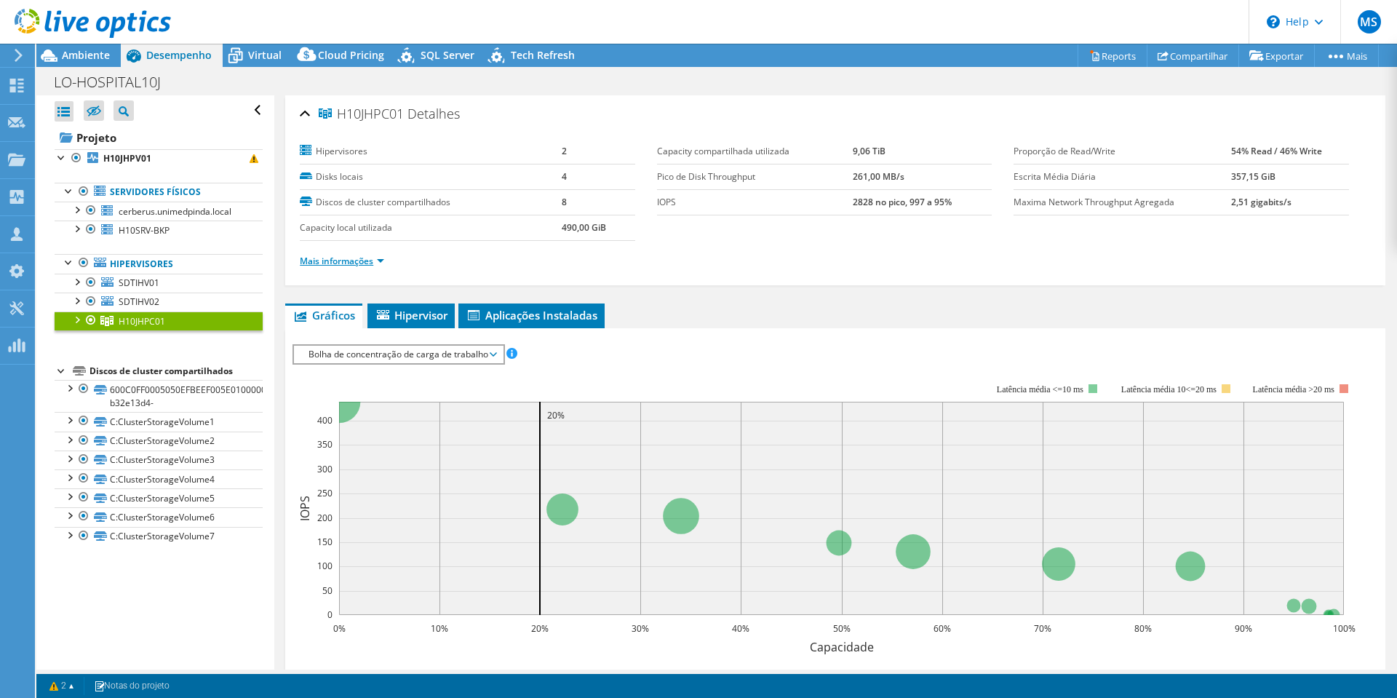
click at [347, 266] on link "Mais informações" at bounding box center [342, 261] width 84 height 12
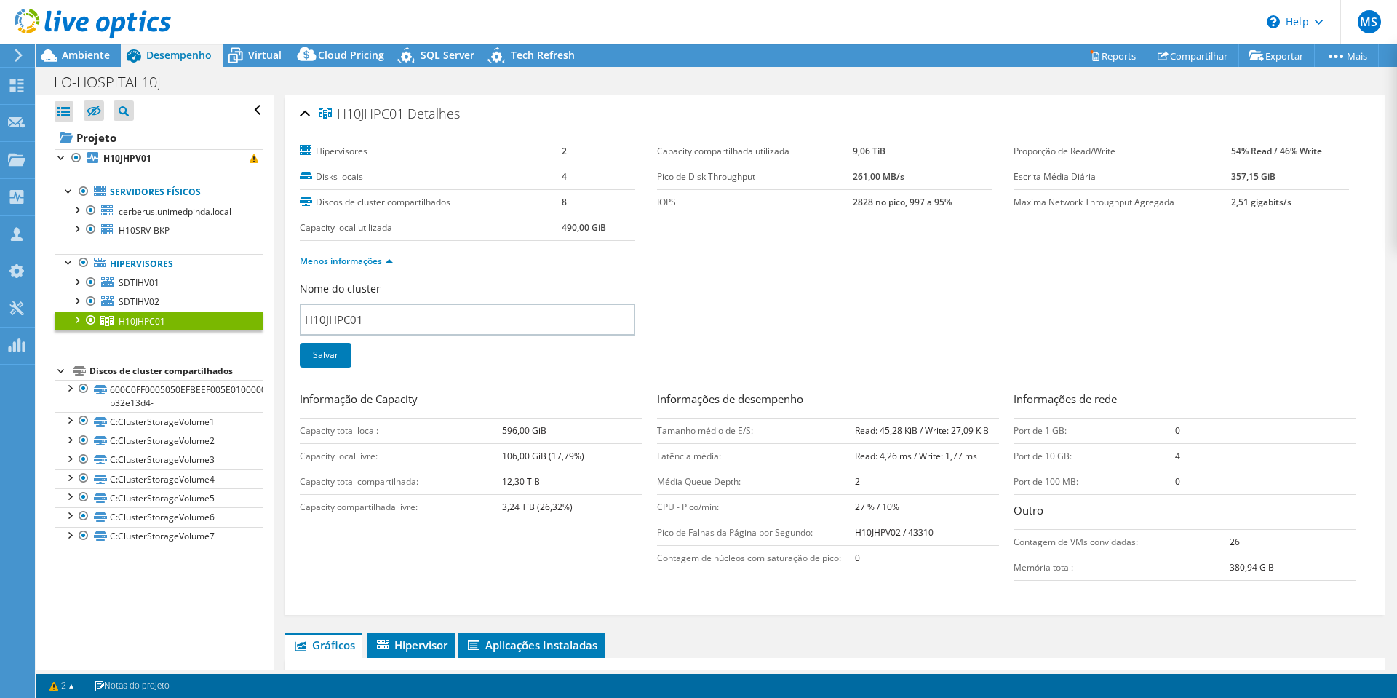
click at [76, 319] on div at bounding box center [76, 318] width 15 height 15
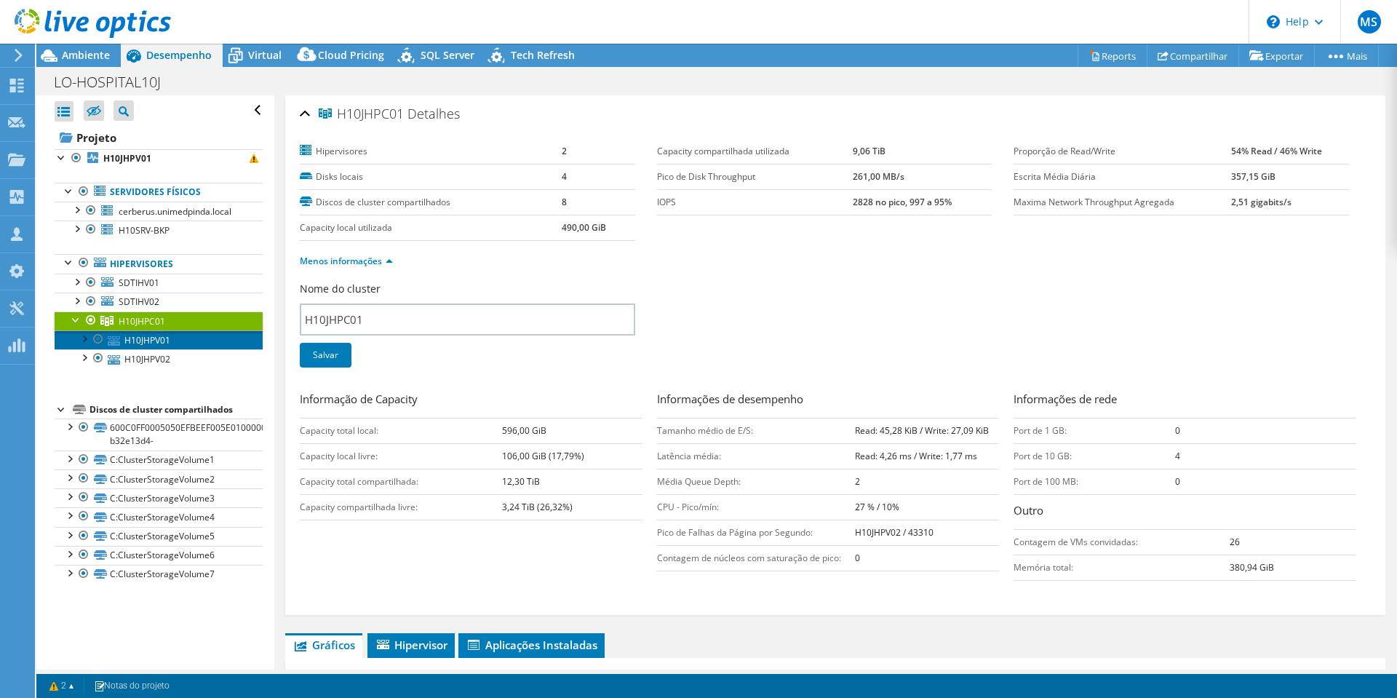
click at [150, 341] on link "H10JHPV01" at bounding box center [159, 339] width 208 height 19
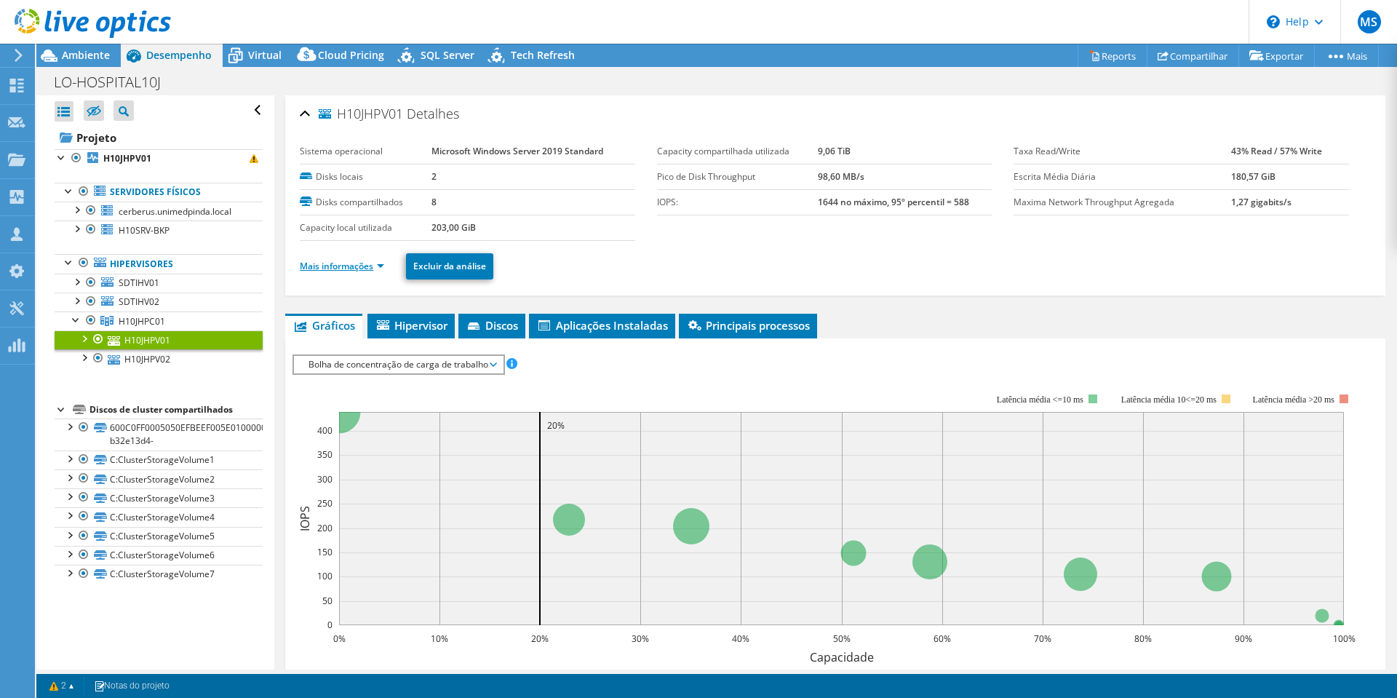
click at [373, 268] on link "Mais informações" at bounding box center [342, 266] width 84 height 12
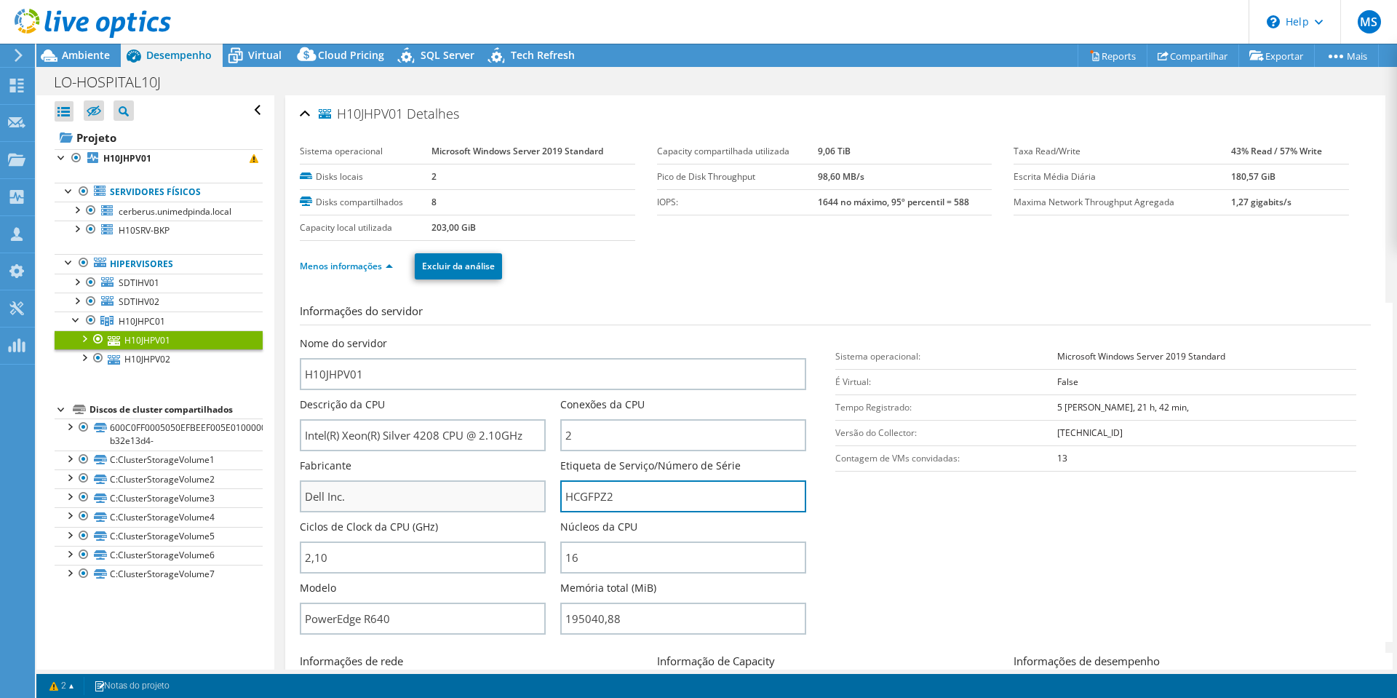
drag, startPoint x: 457, startPoint y: 501, endPoint x: 319, endPoint y: 500, distance: 137.5
click at [317, 336] on div "Nome do servidor H10JHPV01 Descrição da CPU Intel(R) Xeon(R) Silver 4208 CPU @ …" at bounding box center [560, 336] width 521 height 0
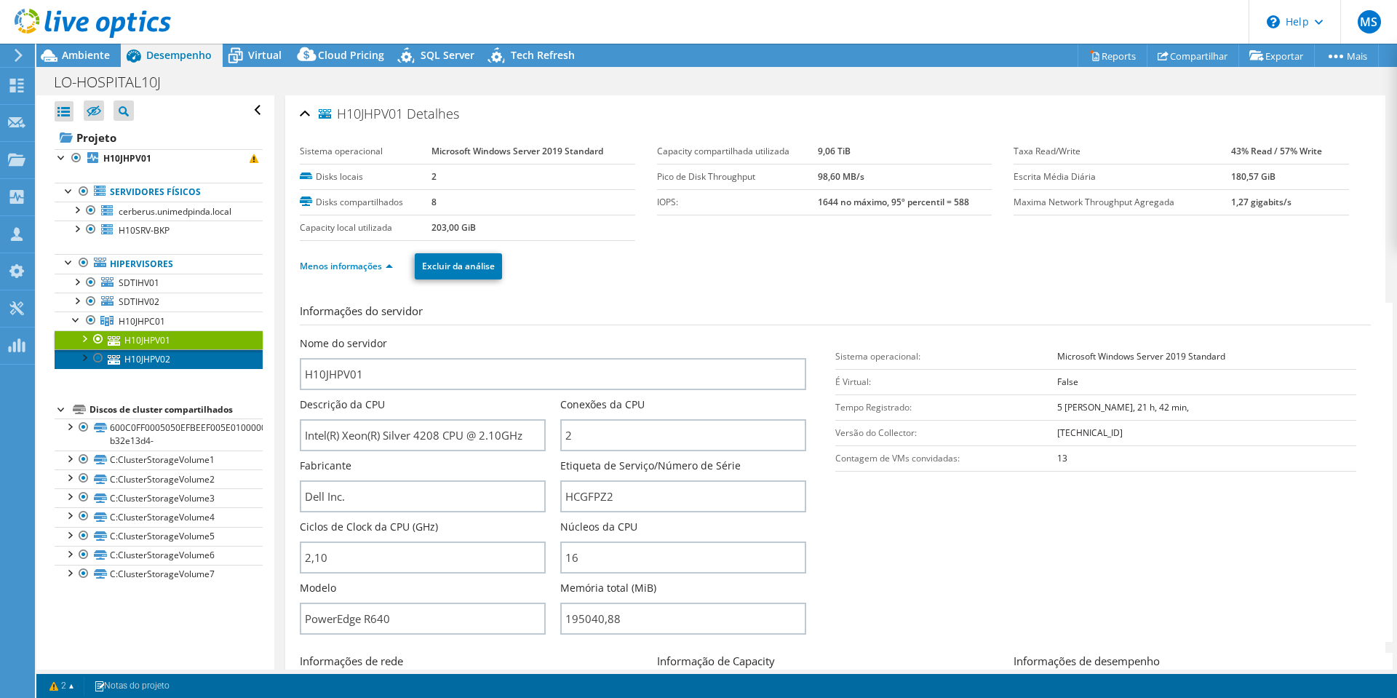
click at [148, 362] on link "H10JHPV02" at bounding box center [159, 358] width 208 height 19
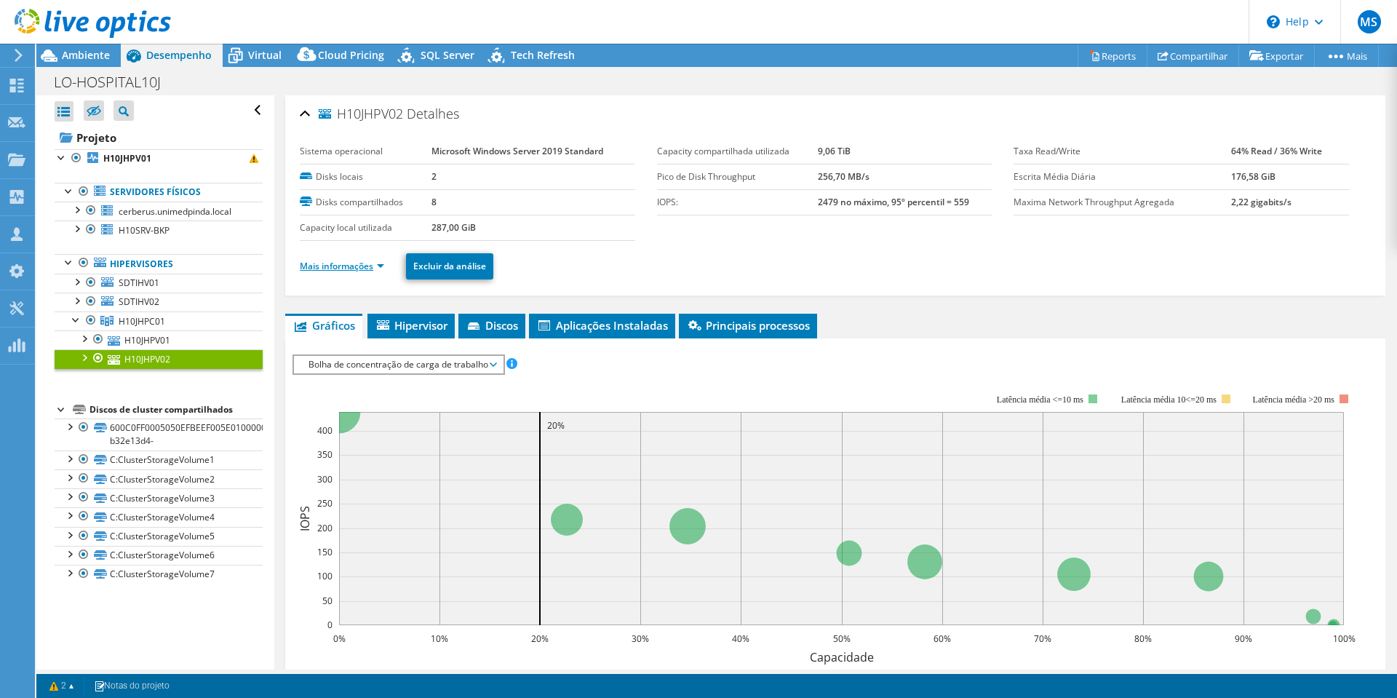
click at [343, 261] on link "Mais informações" at bounding box center [342, 266] width 84 height 12
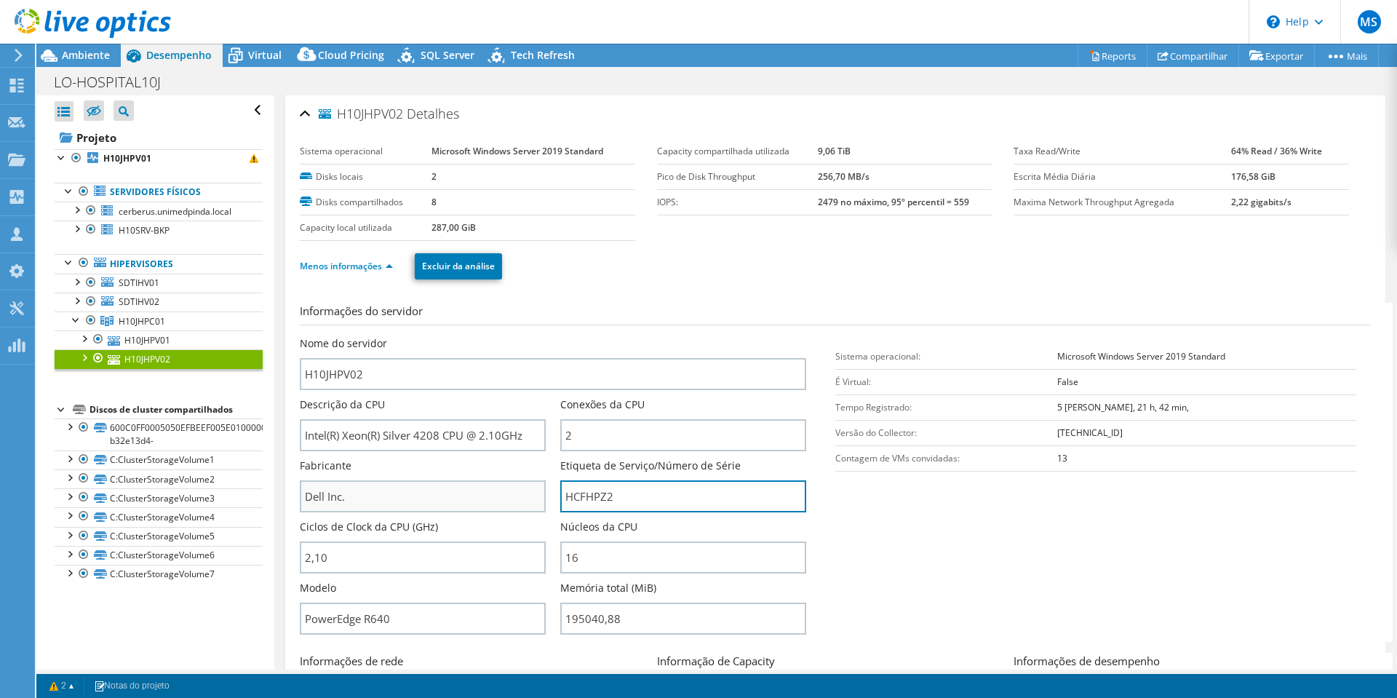
drag, startPoint x: 629, startPoint y: 491, endPoint x: 309, endPoint y: 483, distance: 320.3
click at [310, 336] on div "Nome do servidor H10JHPV02 Descrição da CPU Intel(R) Xeon(R) Silver 4208 CPU @ …" at bounding box center [560, 336] width 521 height 0
